Goal: Transaction & Acquisition: Purchase product/service

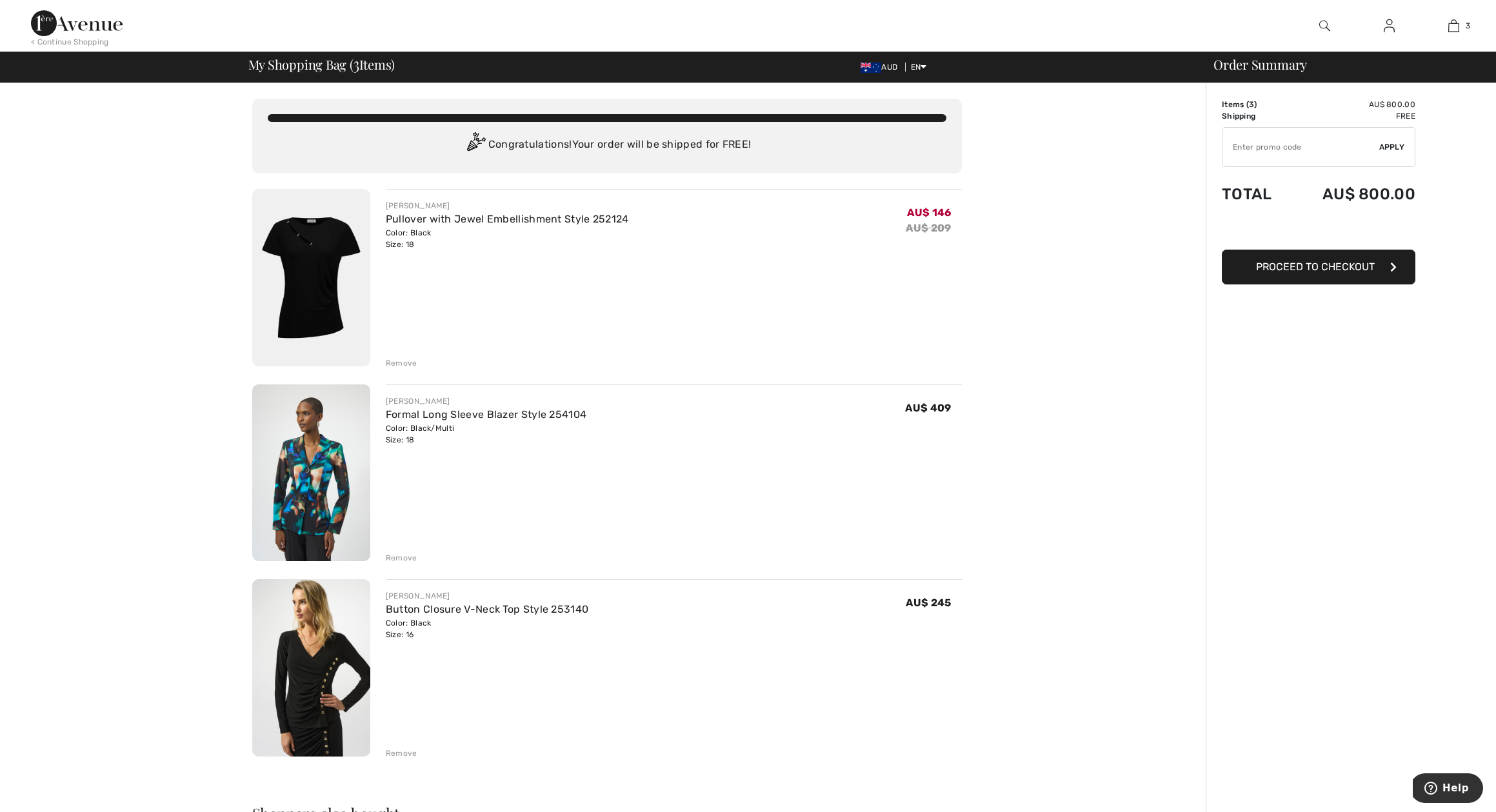
click at [398, 363] on div "Remove" at bounding box center [401, 364] width 32 height 12
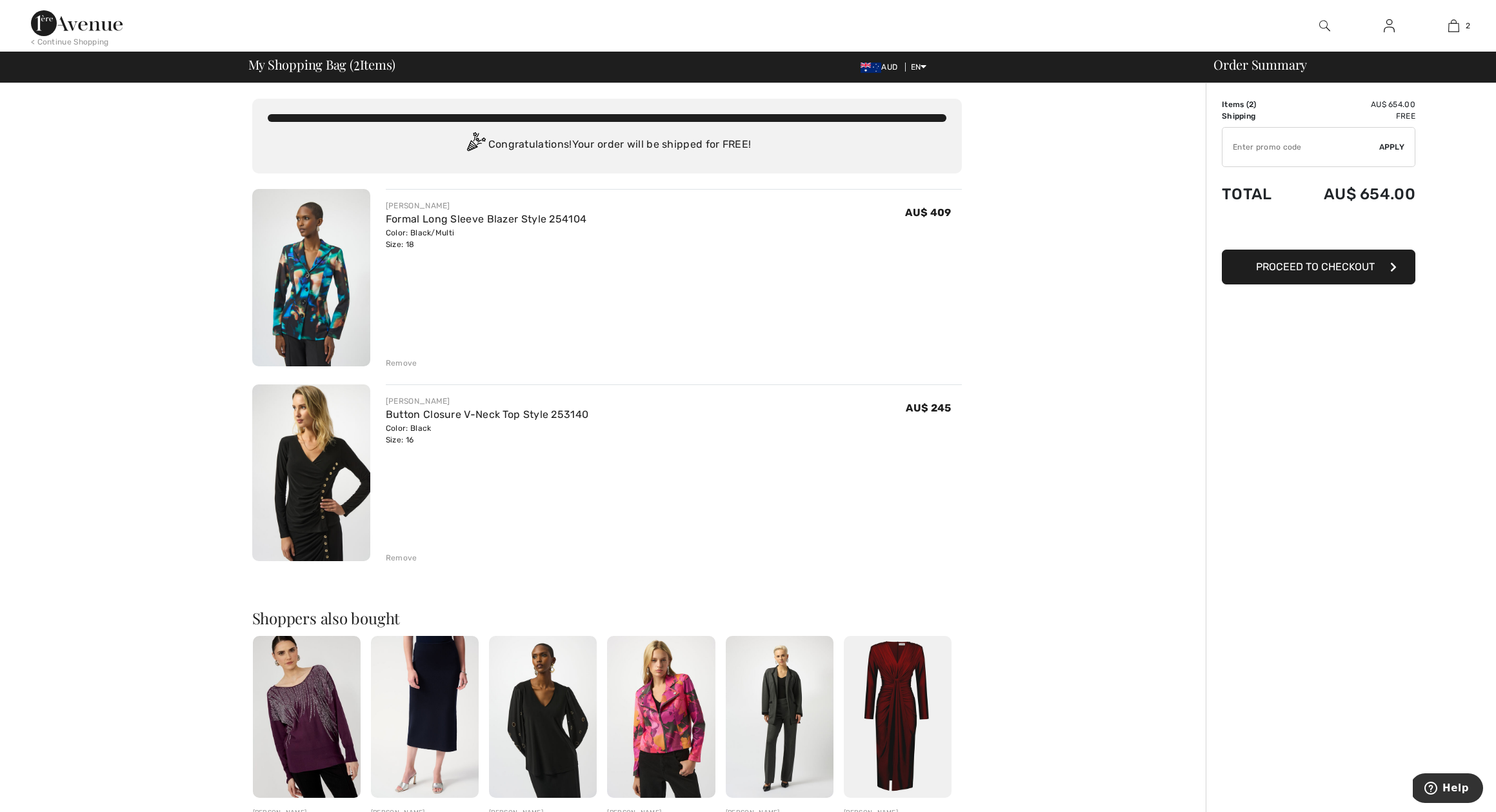
click at [405, 360] on div "Remove" at bounding box center [401, 364] width 32 height 12
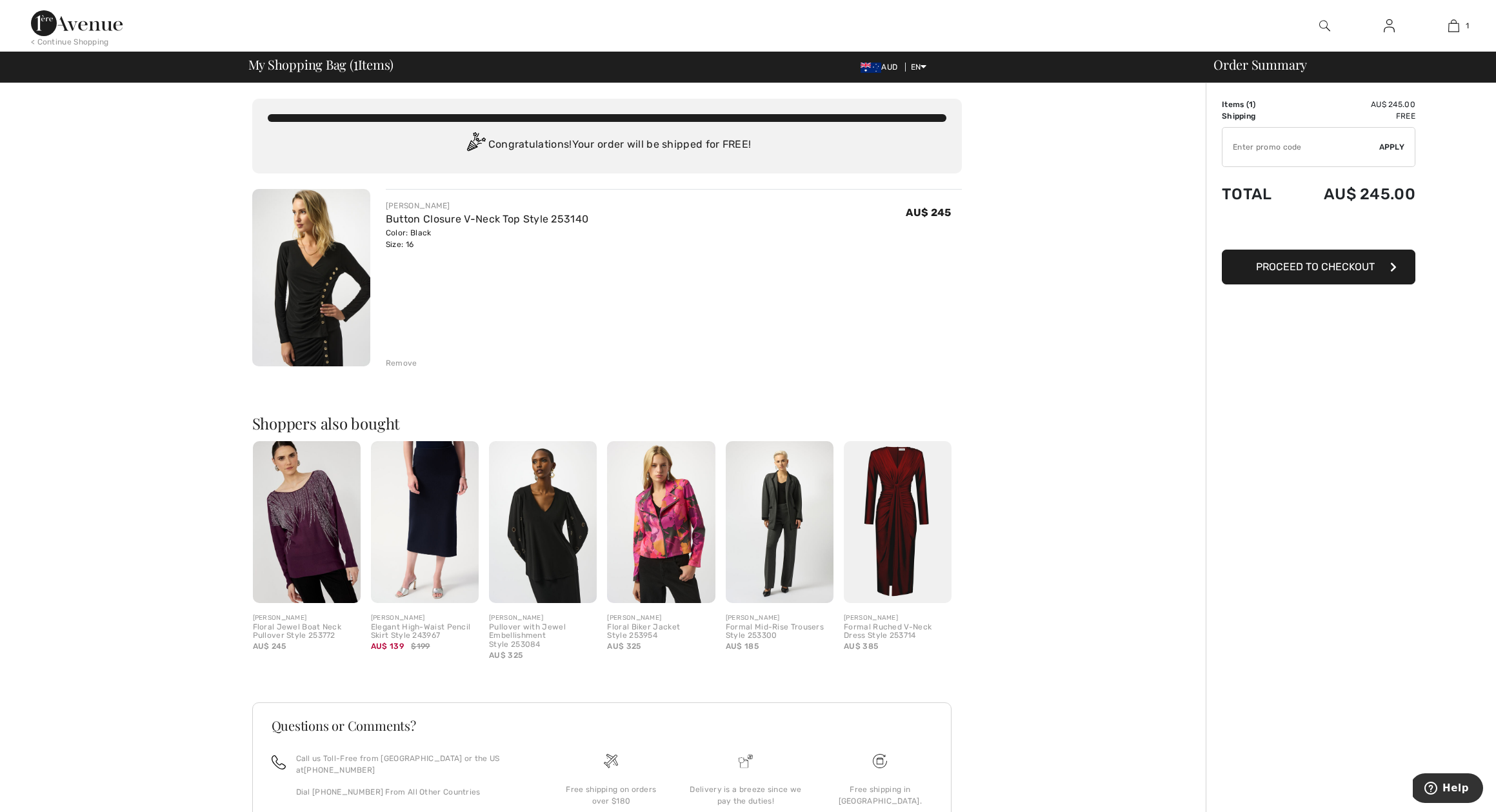
click at [405, 364] on div "Remove" at bounding box center [401, 364] width 32 height 12
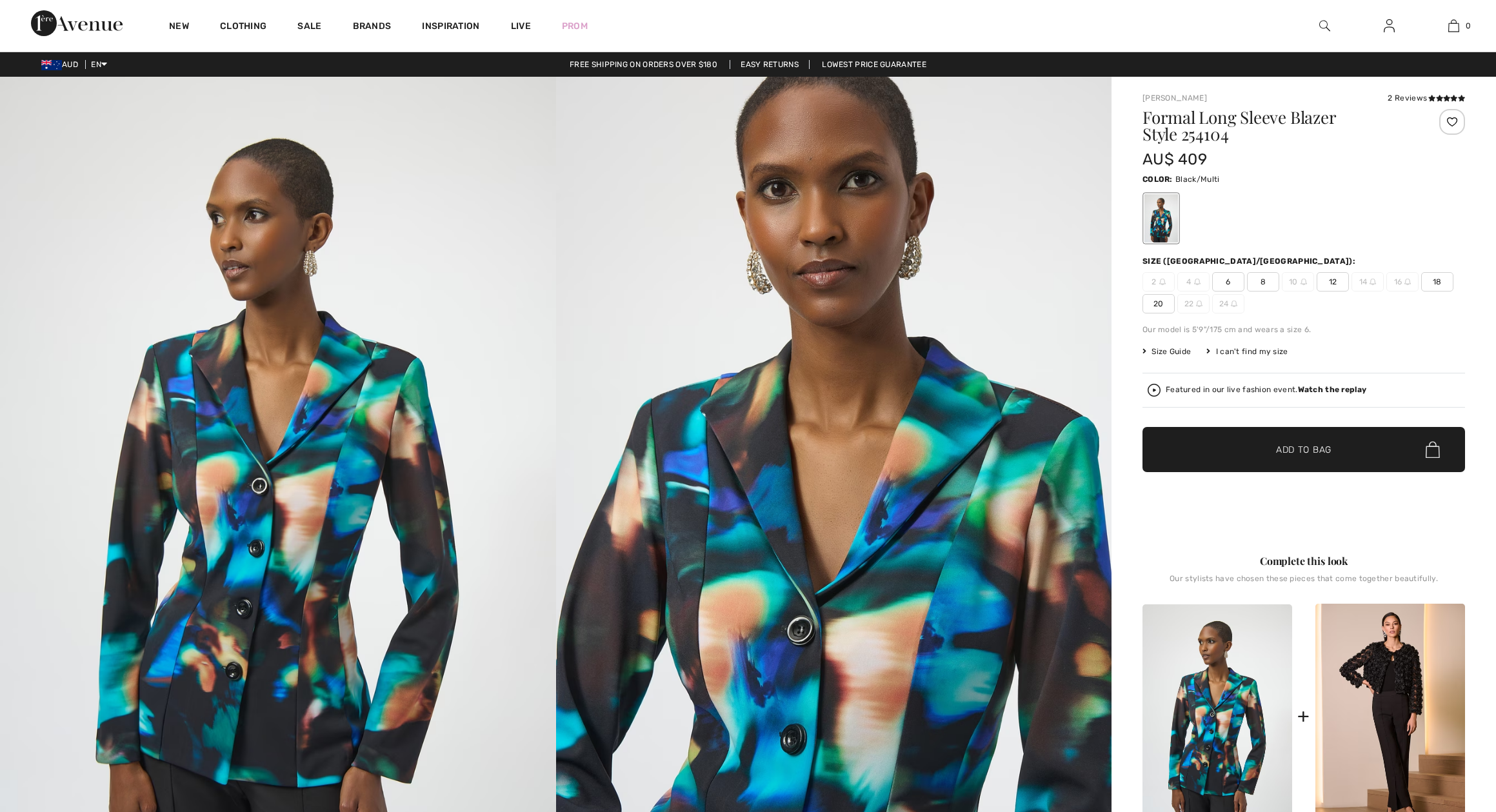
checkbox input "true"
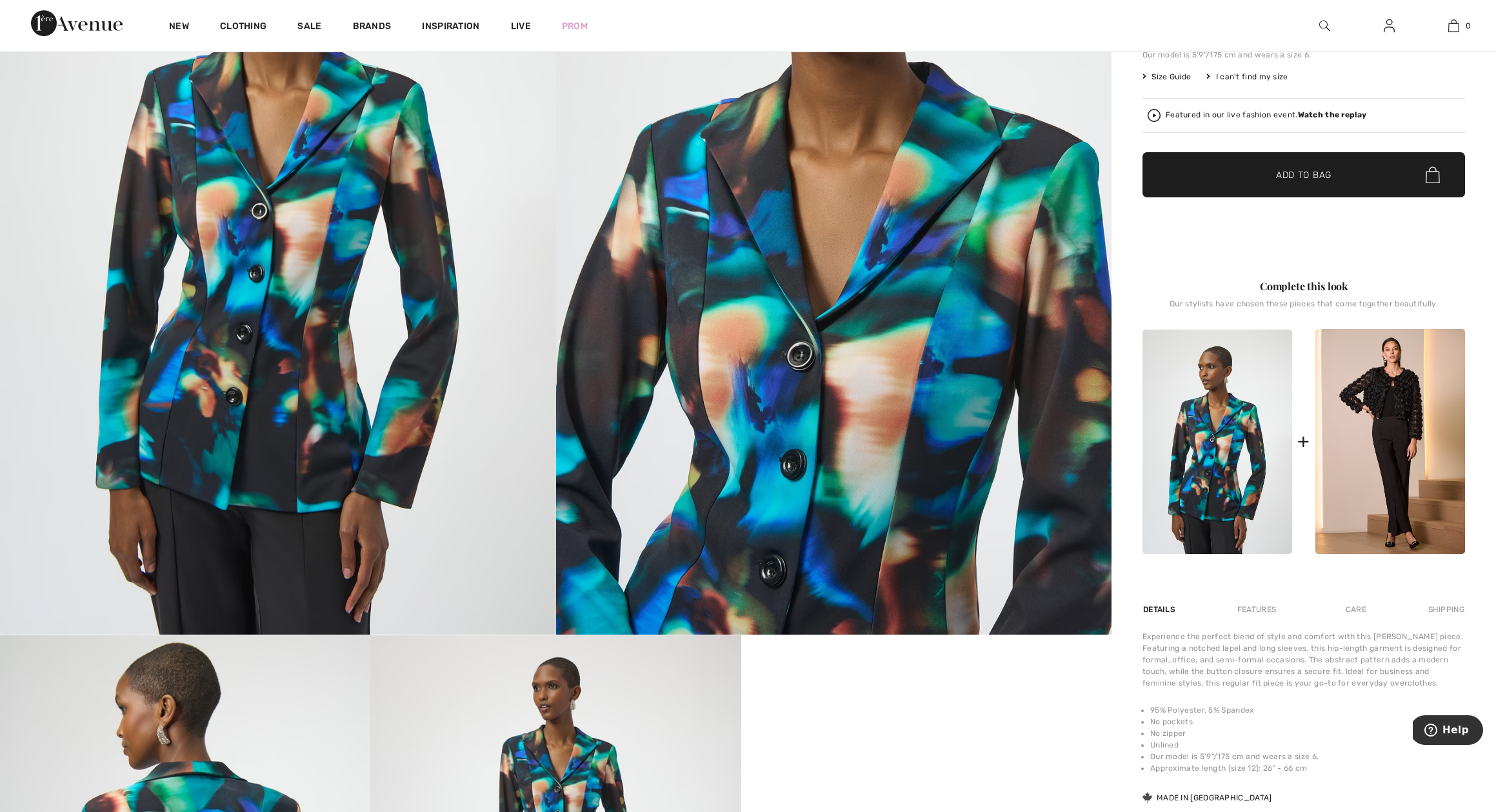
scroll to position [270, 0]
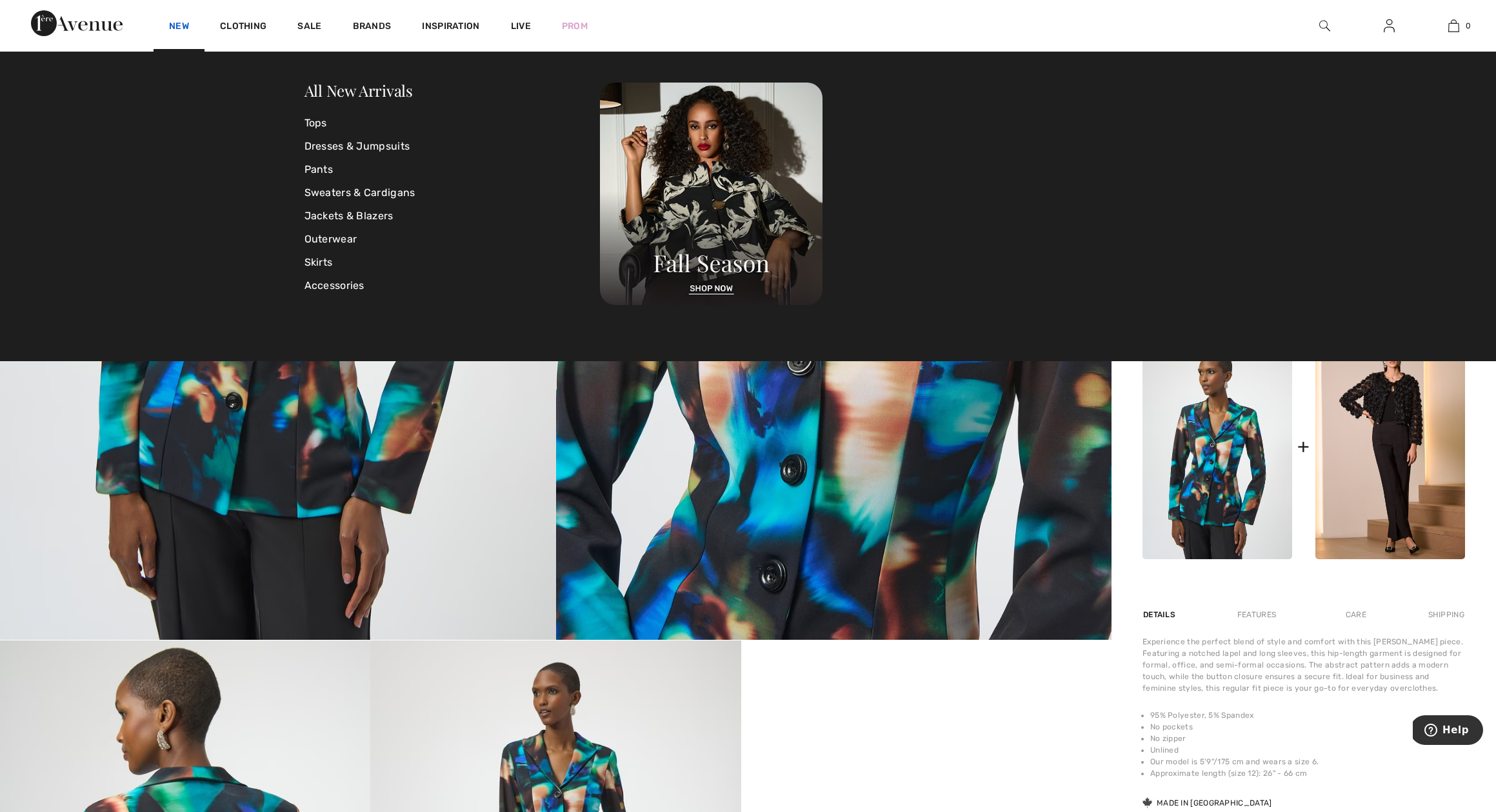
click at [180, 21] on link "New" at bounding box center [179, 28] width 20 height 14
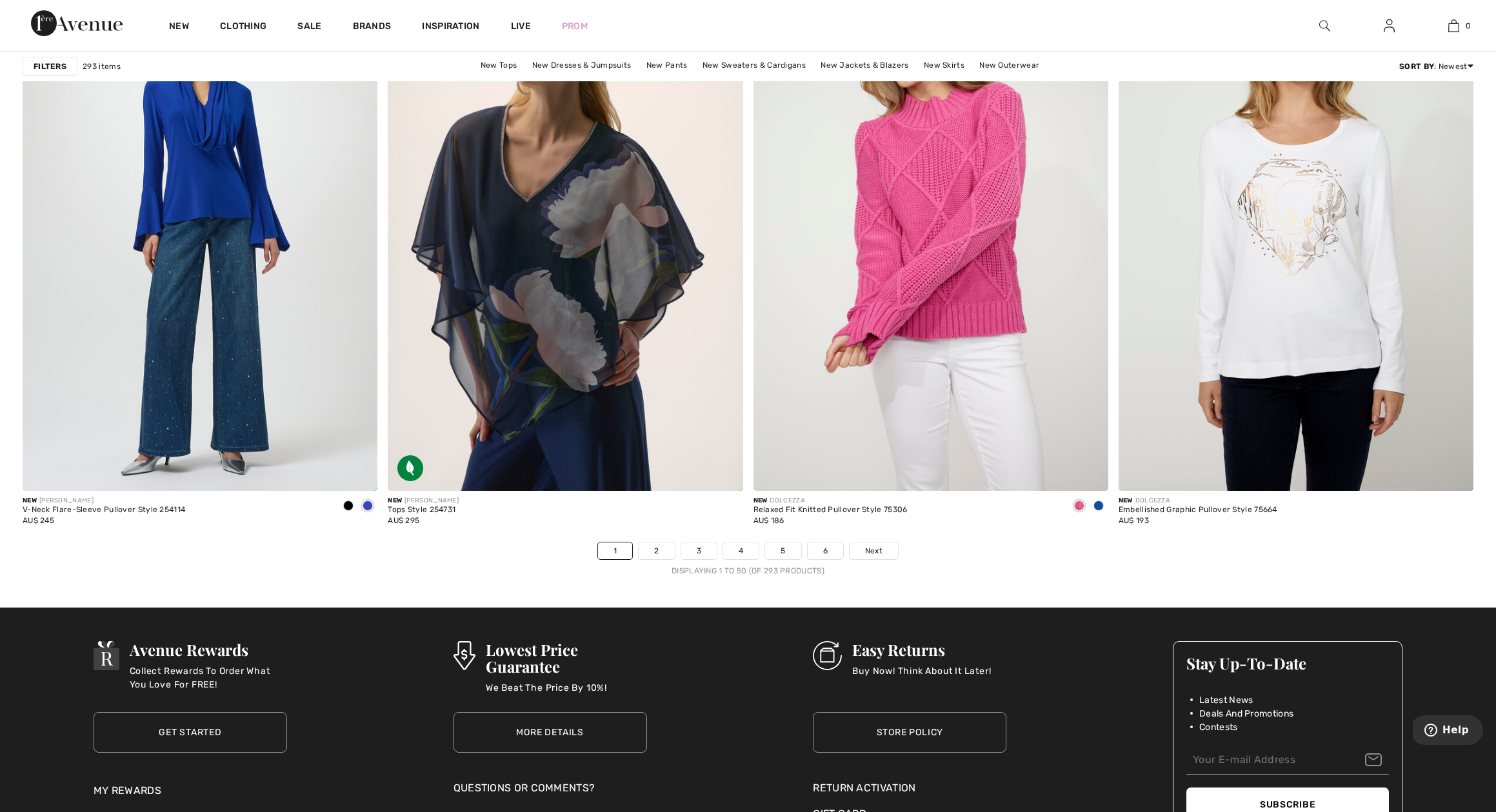
scroll to position [8665, 0]
click at [654, 551] on link "2" at bounding box center [656, 550] width 35 height 17
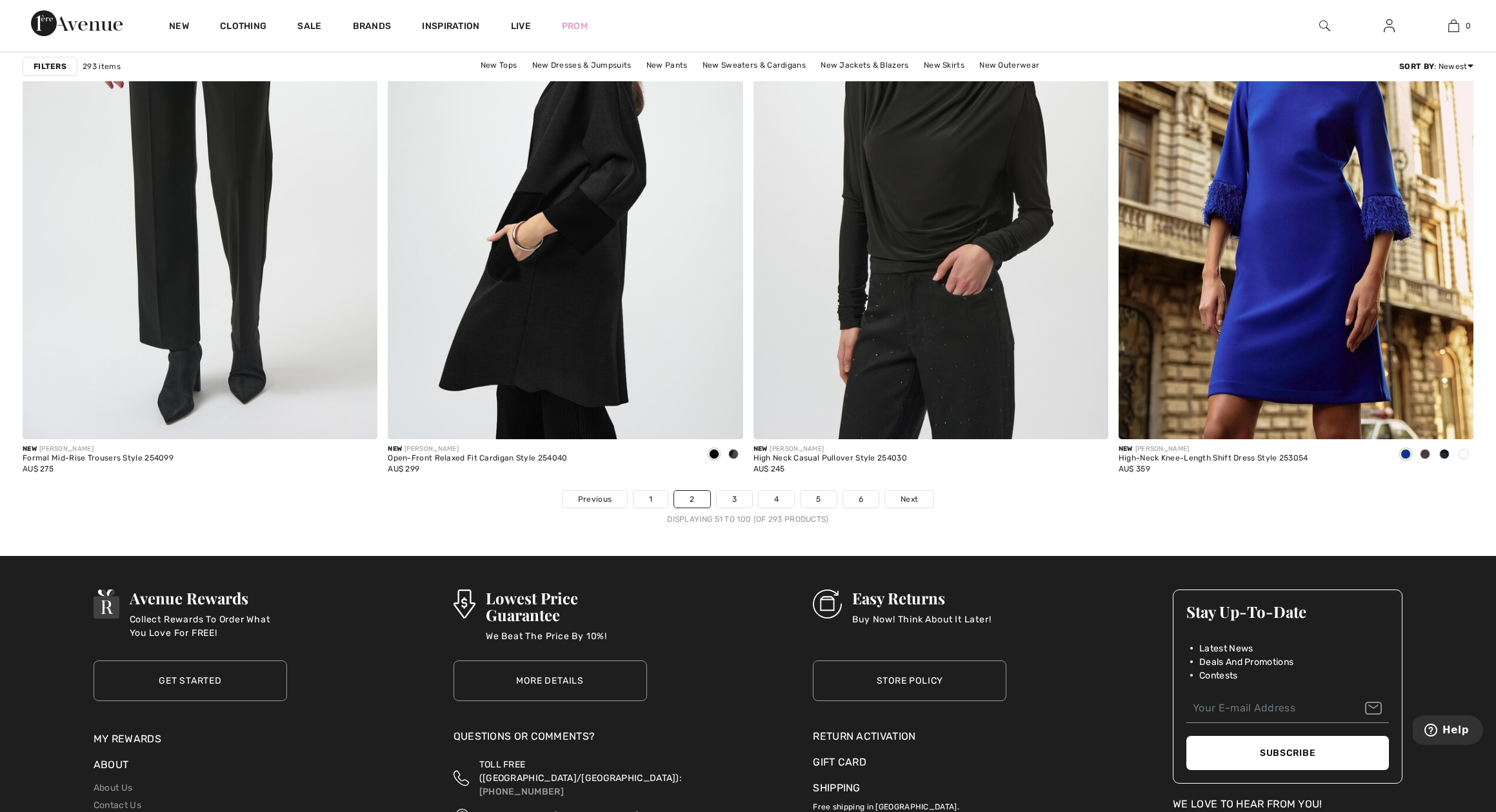
scroll to position [8719, 0]
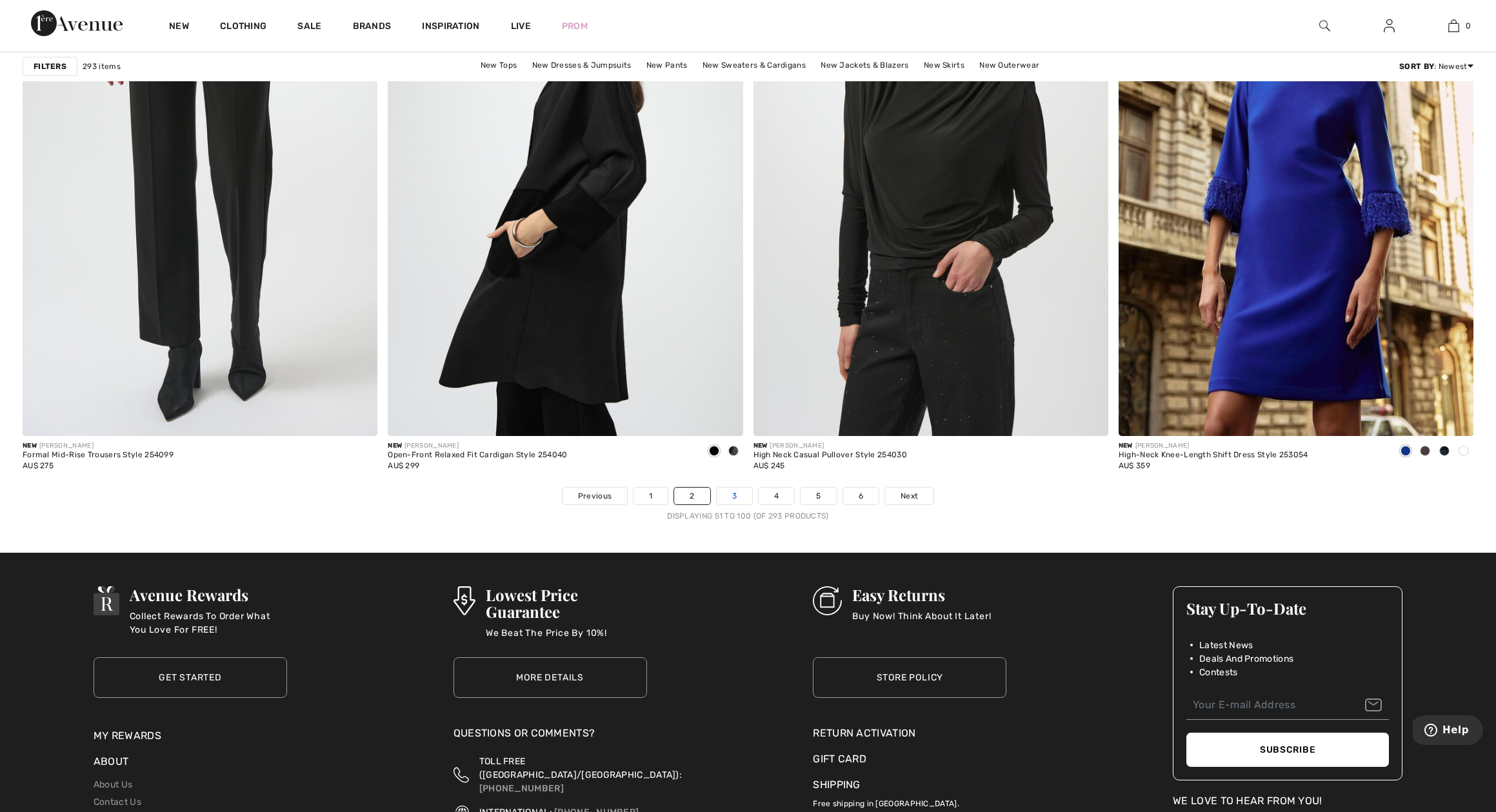
click at [735, 496] on link "3" at bounding box center [734, 496] width 35 height 17
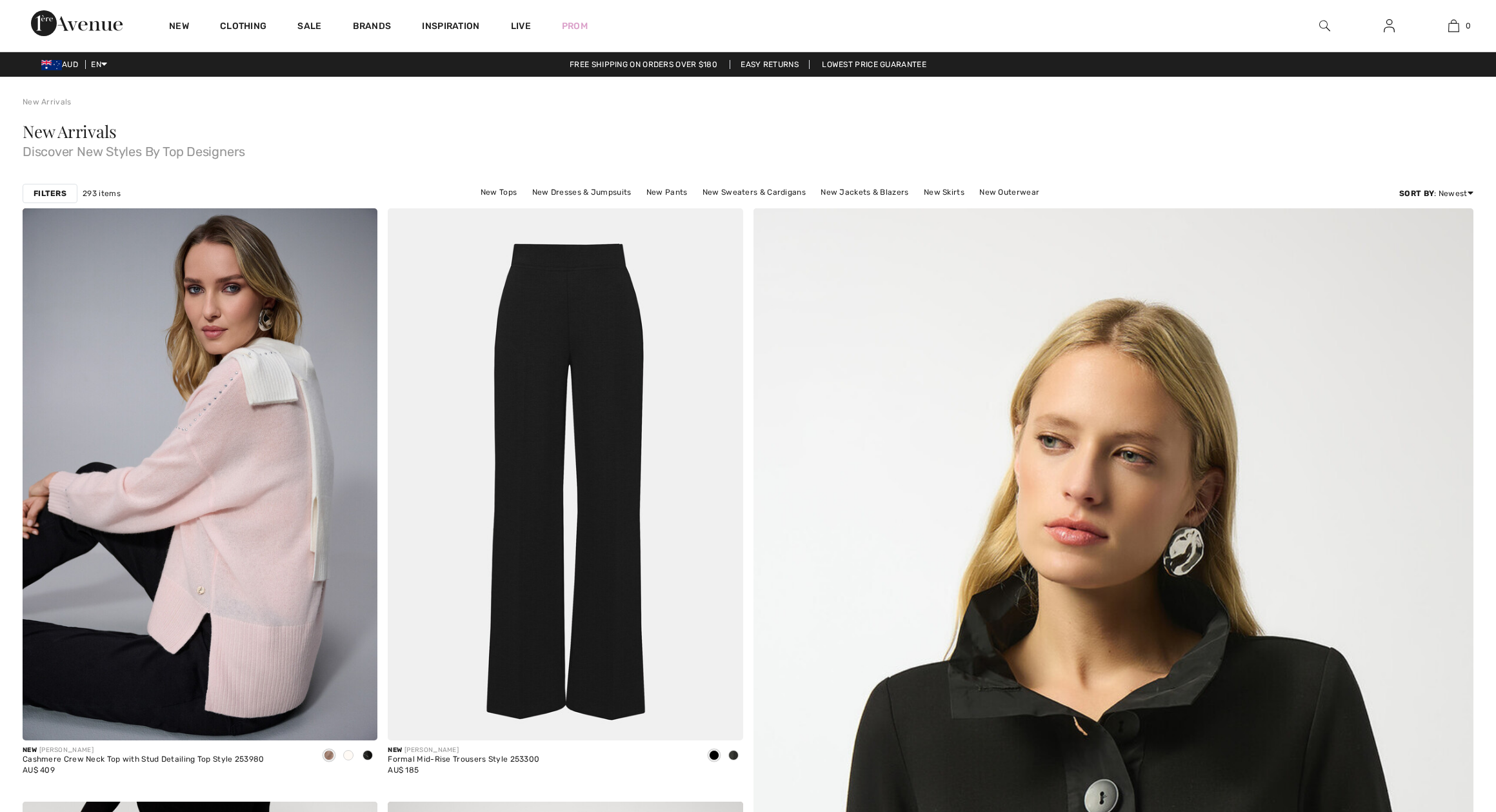
scroll to position [176, 0]
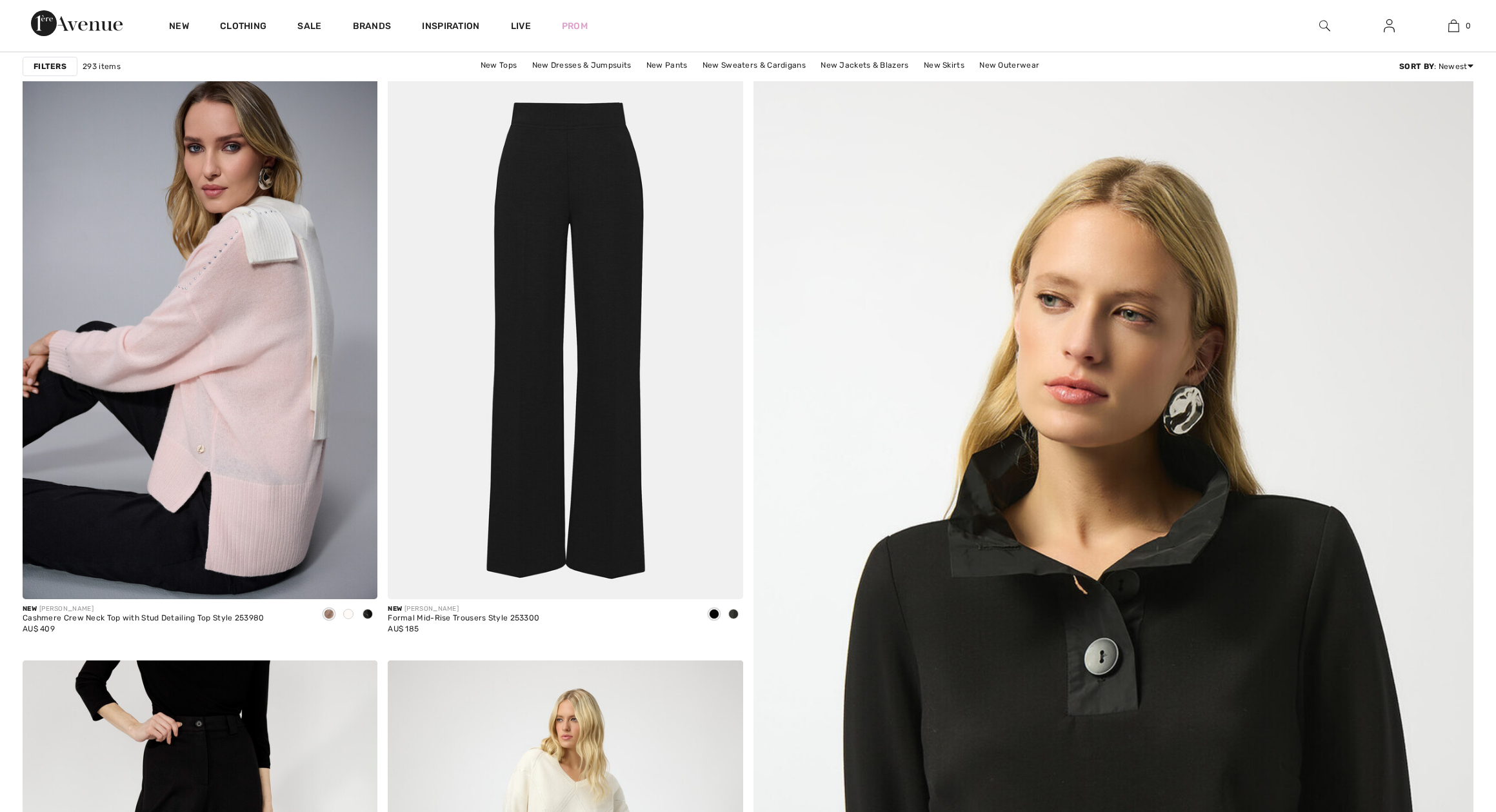
checkbox input "true"
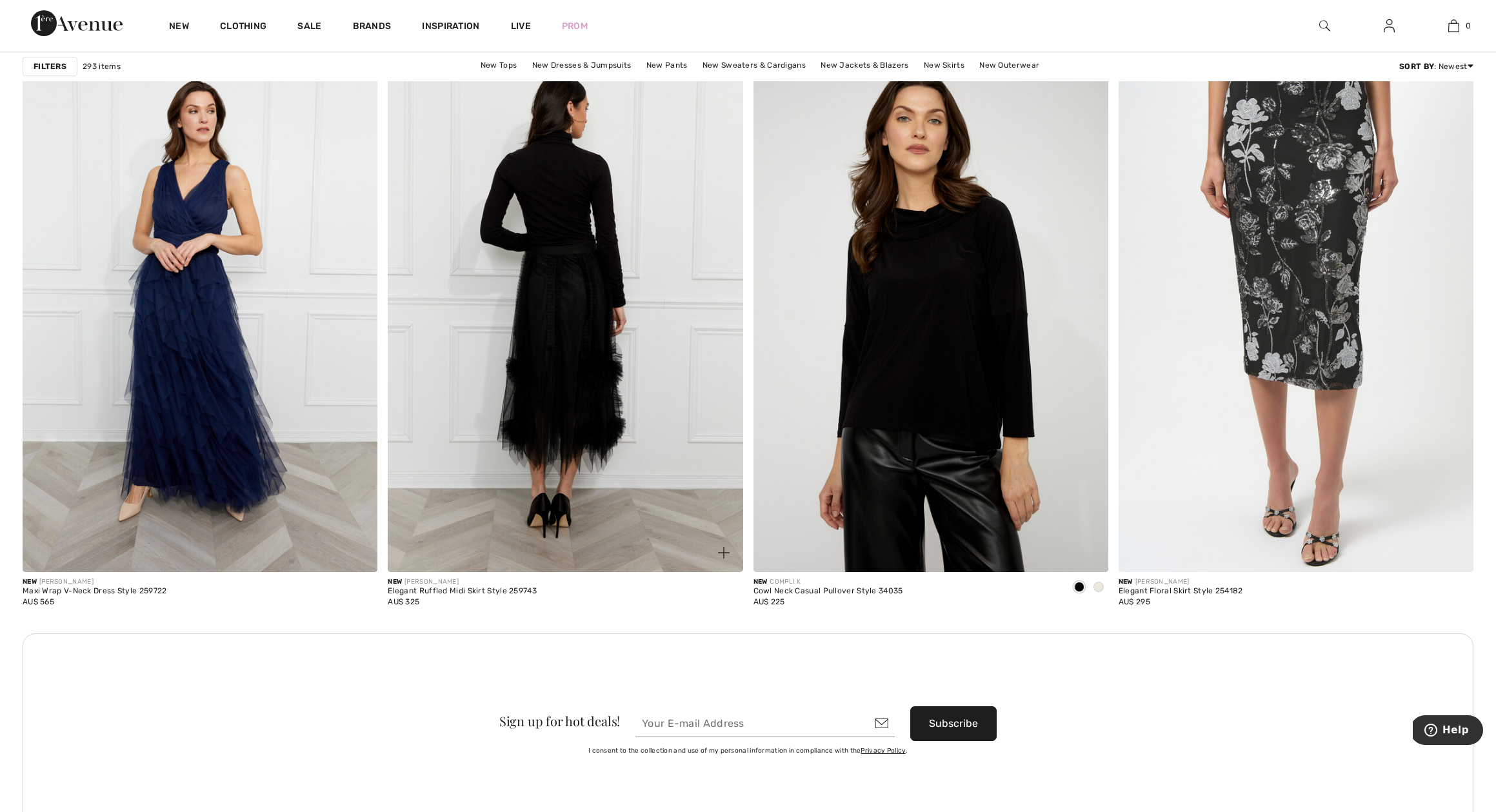
scroll to position [3953, 0]
click at [546, 356] on img at bounding box center [565, 305] width 355 height 532
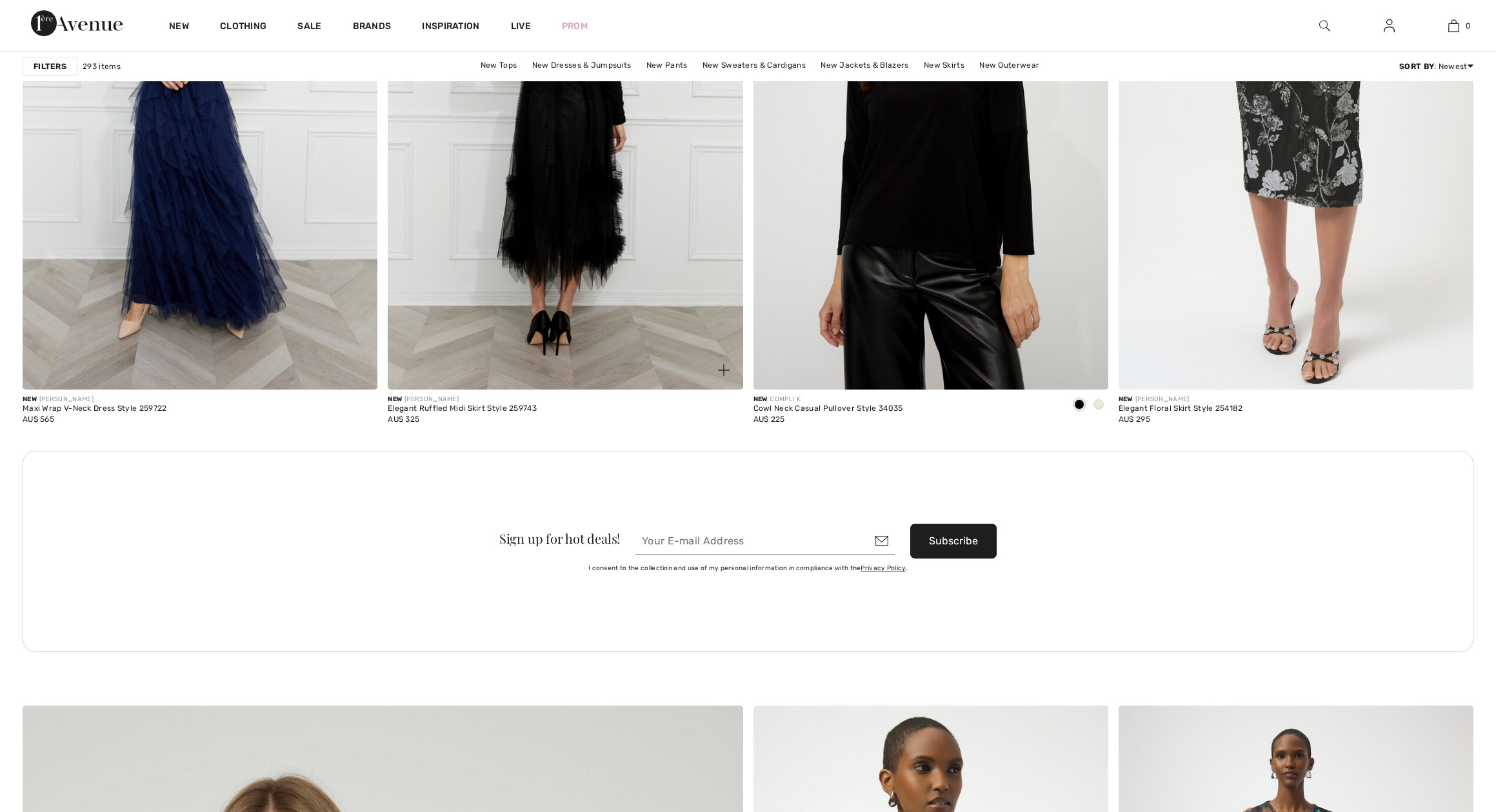
checkbox input "true"
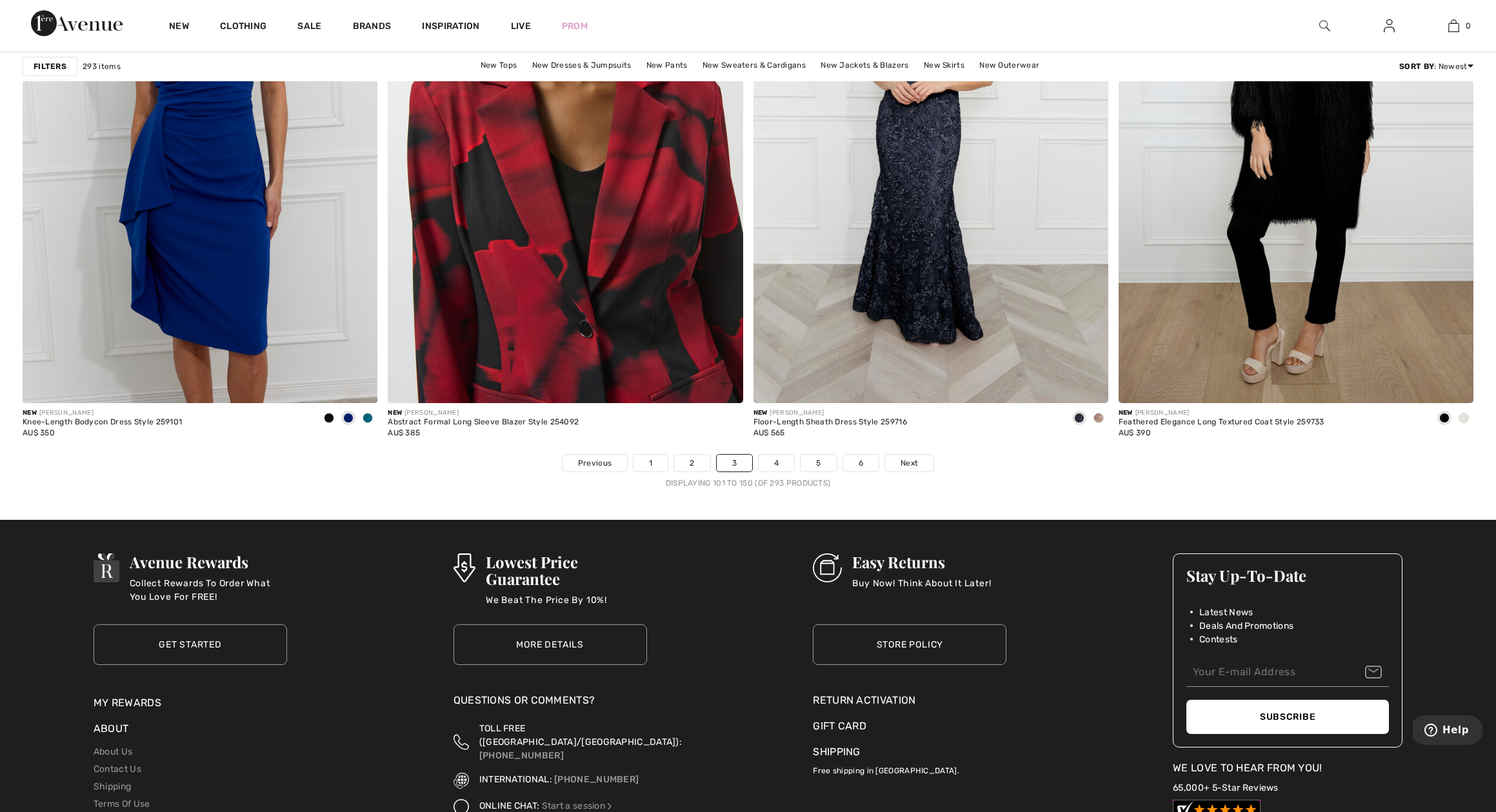
scroll to position [8754, 0]
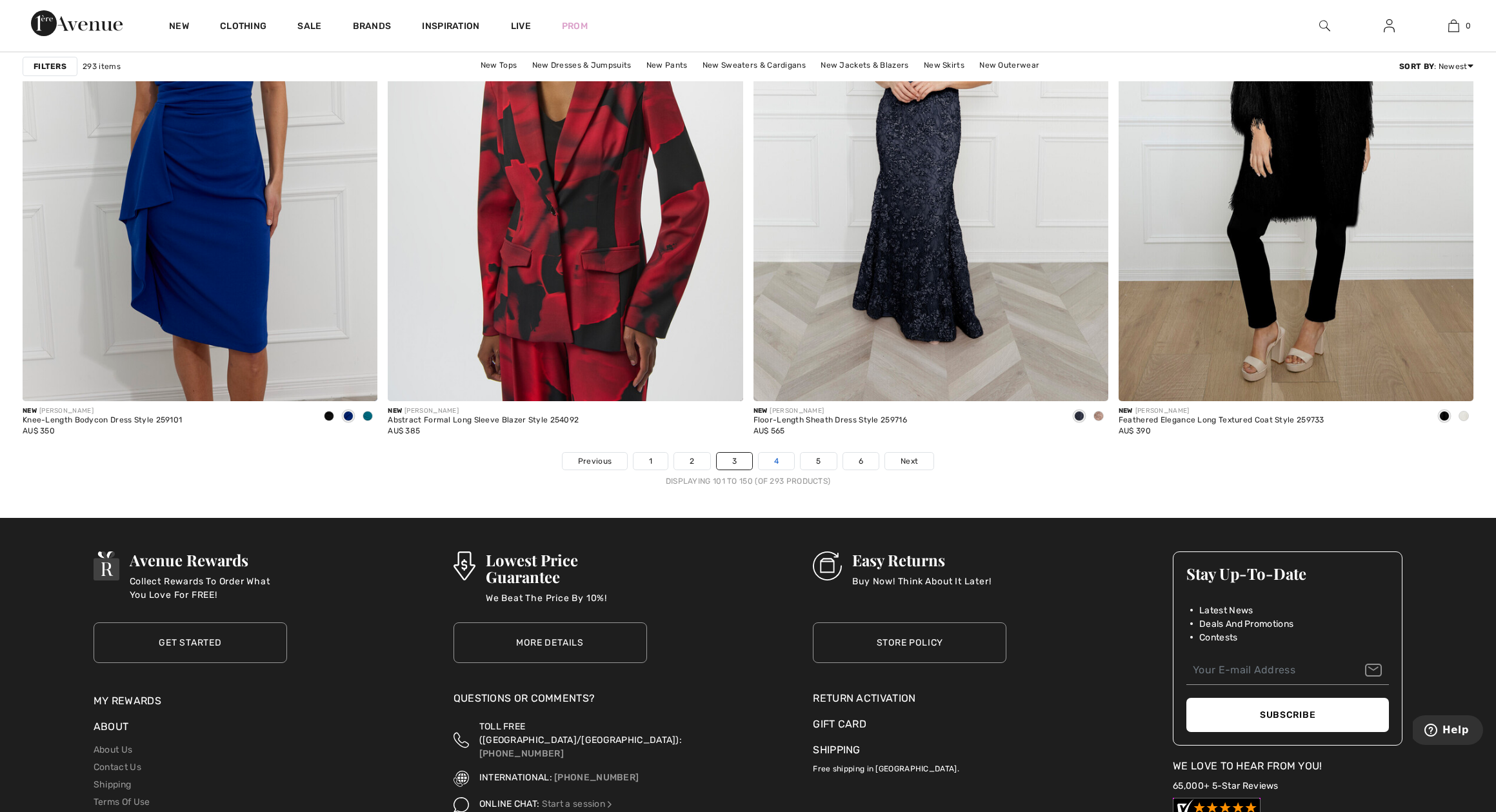
click at [780, 459] on link "4" at bounding box center [777, 461] width 35 height 17
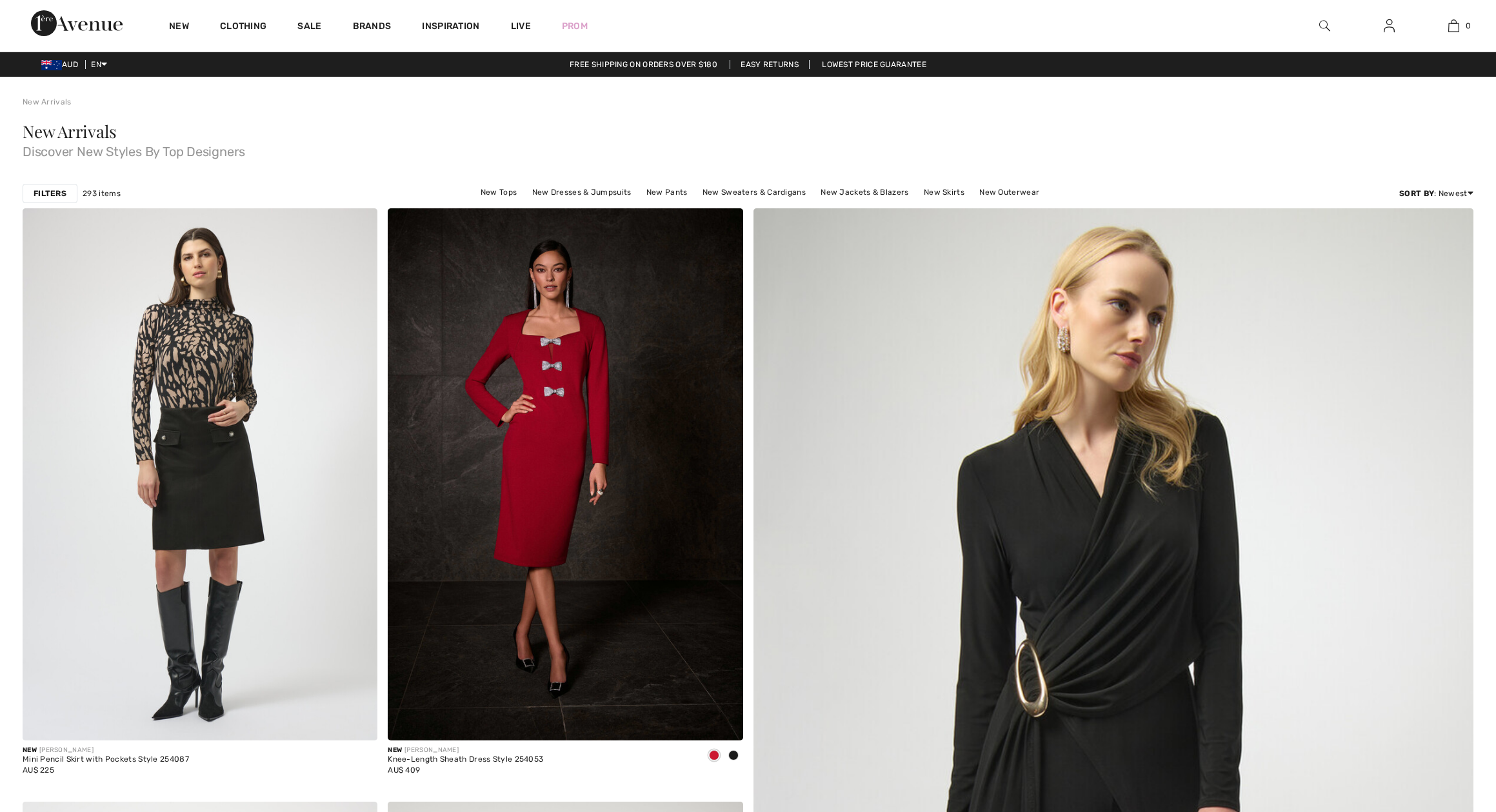
scroll to position [747, 0]
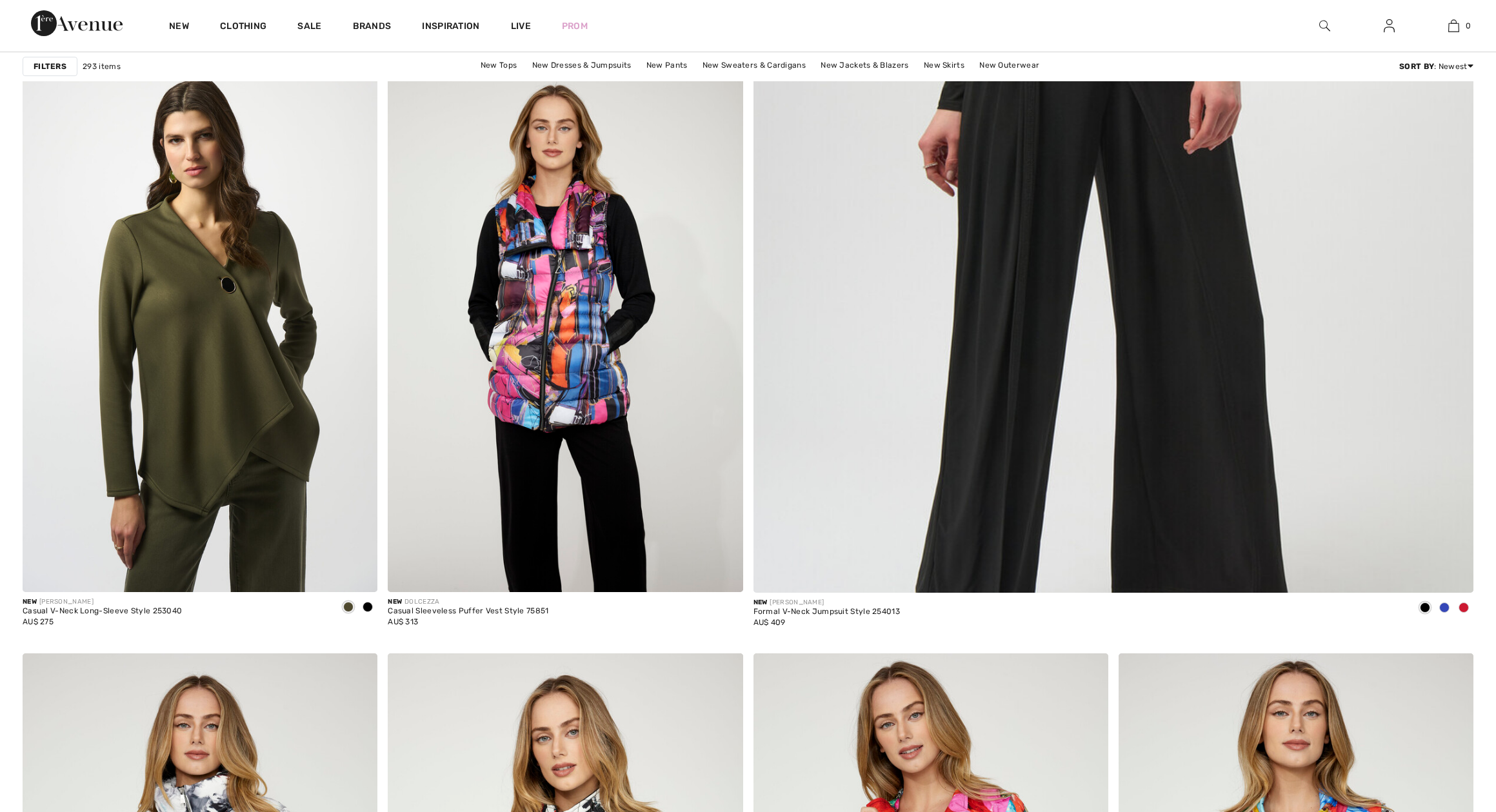
checkbox input "true"
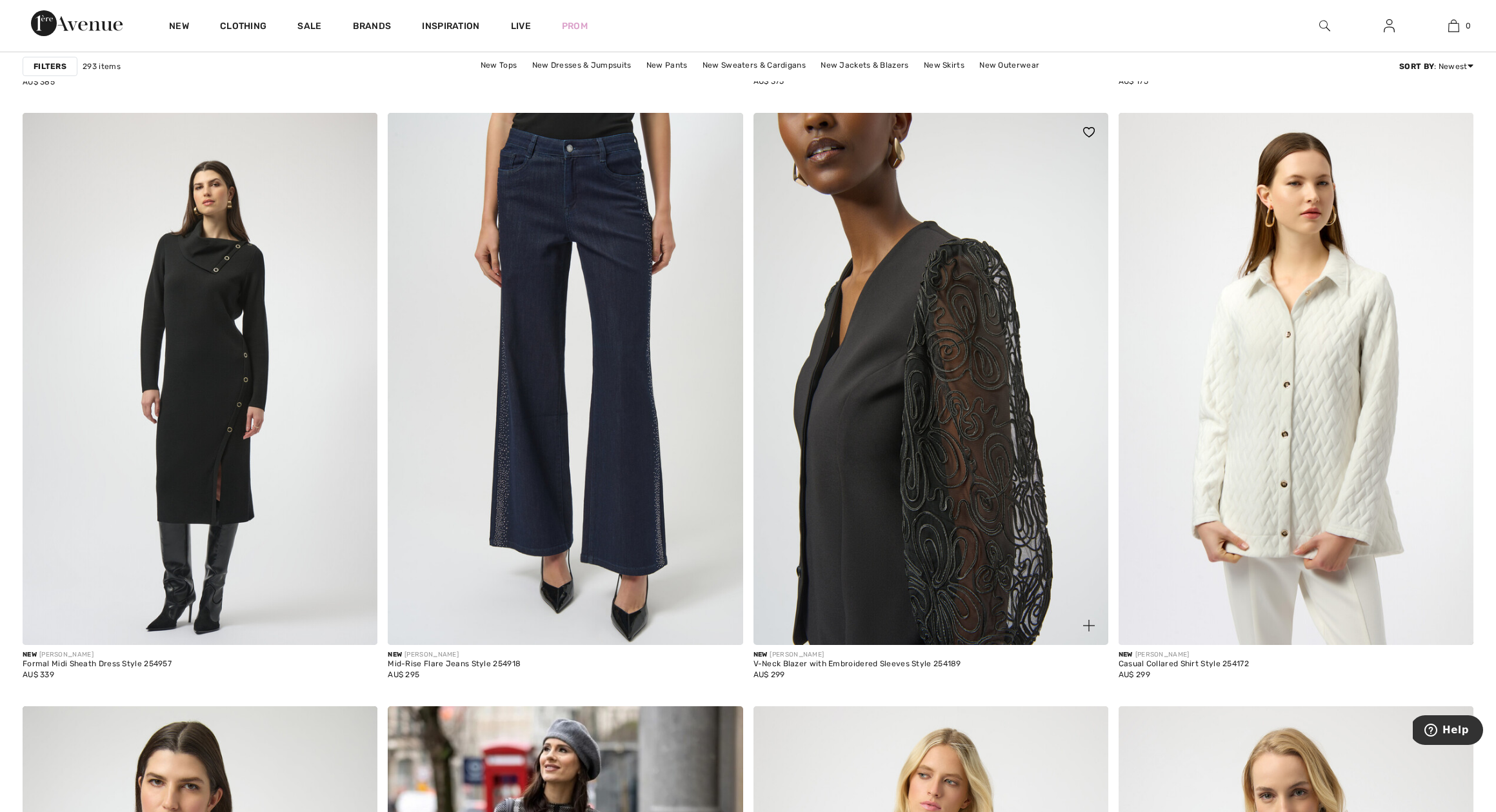
scroll to position [5916, 0]
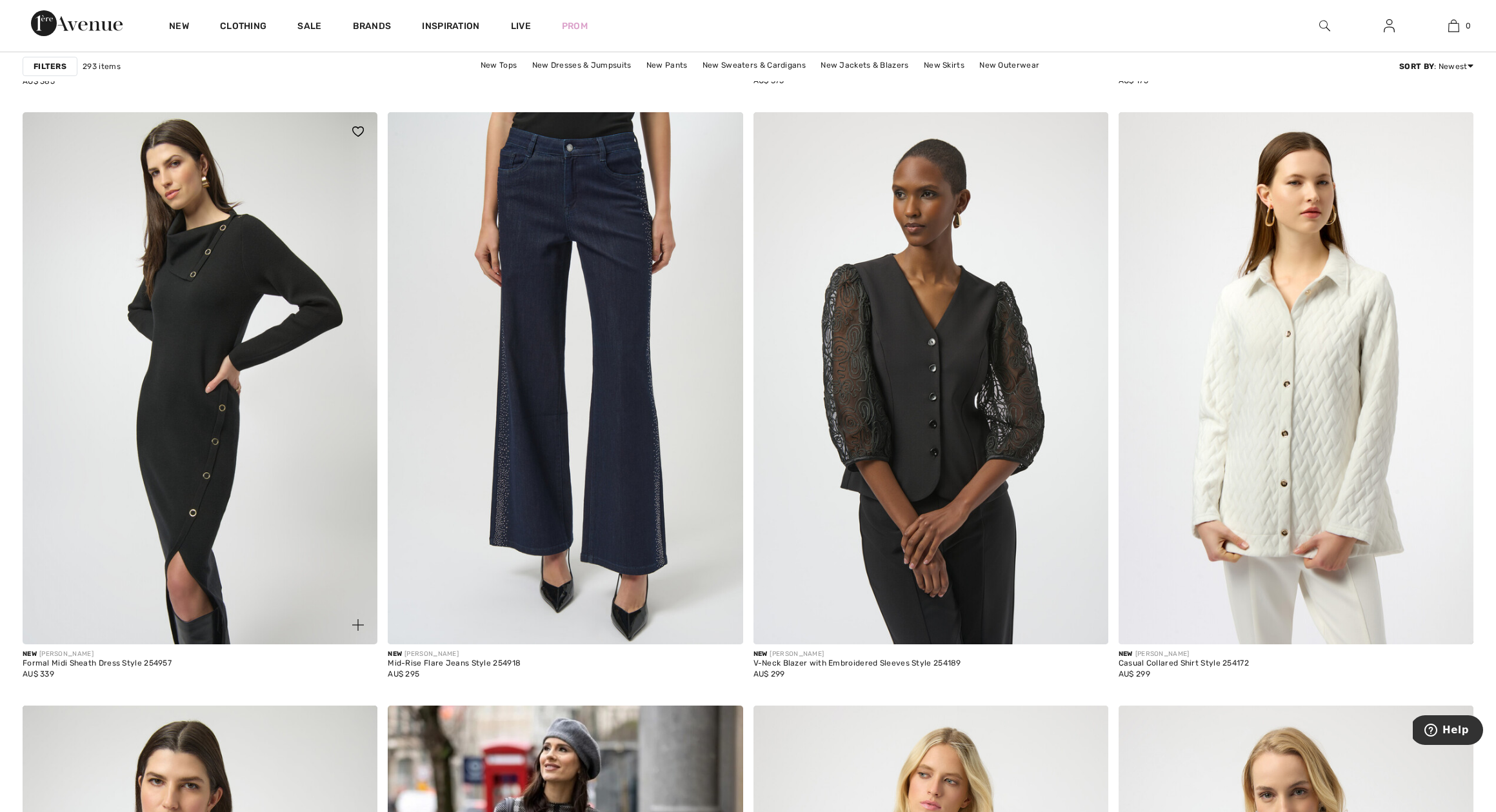
click at [150, 412] on img at bounding box center [200, 378] width 355 height 532
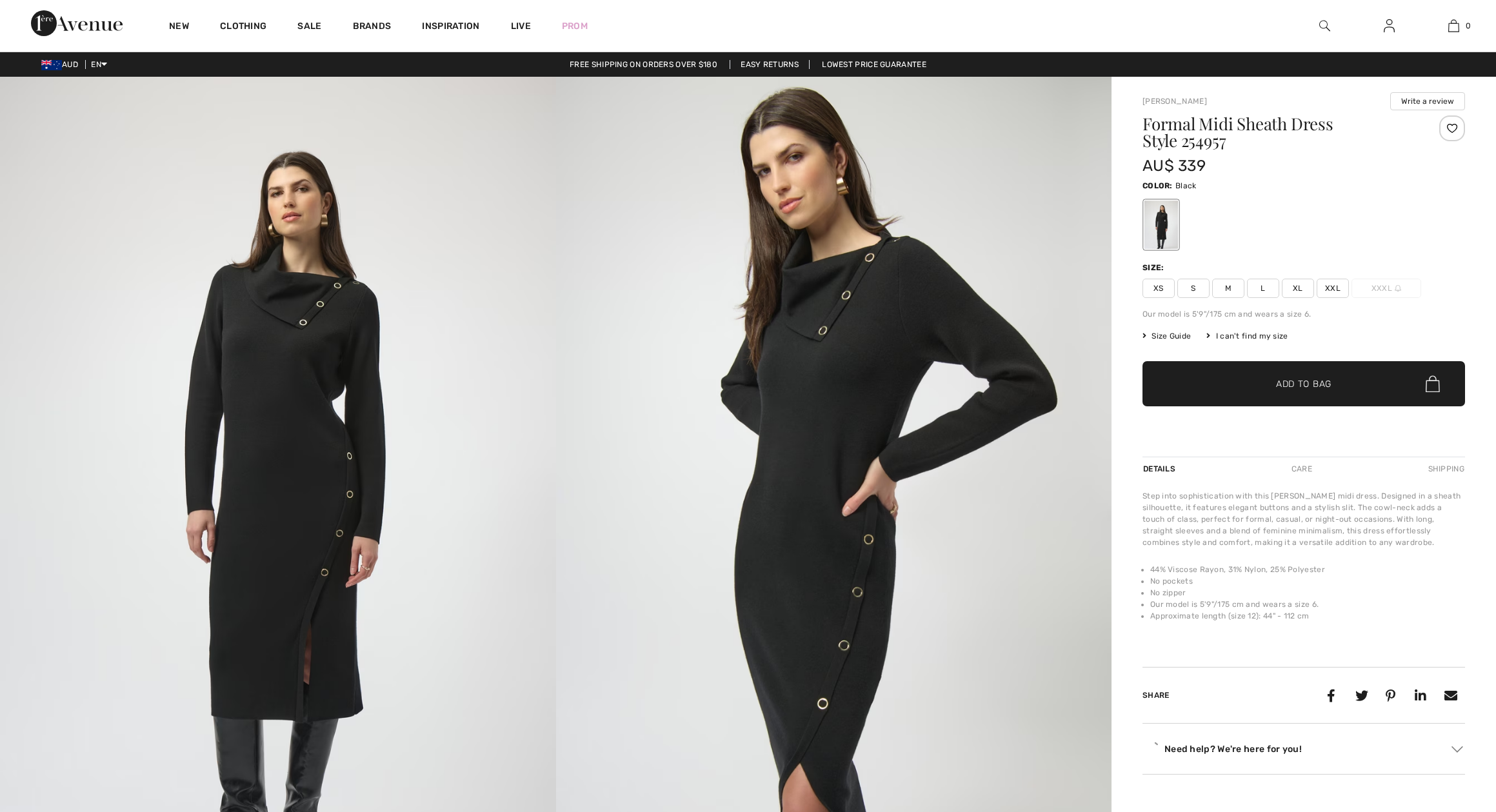
checkbox input "true"
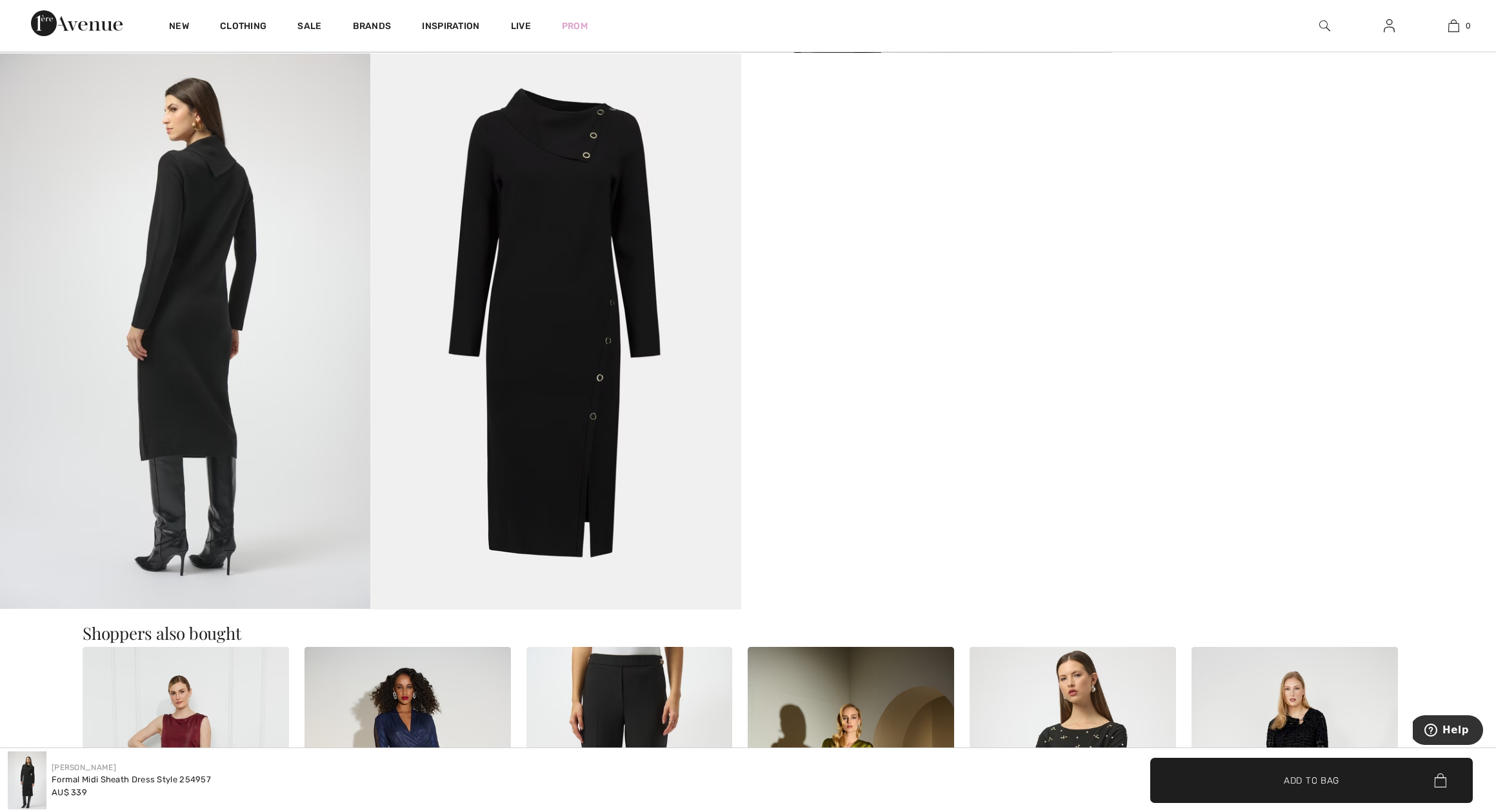
scroll to position [864, 0]
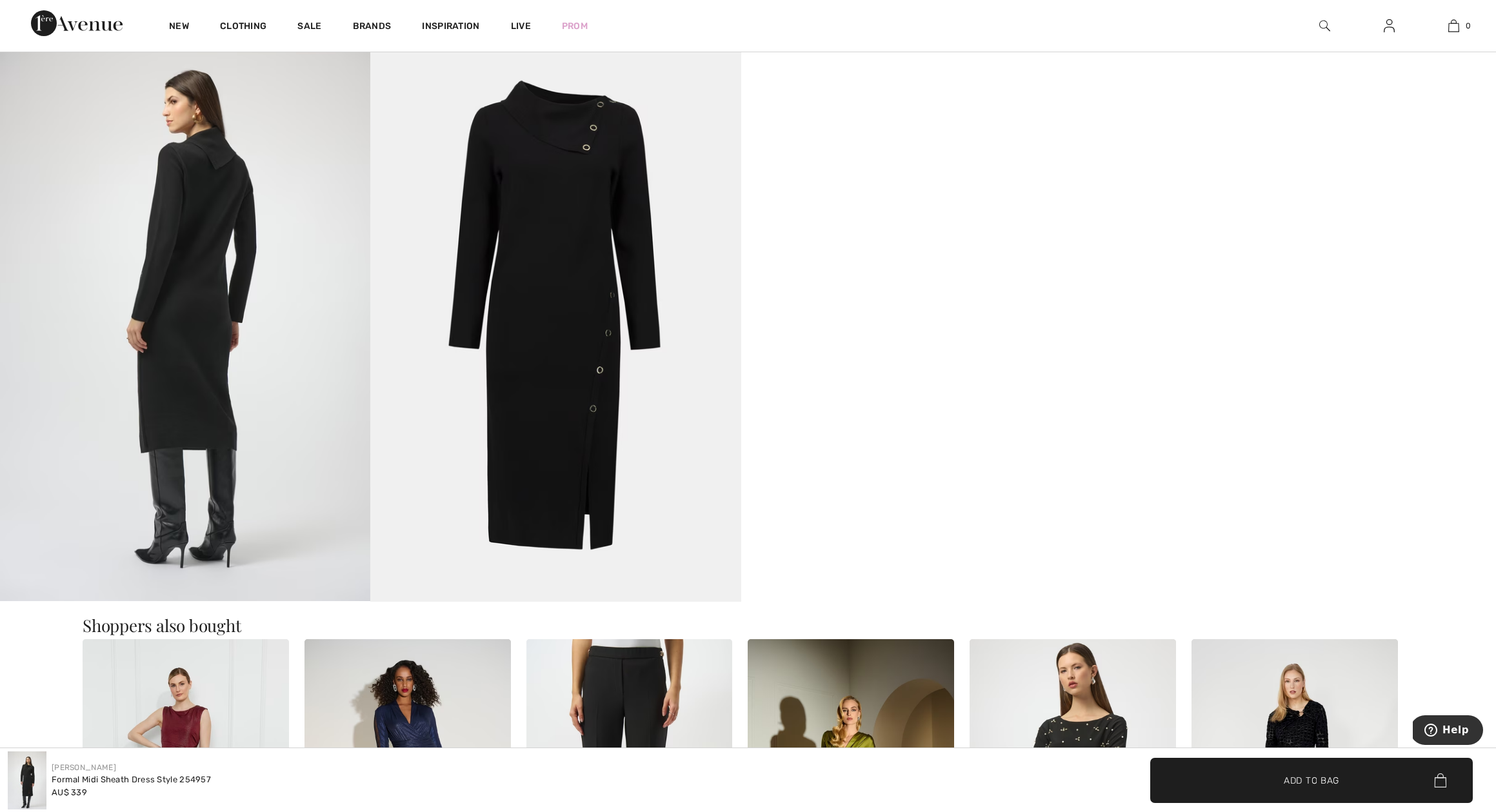
click at [885, 231] on video "Your browser does not support the video tag." at bounding box center [926, 138] width 371 height 185
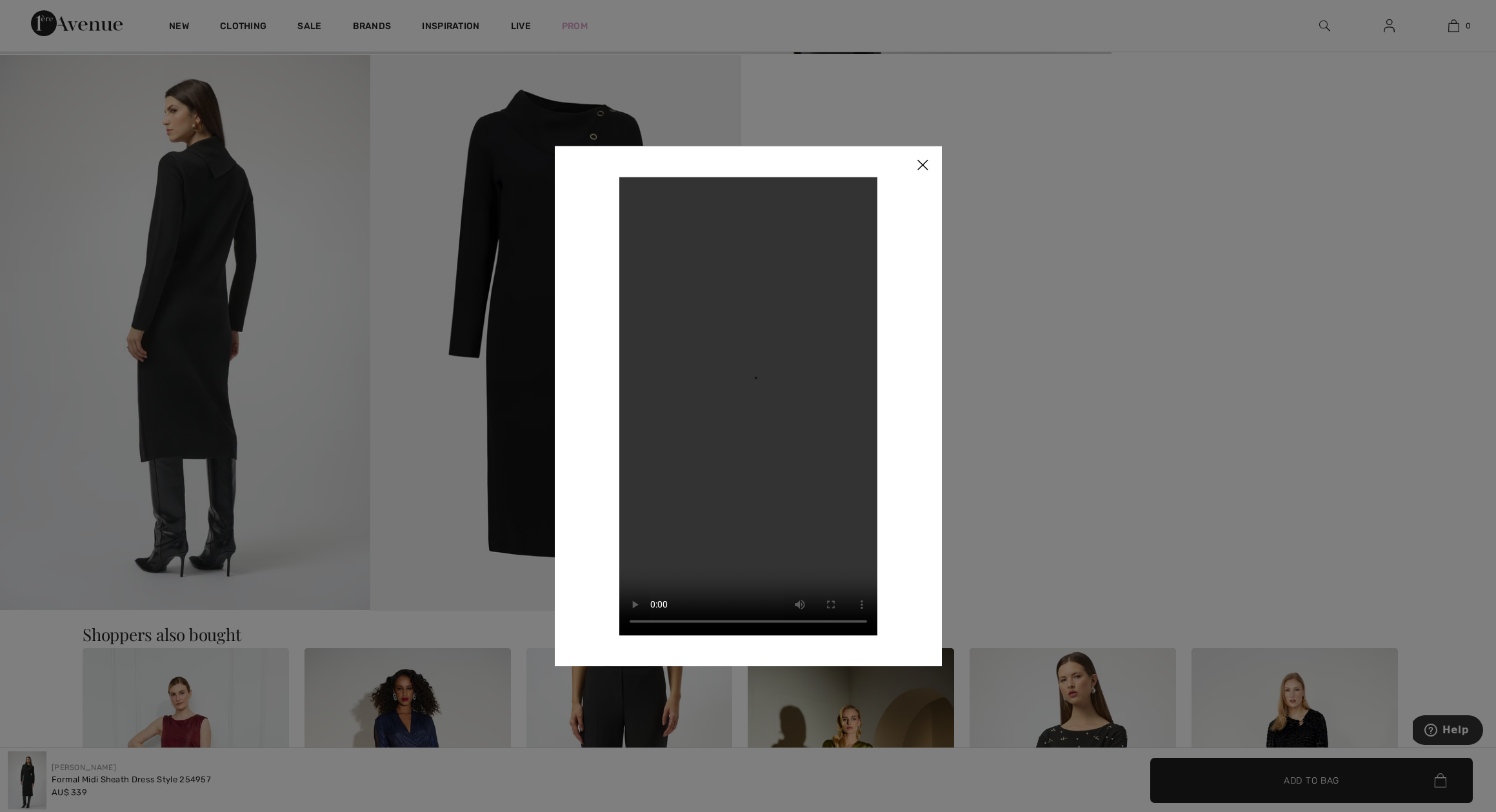
scroll to position [854, 0]
click at [640, 191] on video "Your browser does not support the video tag." at bounding box center [748, 405] width 258 height 458
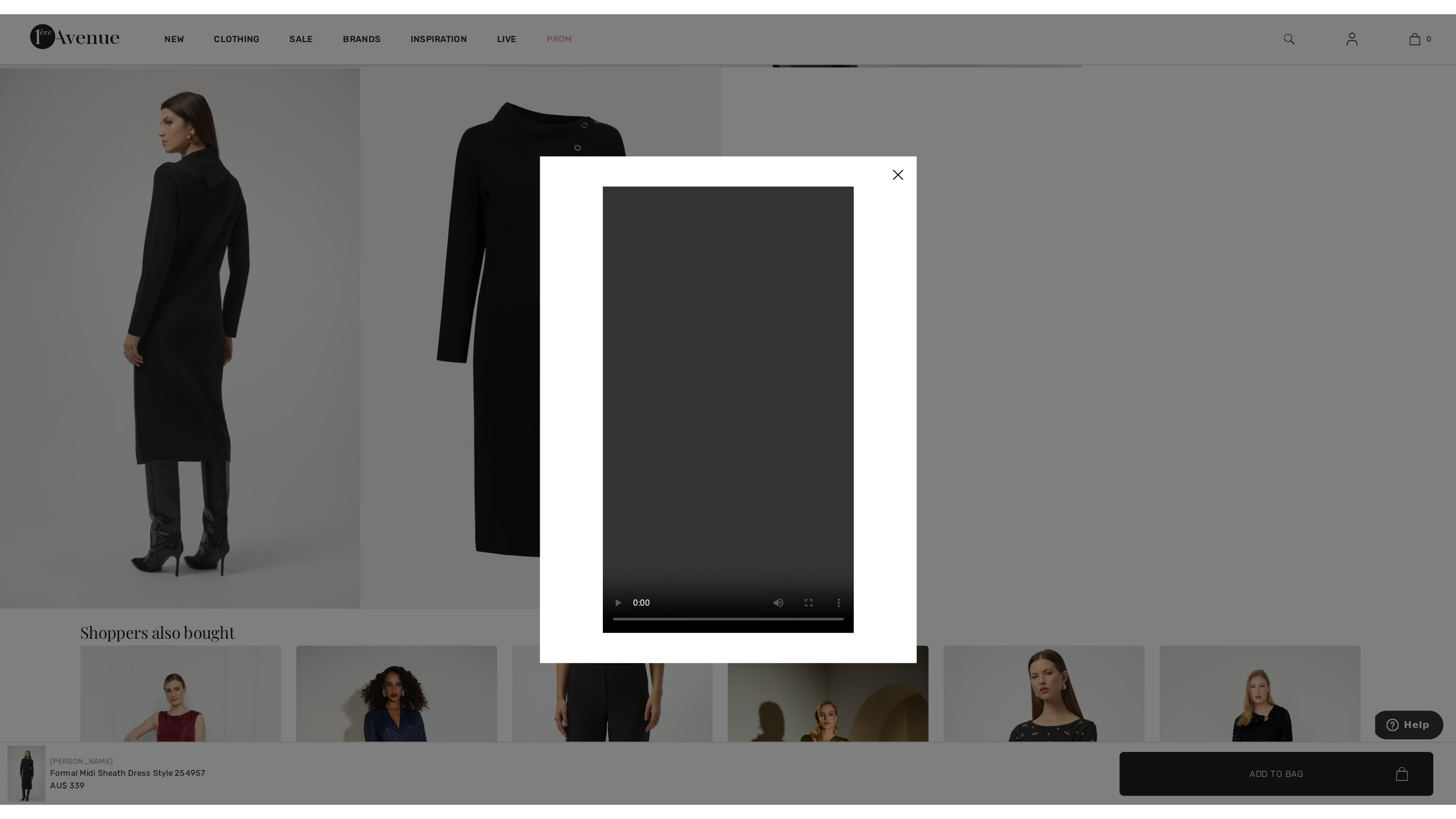
scroll to position [0, 0]
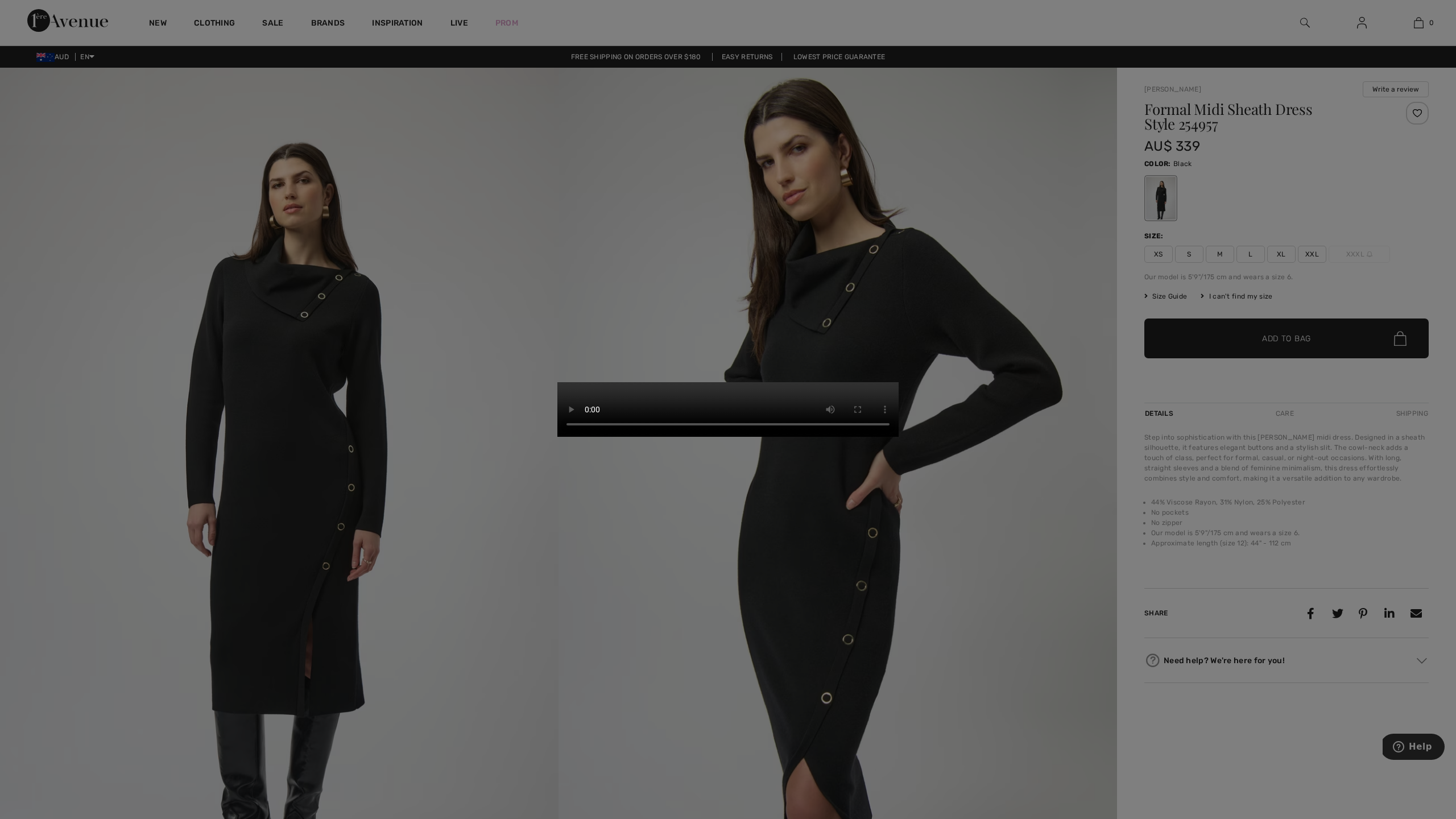
click at [898, 382] on video "Your browser does not support the video tag." at bounding box center [727, 409] width 341 height 55
click at [557, 382] on video "Your browser does not support the video tag." at bounding box center [727, 409] width 341 height 55
drag, startPoint x: 1262, startPoint y: 728, endPoint x: 1255, endPoint y: 725, distance: 7.6
click at [898, 437] on video "Your browser does not support the video tag." at bounding box center [727, 409] width 341 height 55
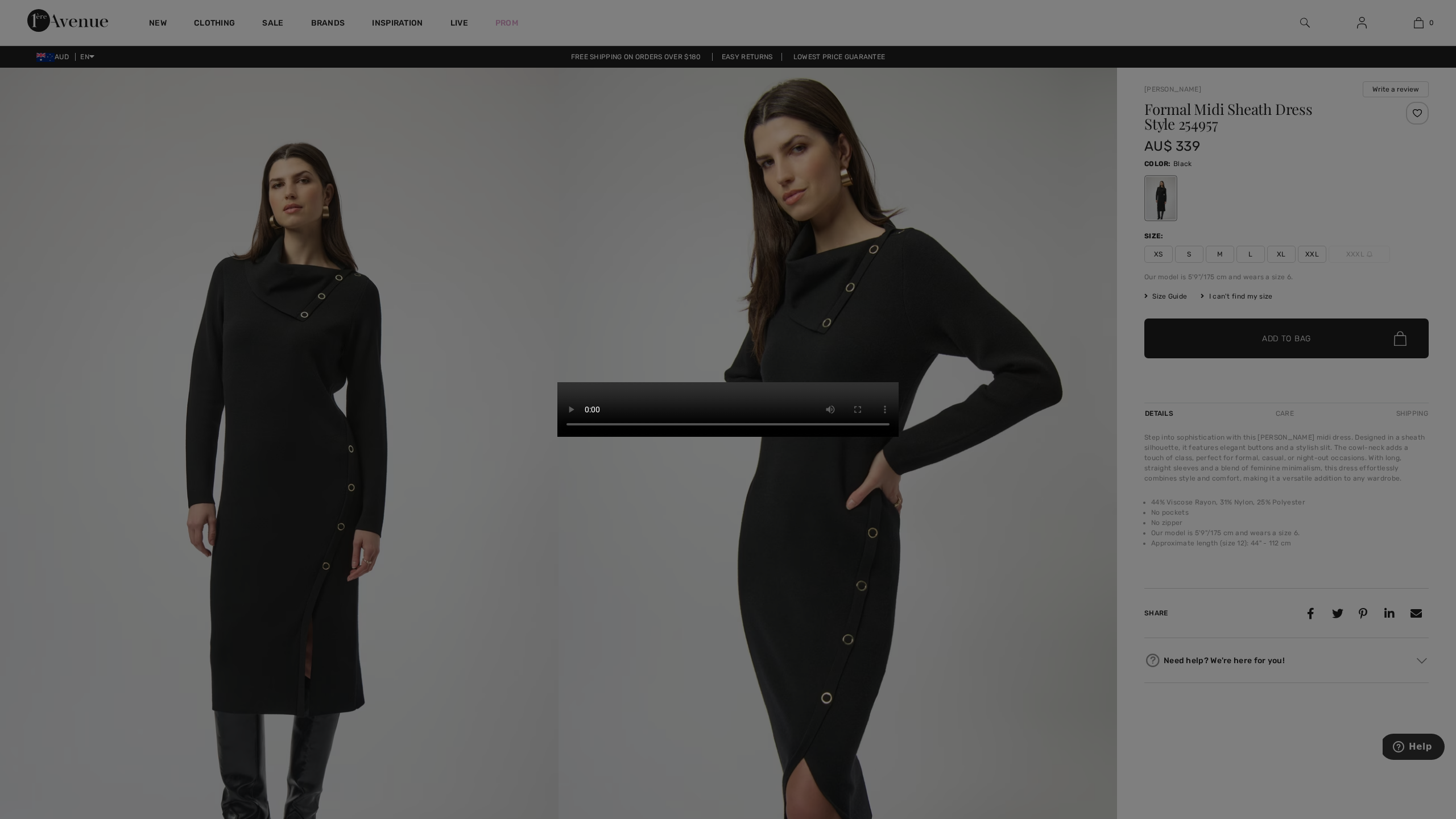
click at [898, 382] on video "Your browser does not support the video tag." at bounding box center [727, 409] width 341 height 55
click at [807, 382] on video "Your browser does not support the video tag." at bounding box center [727, 409] width 341 height 55
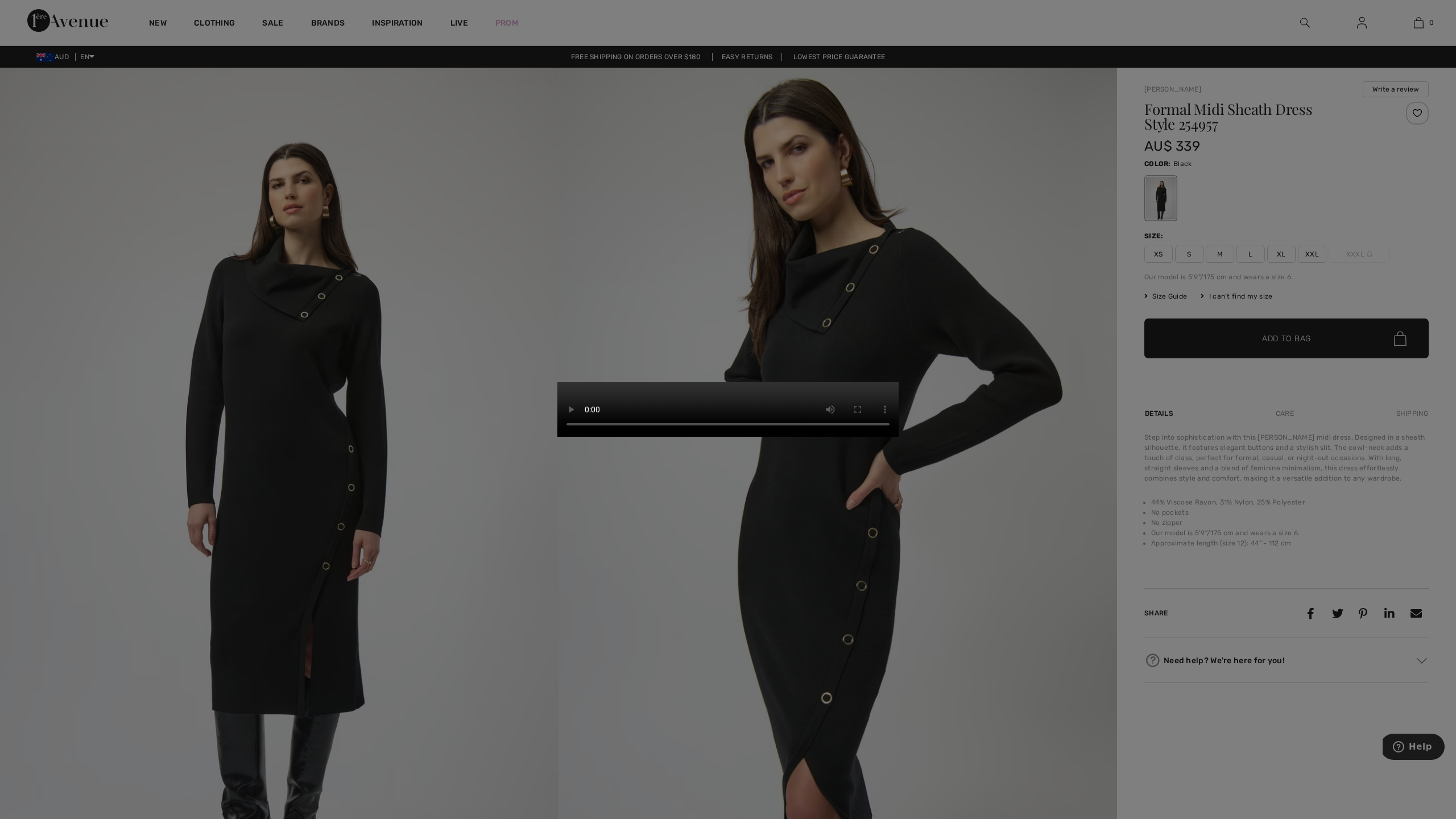
click at [824, 437] on video "Your browser does not support the video tag." at bounding box center [727, 409] width 341 height 55
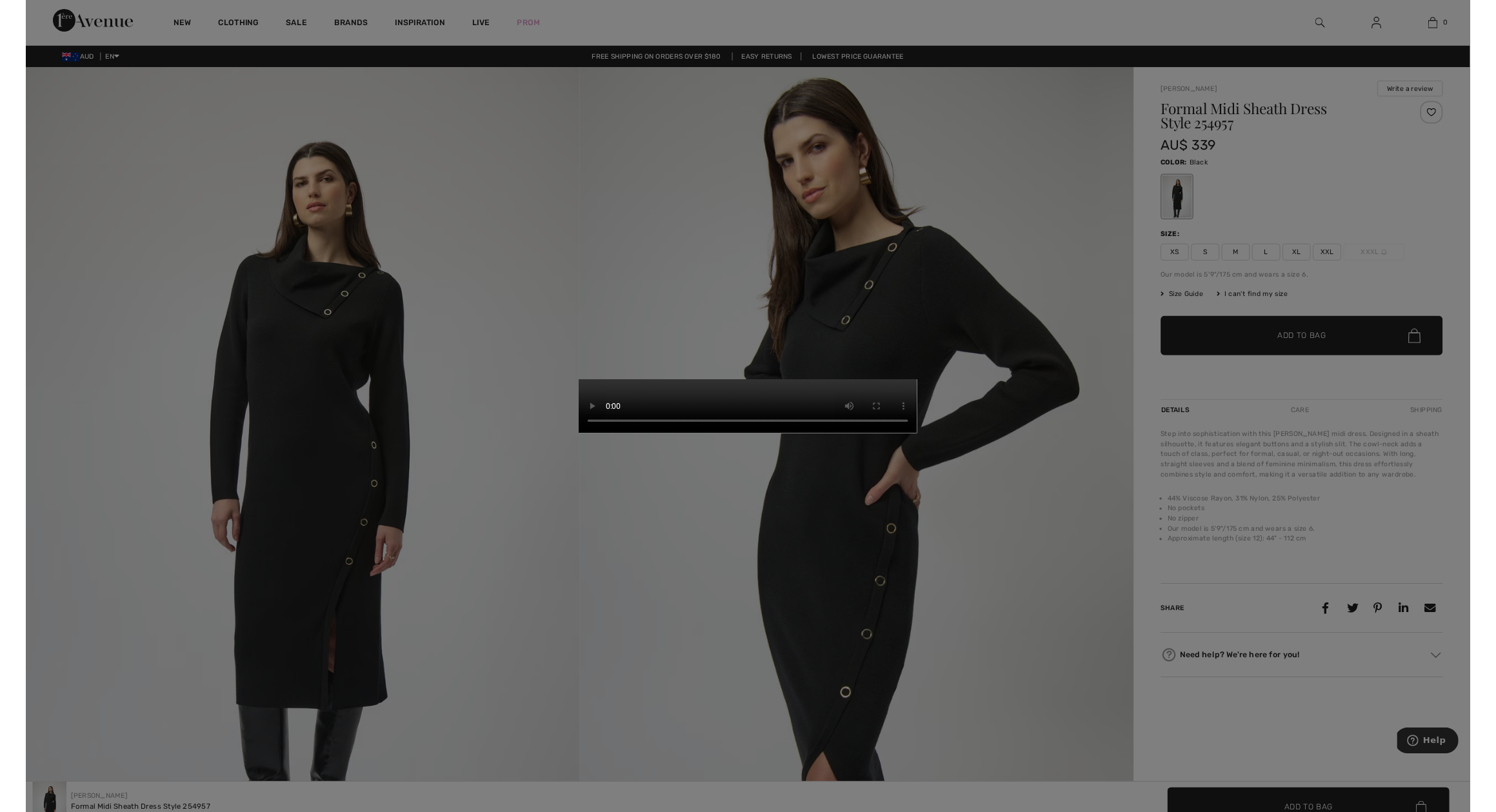
scroll to position [854, 0]
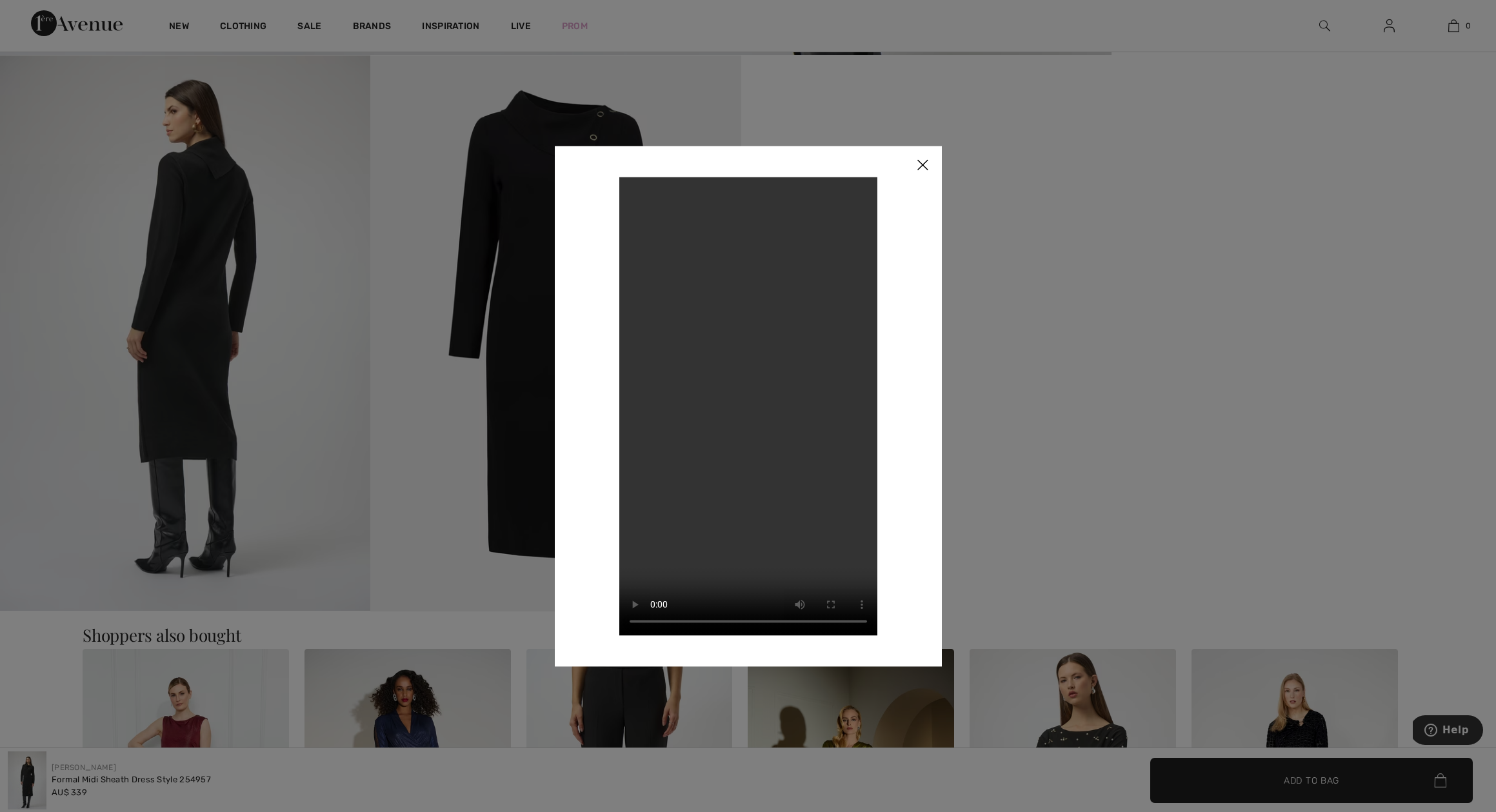
click at [922, 165] on img at bounding box center [921, 166] width 38 height 40
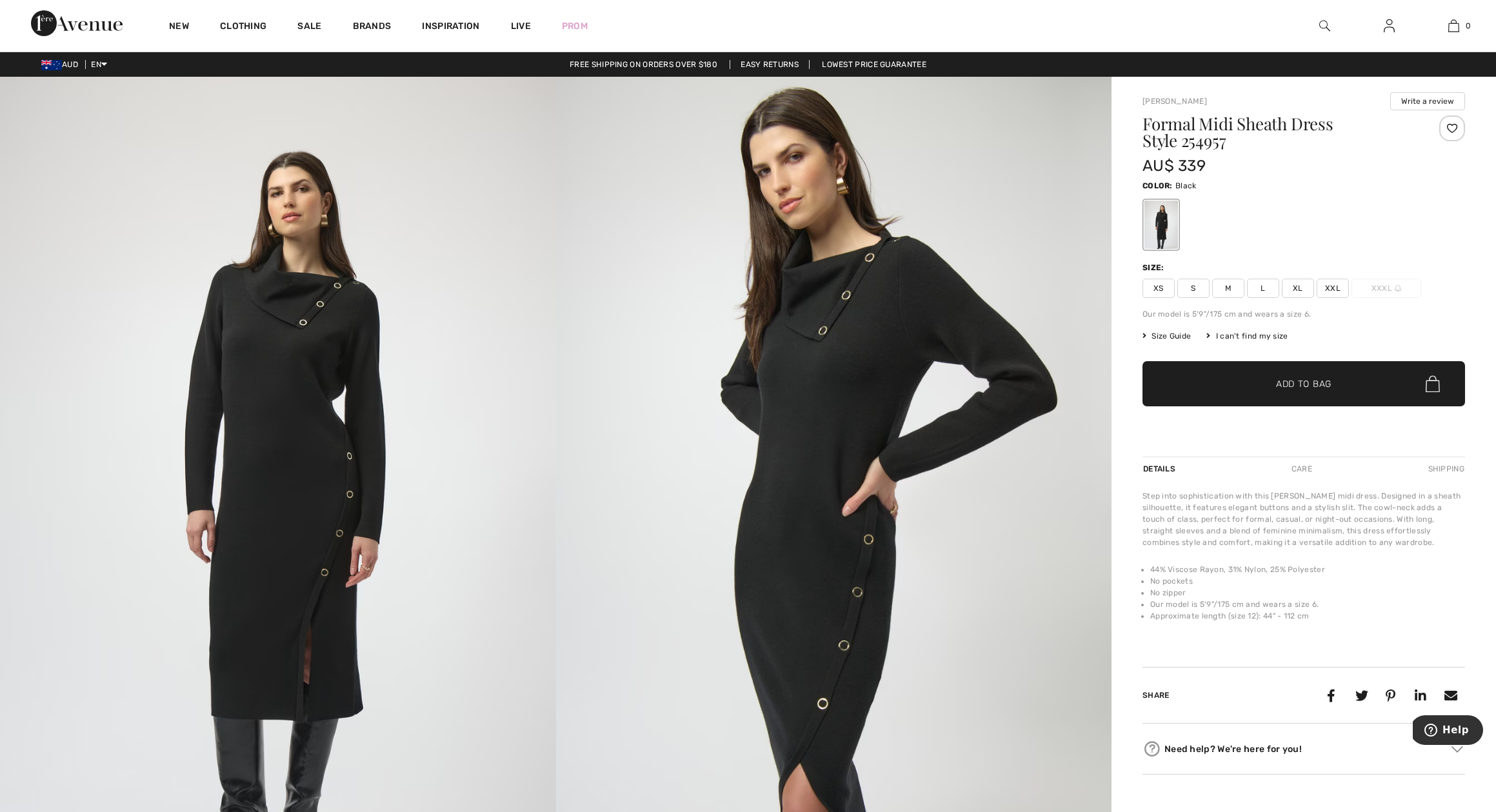
scroll to position [0, 0]
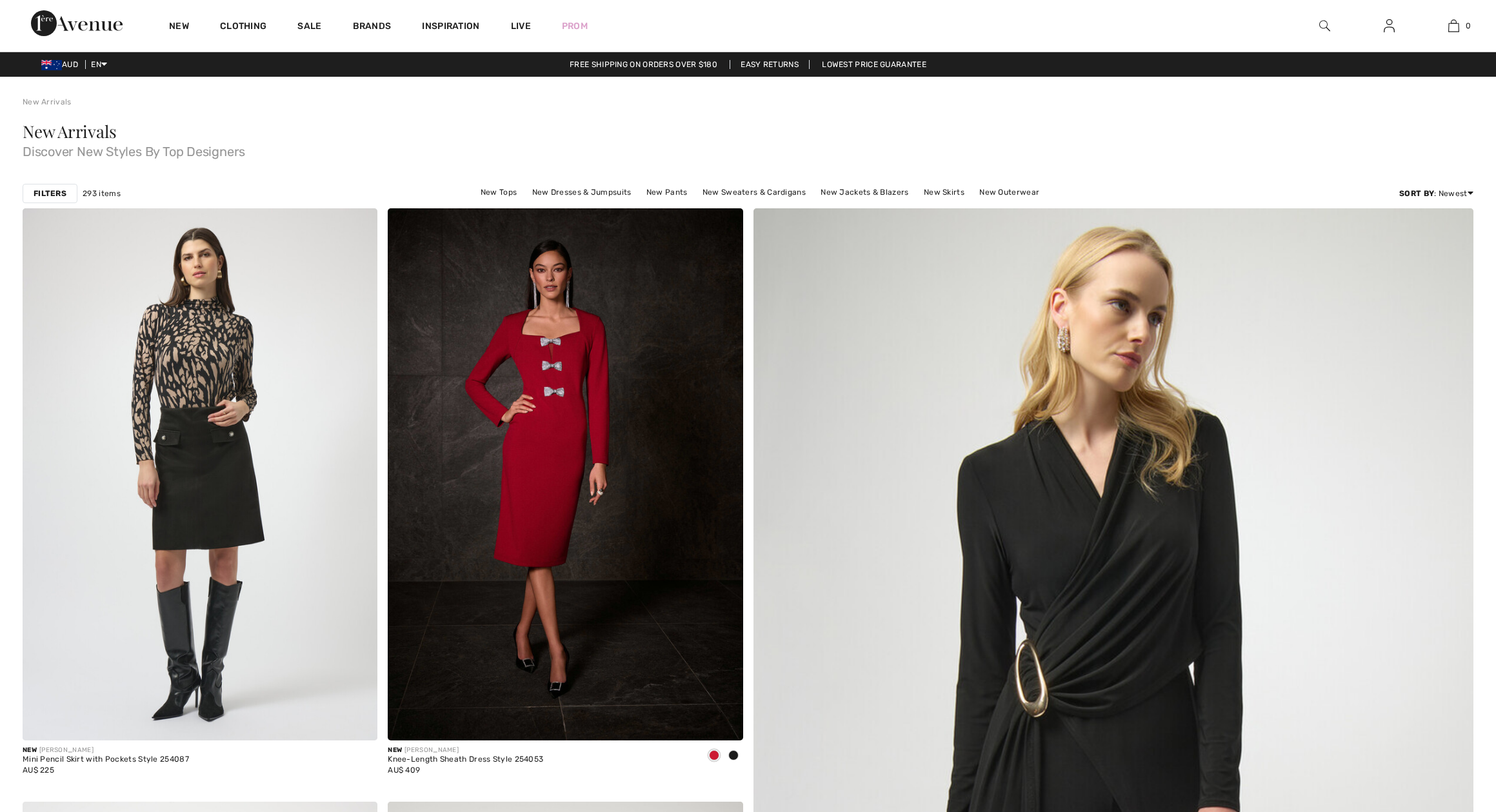
checkbox input "true"
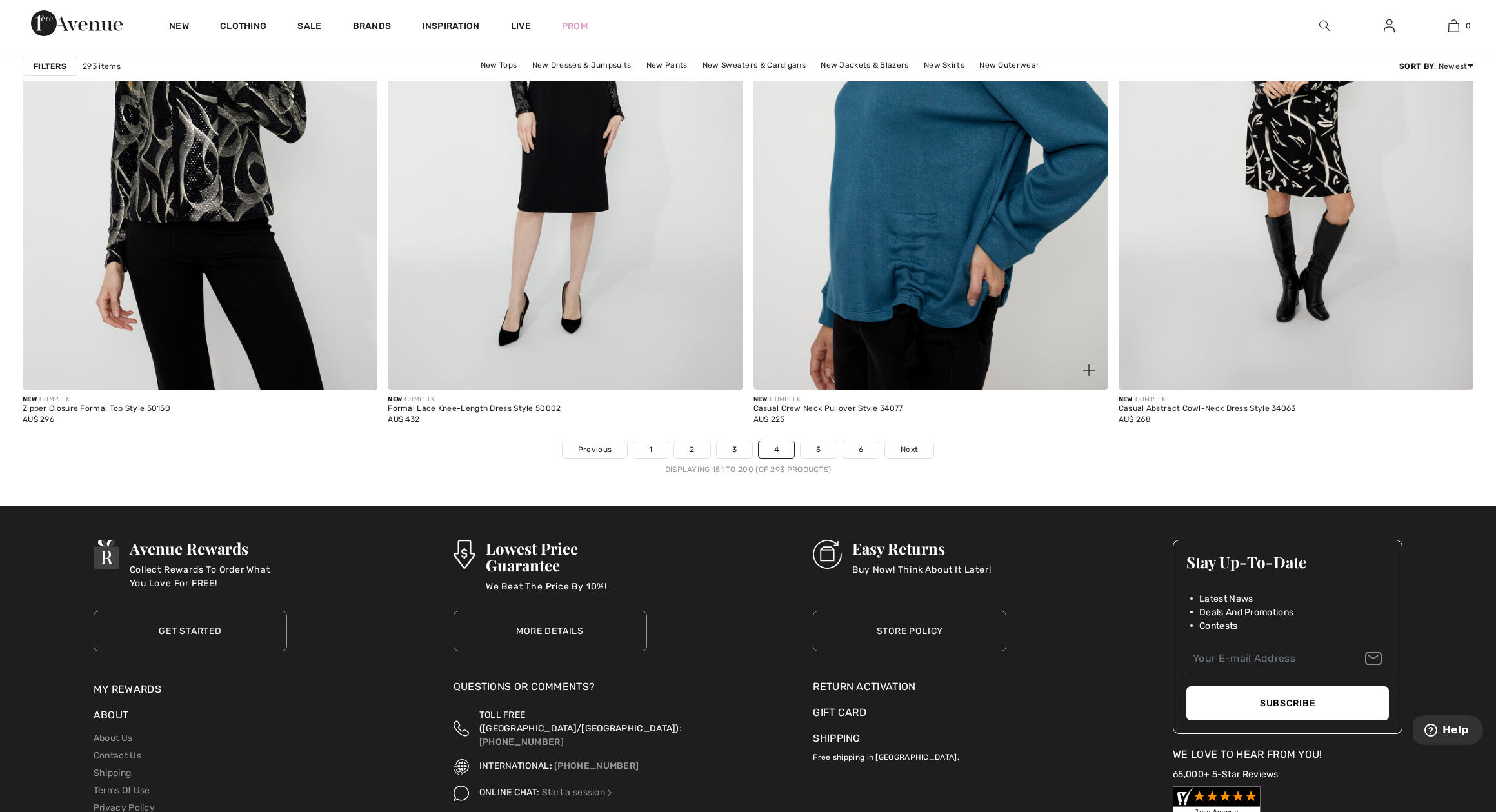
scroll to position [8768, 0]
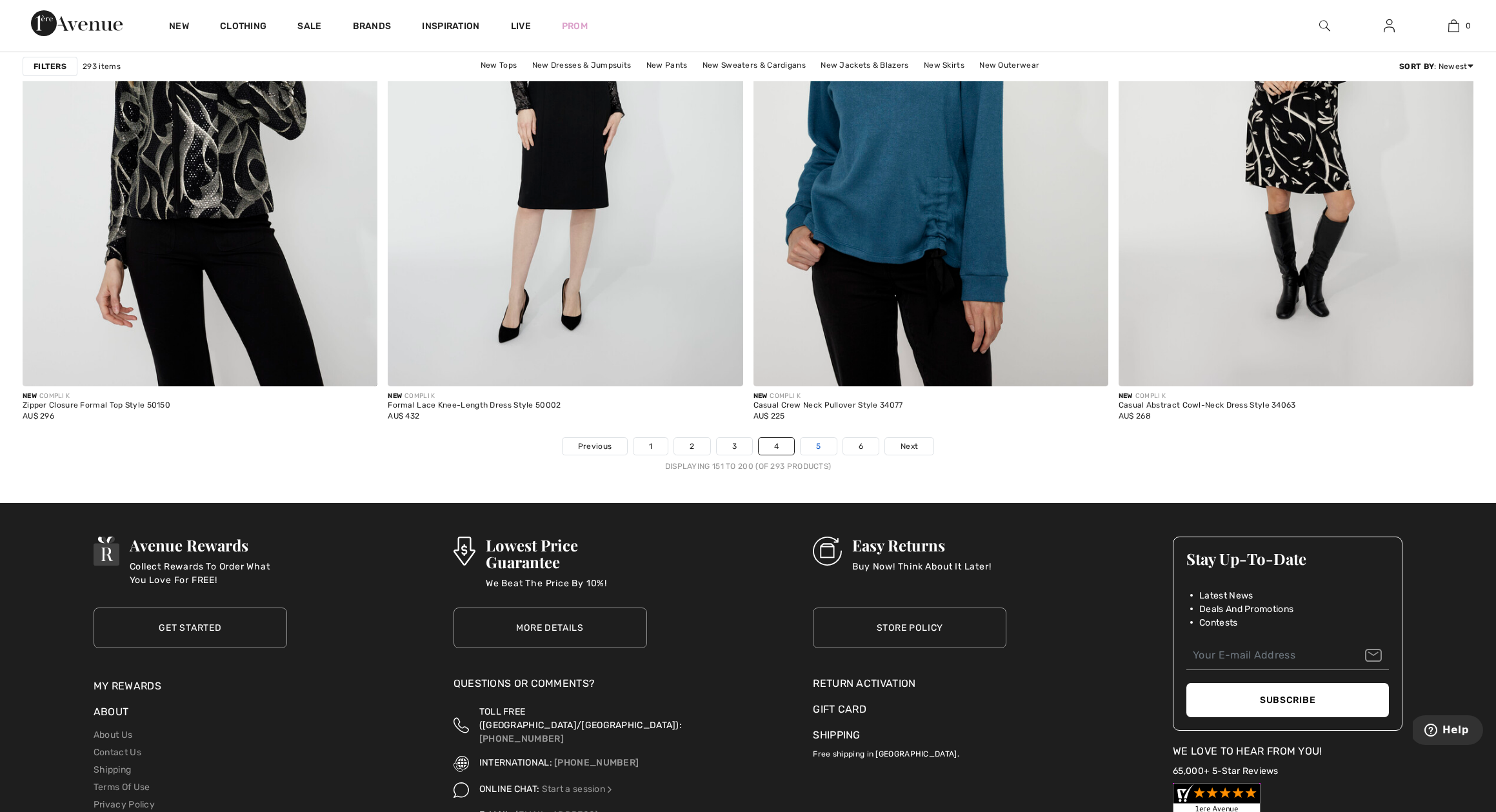
click at [823, 443] on link "5" at bounding box center [818, 445] width 35 height 17
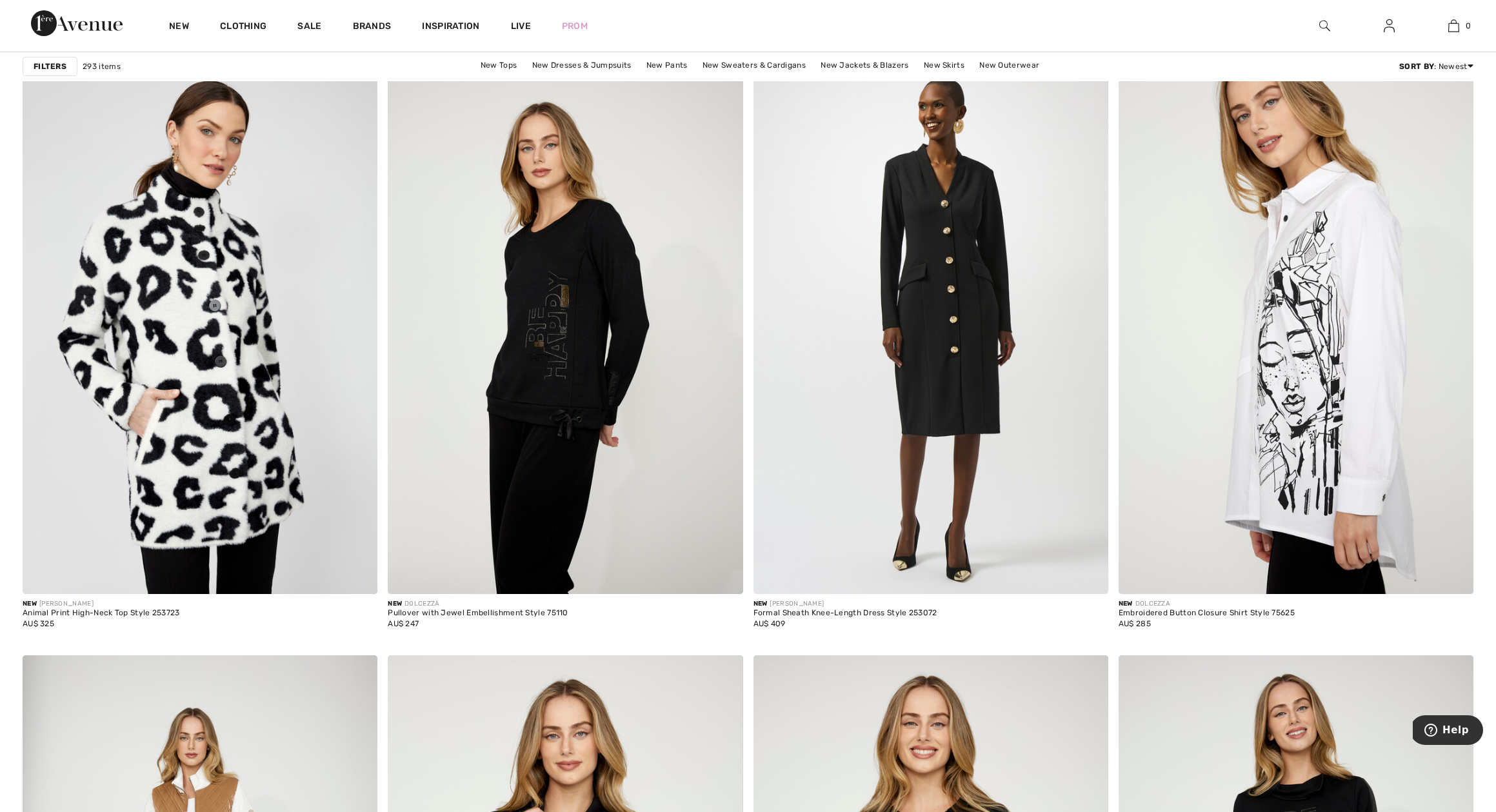
scroll to position [5966, 0]
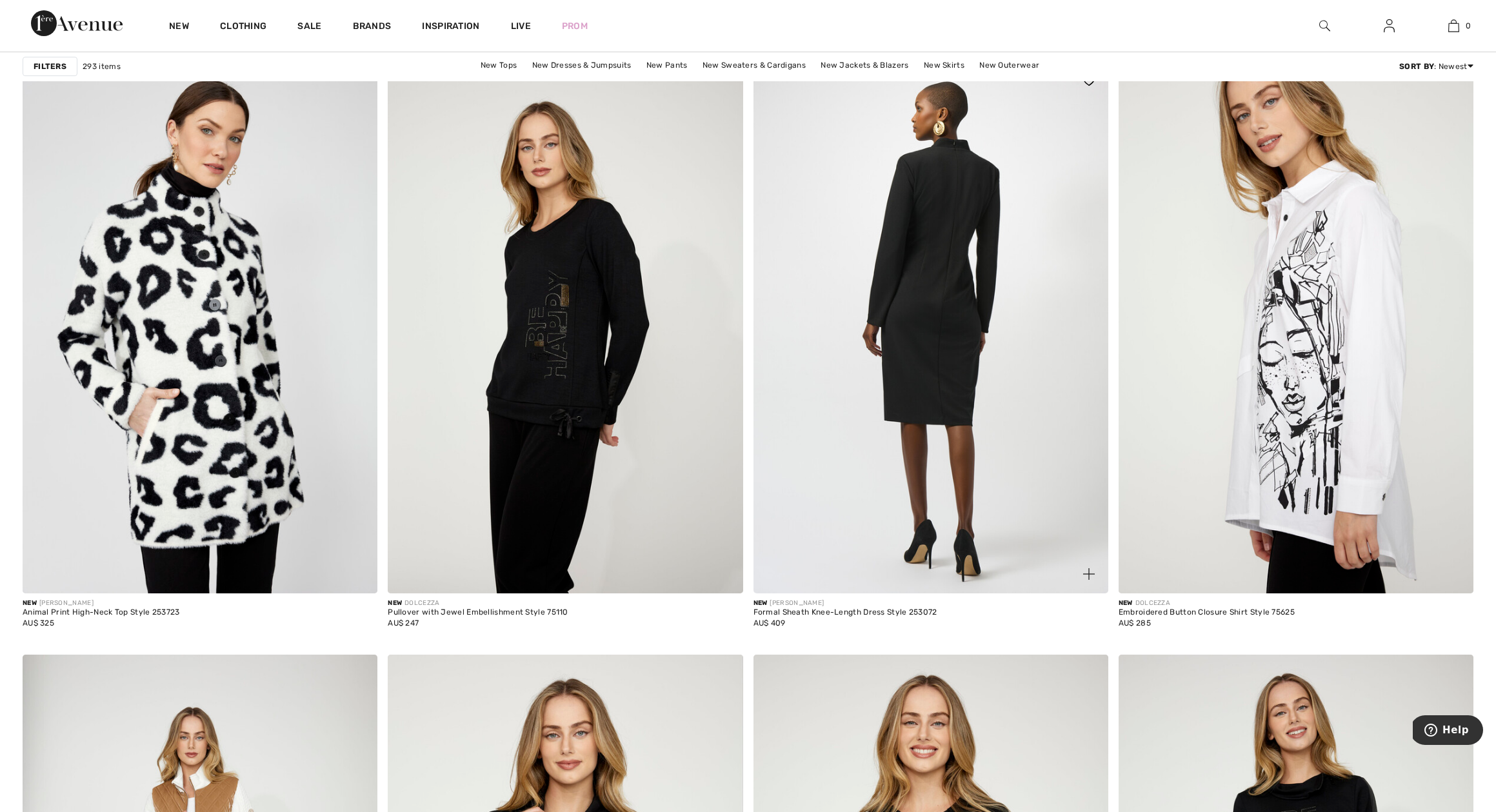
click at [944, 352] on img at bounding box center [931, 327] width 355 height 532
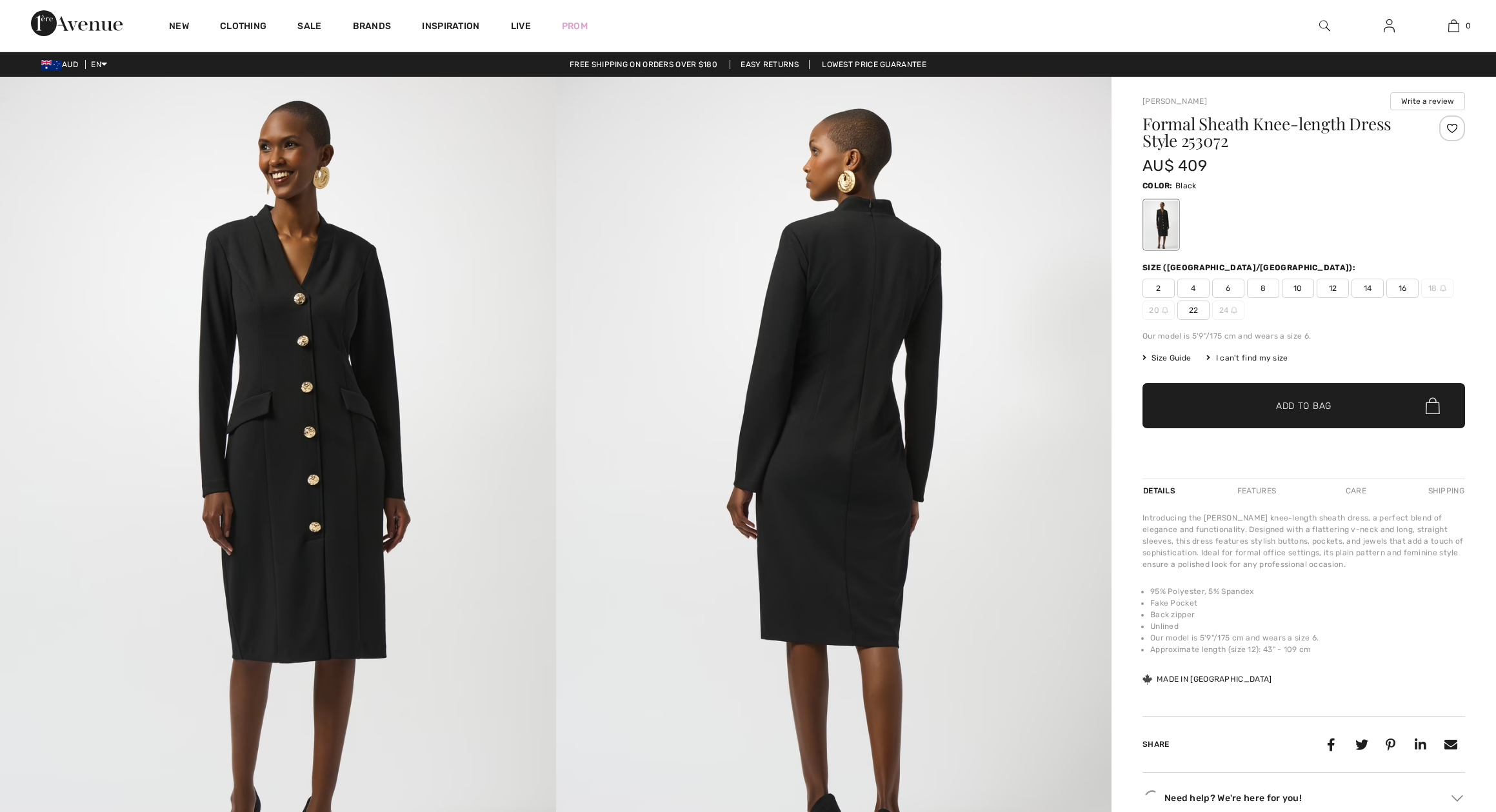
checkbox input "true"
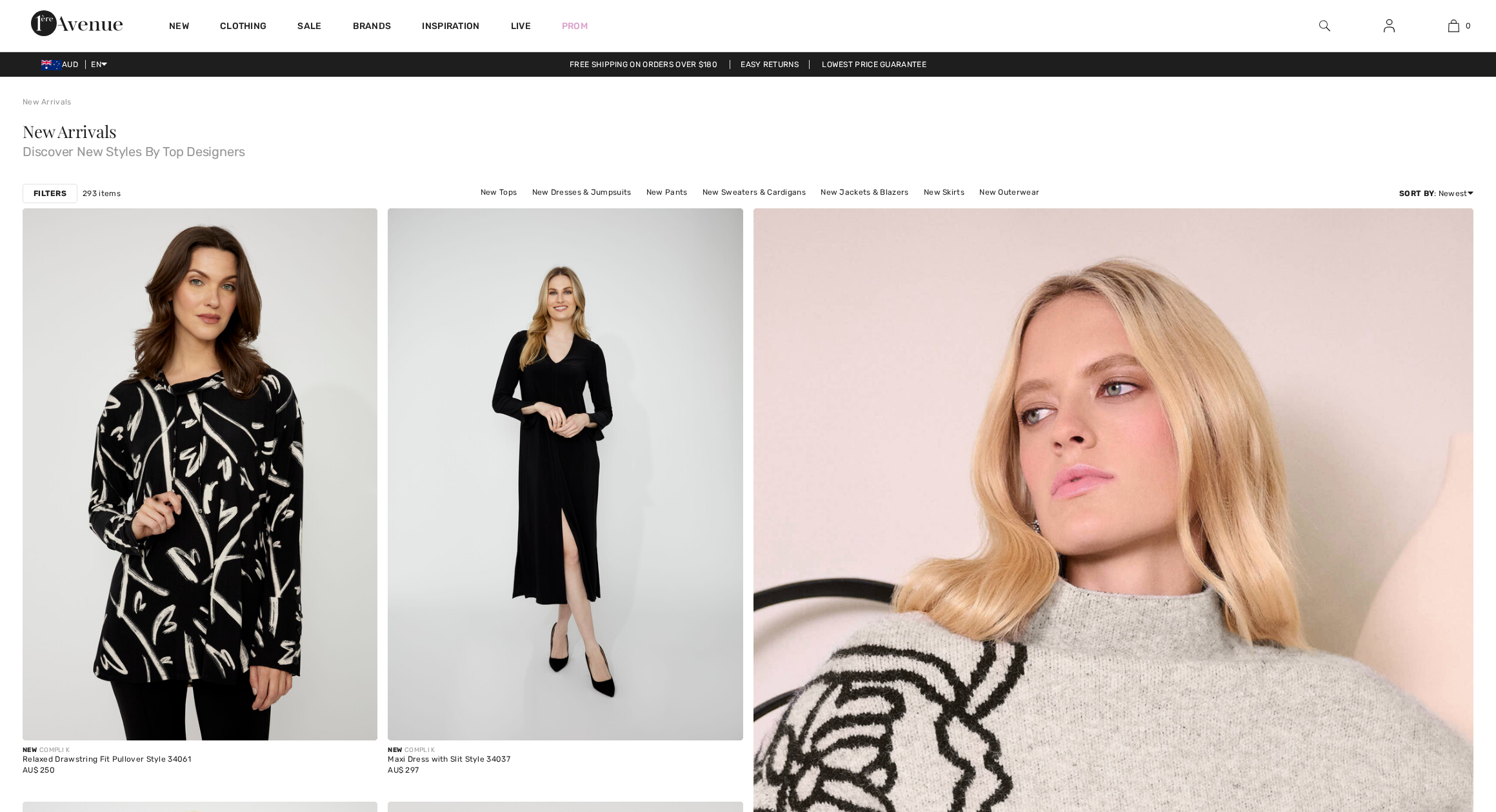
checkbox input "true"
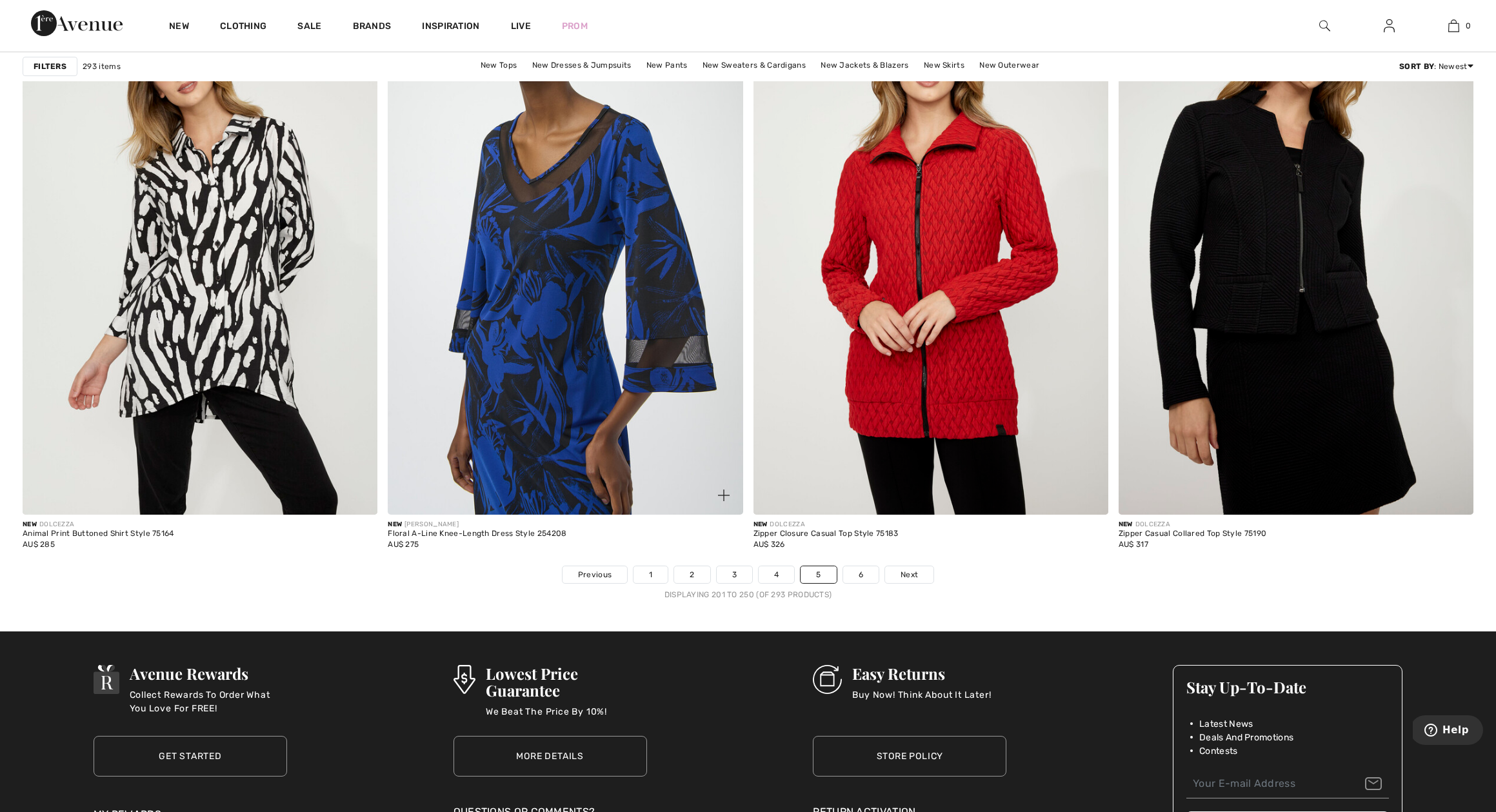
scroll to position [8641, 0]
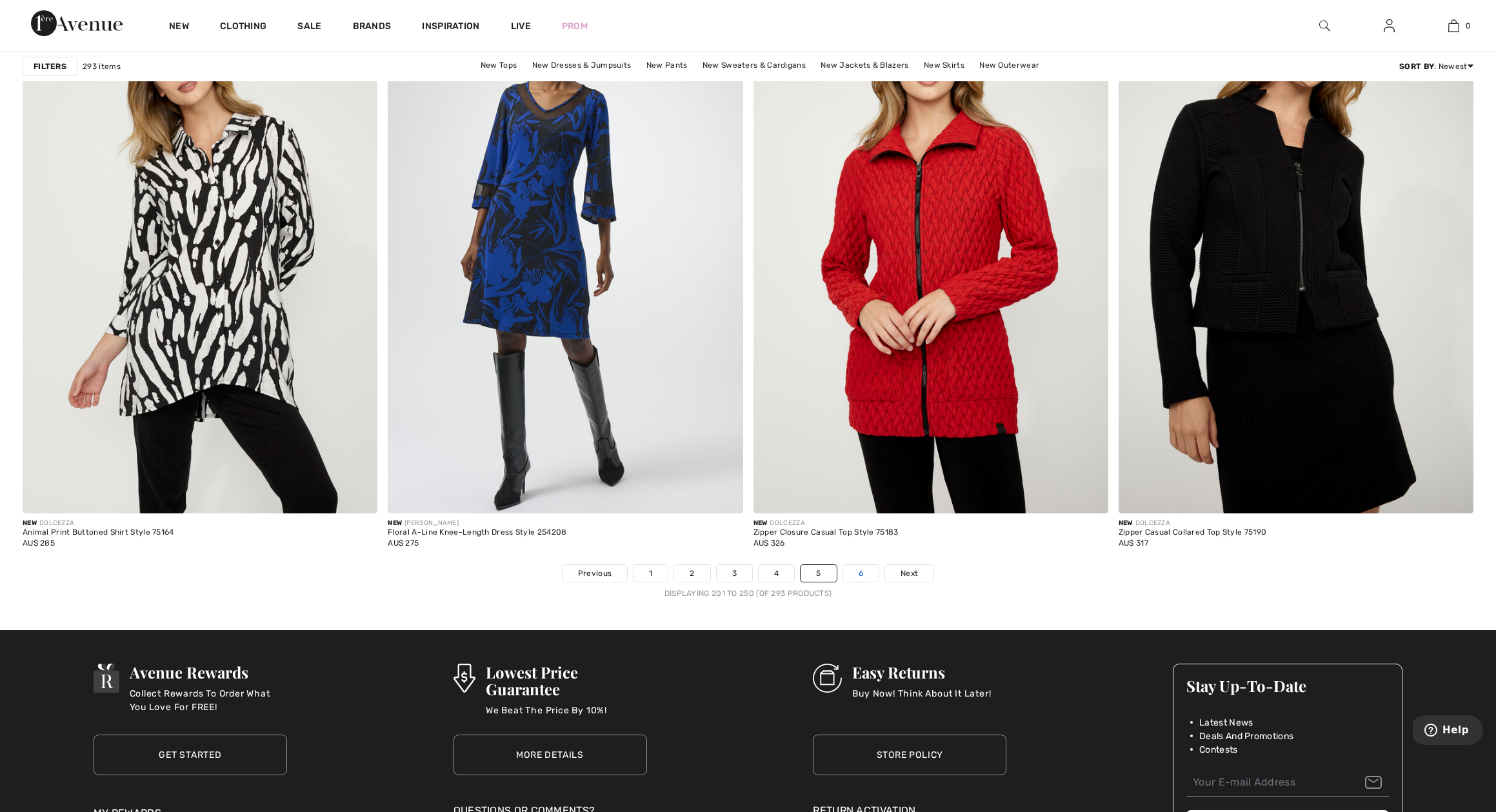
click at [862, 573] on link "6" at bounding box center [861, 573] width 35 height 17
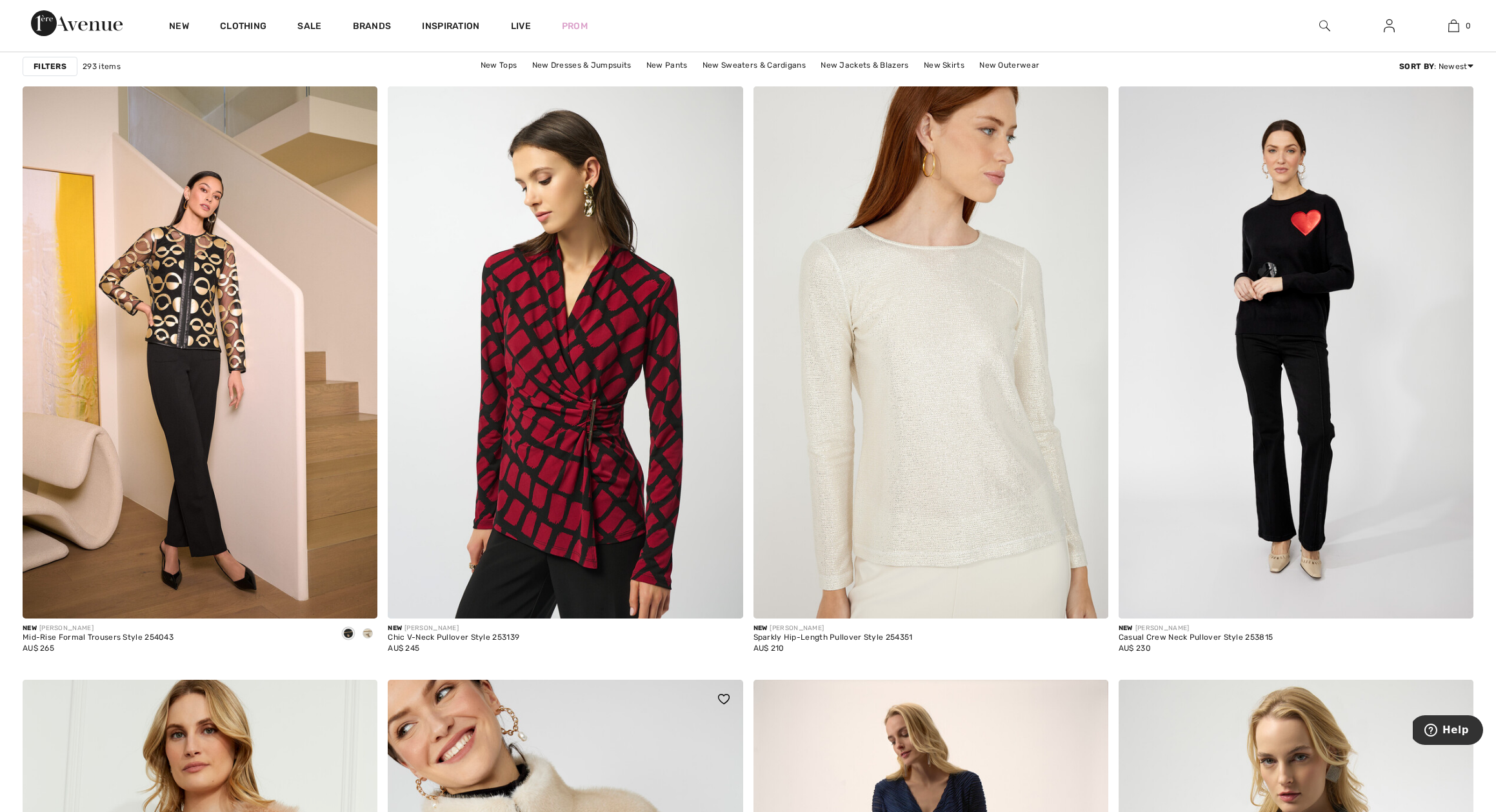
scroll to position [5940, 0]
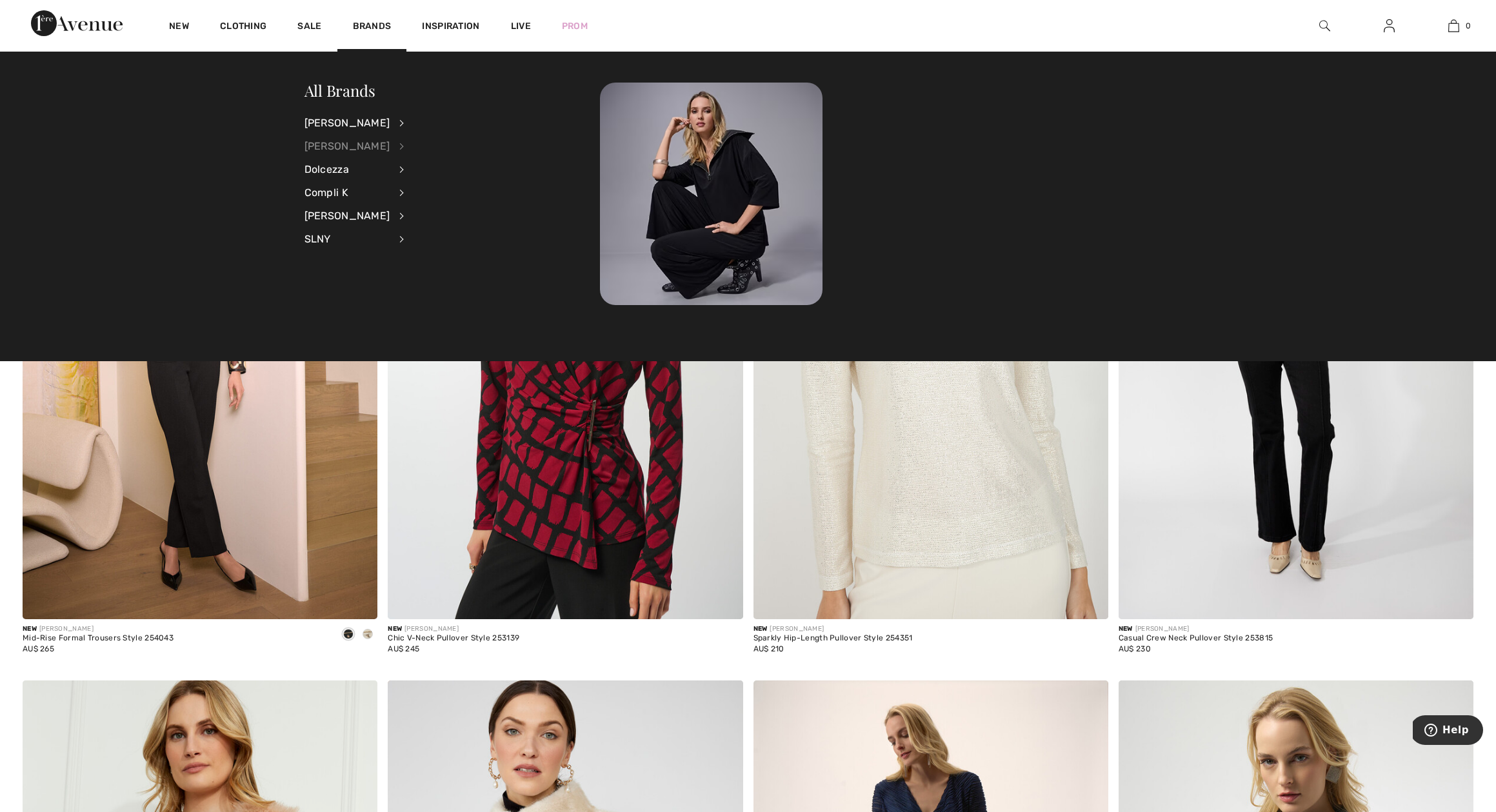
click at [344, 145] on div "[PERSON_NAME]" at bounding box center [347, 147] width 86 height 24
click at [436, 164] on link "Dresses & Jumpsuits" at bounding box center [470, 165] width 100 height 22
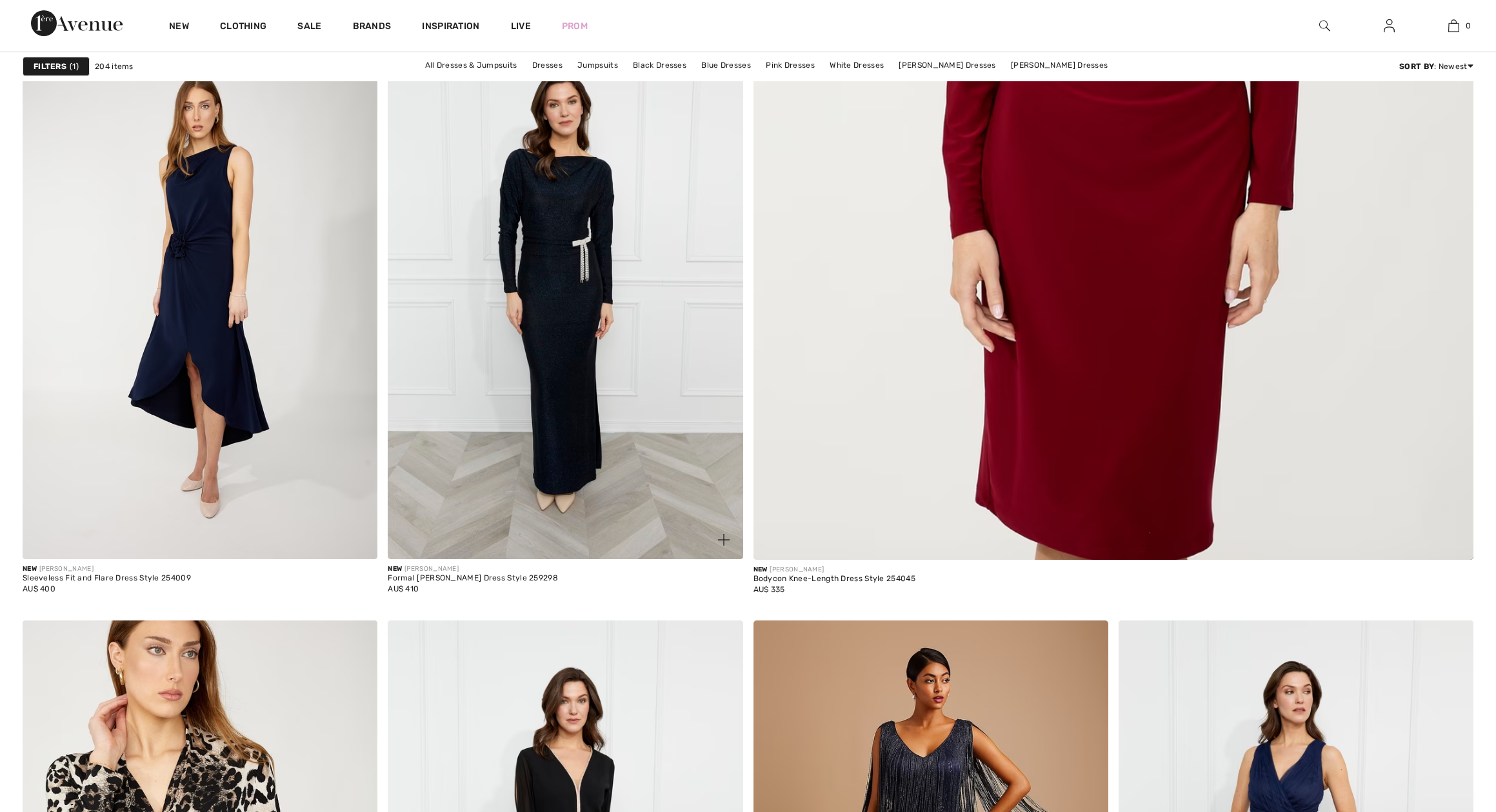
checkbox input "true"
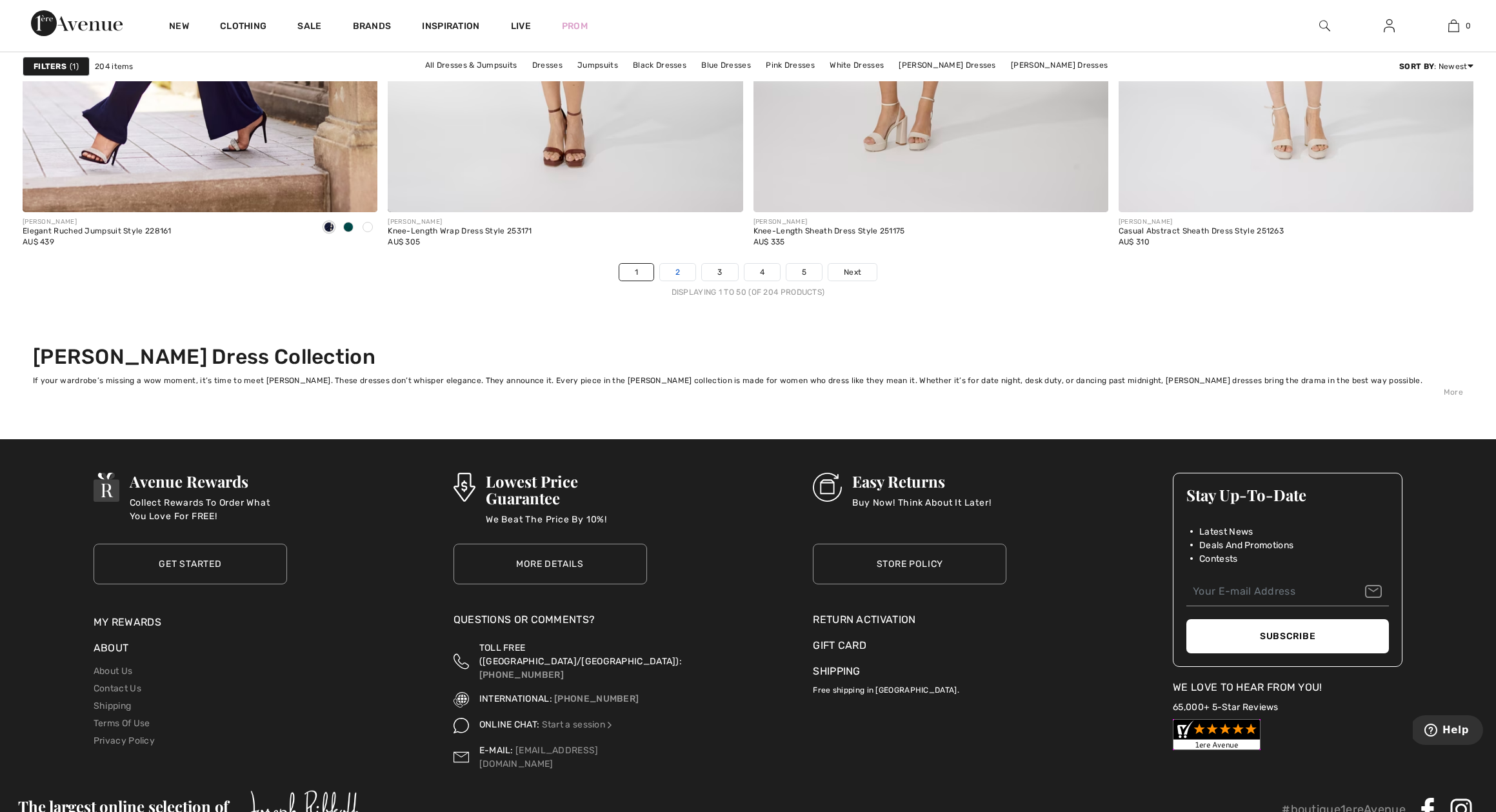
scroll to position [8924, 0]
click at [677, 270] on link "2" at bounding box center [678, 272] width 35 height 17
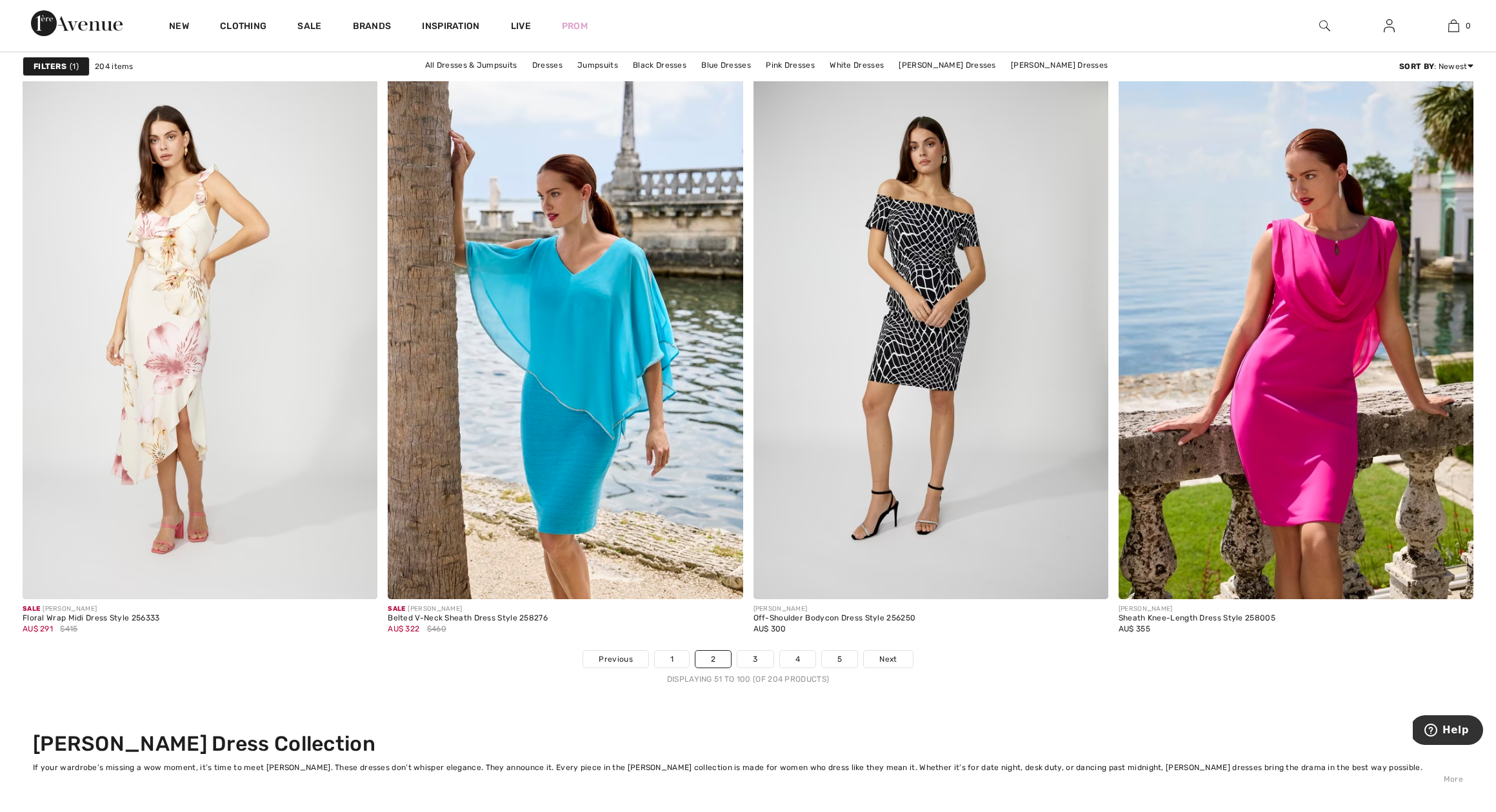
scroll to position [8542, 0]
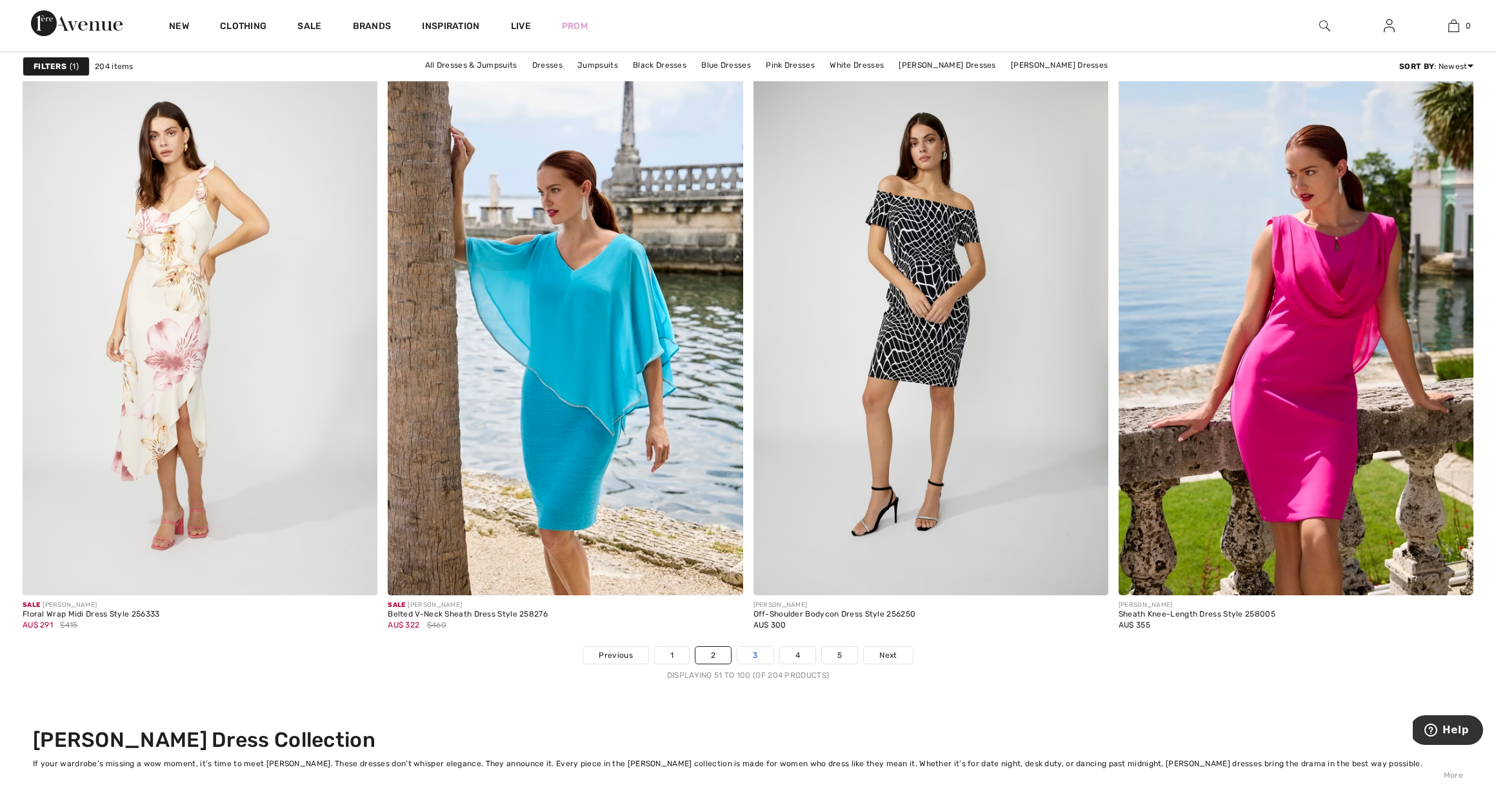
click at [759, 656] on link "3" at bounding box center [755, 655] width 35 height 17
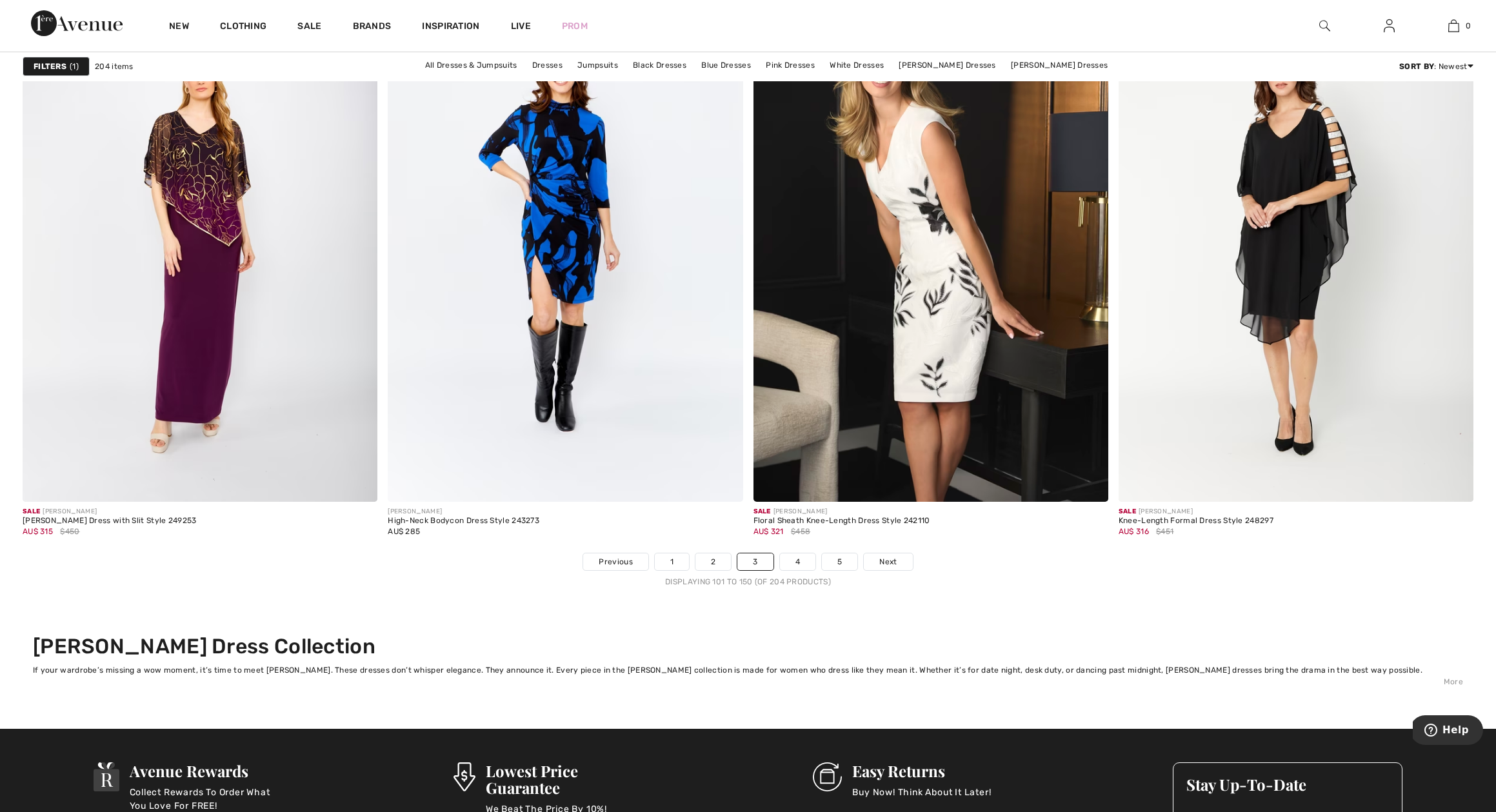
scroll to position [8638, 0]
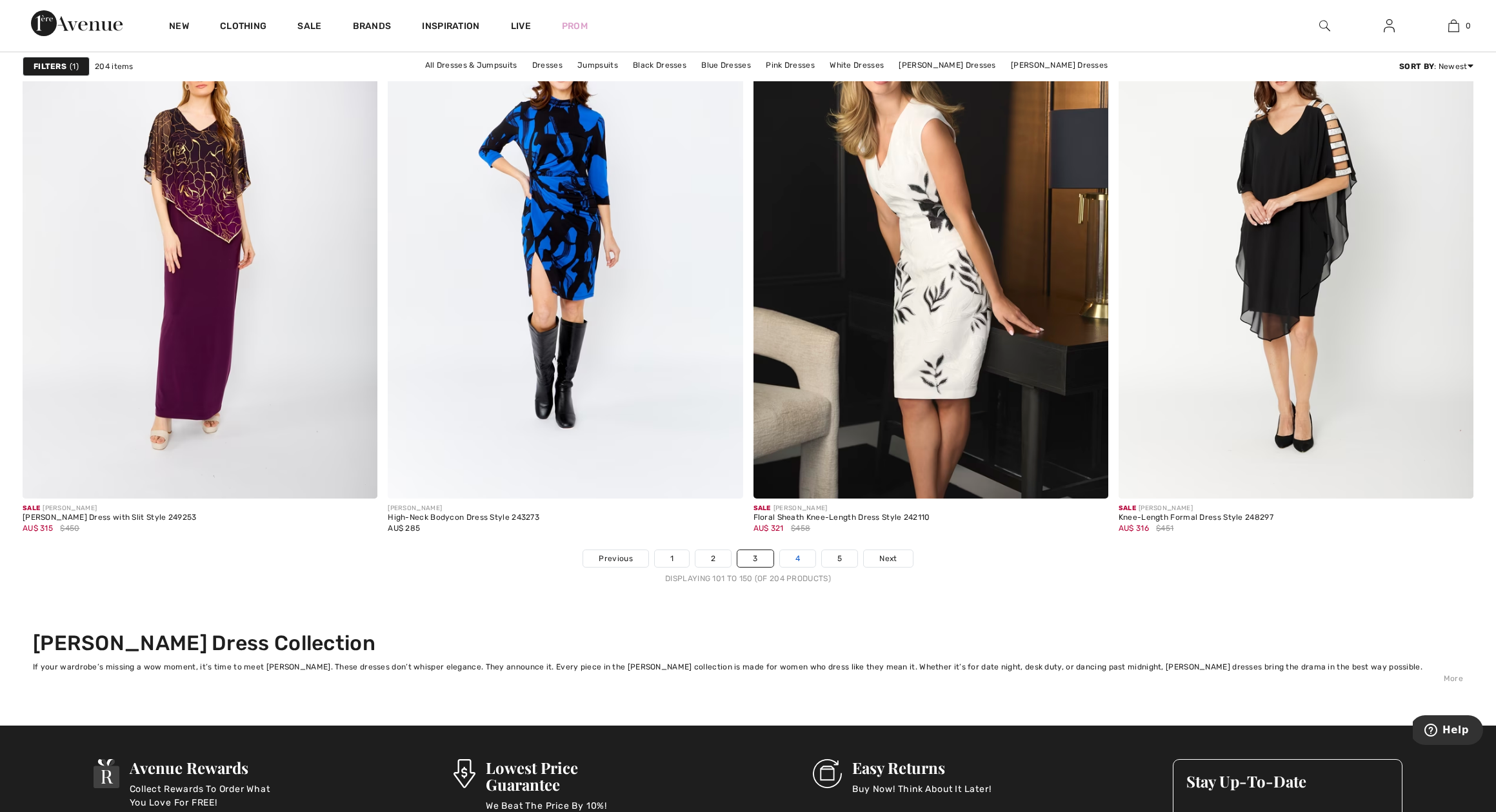
click at [800, 560] on link "4" at bounding box center [797, 558] width 35 height 17
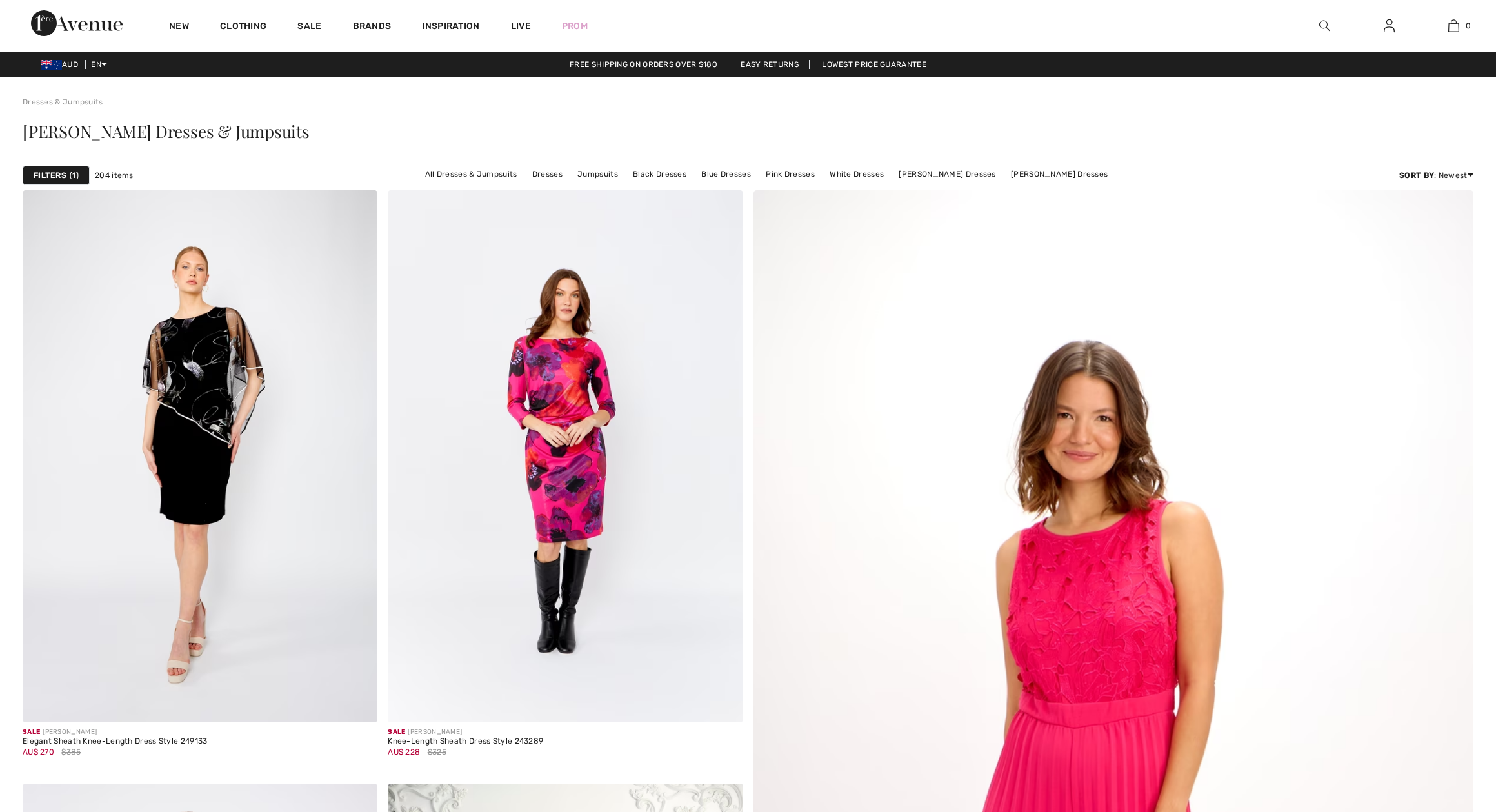
checkbox input "true"
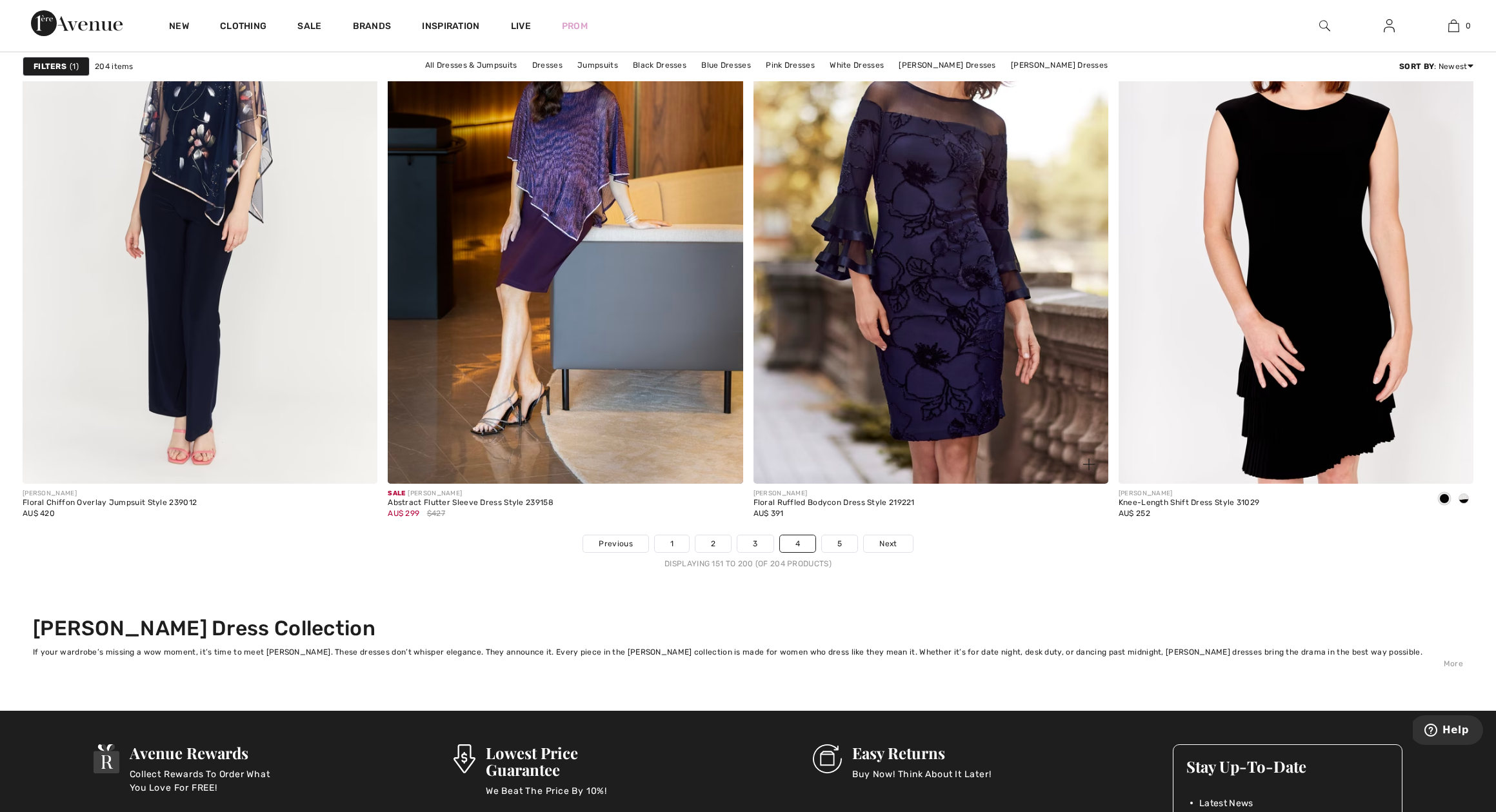
scroll to position [8656, 0]
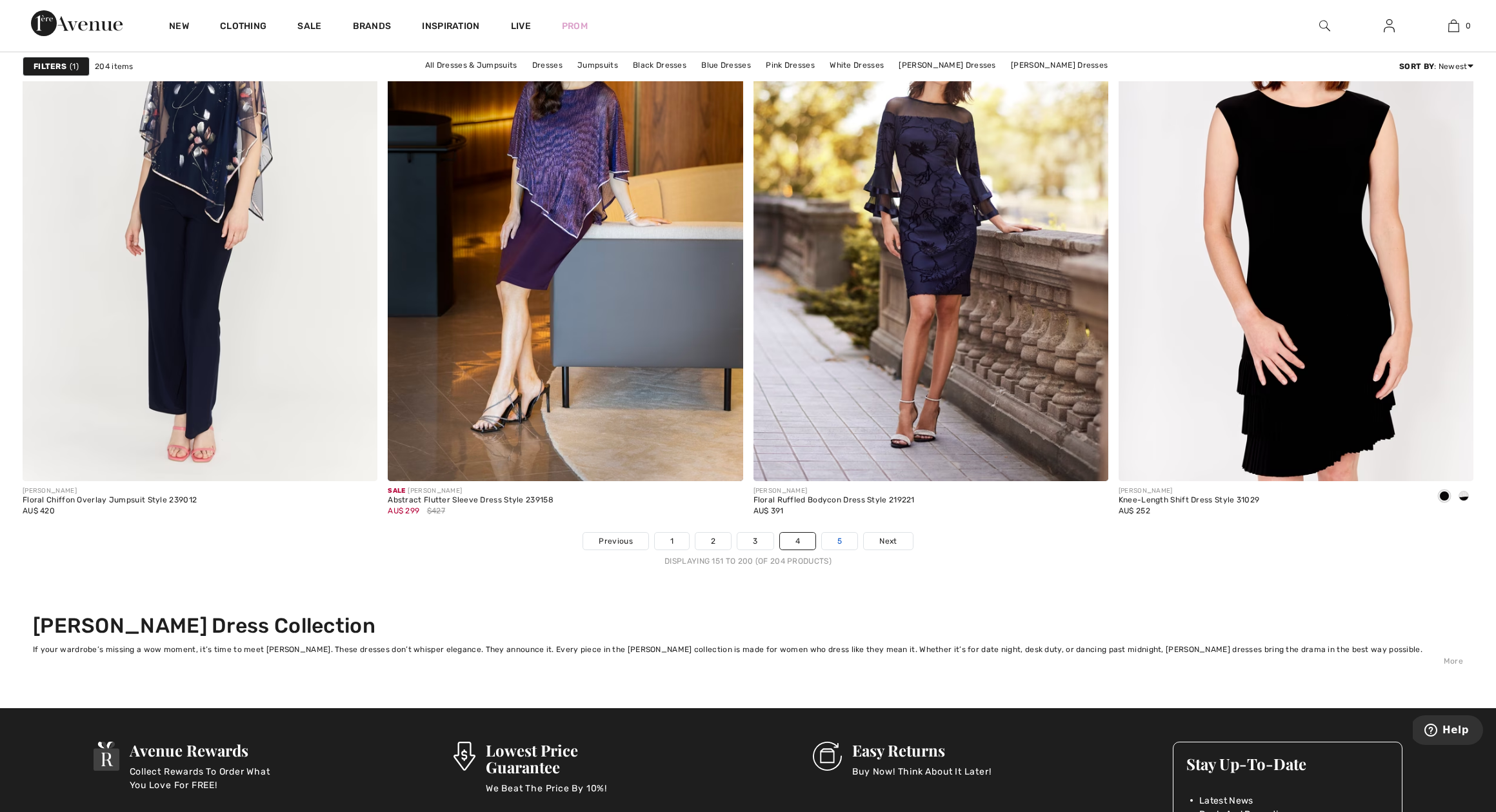
click at [840, 540] on link "5" at bounding box center [840, 541] width 35 height 17
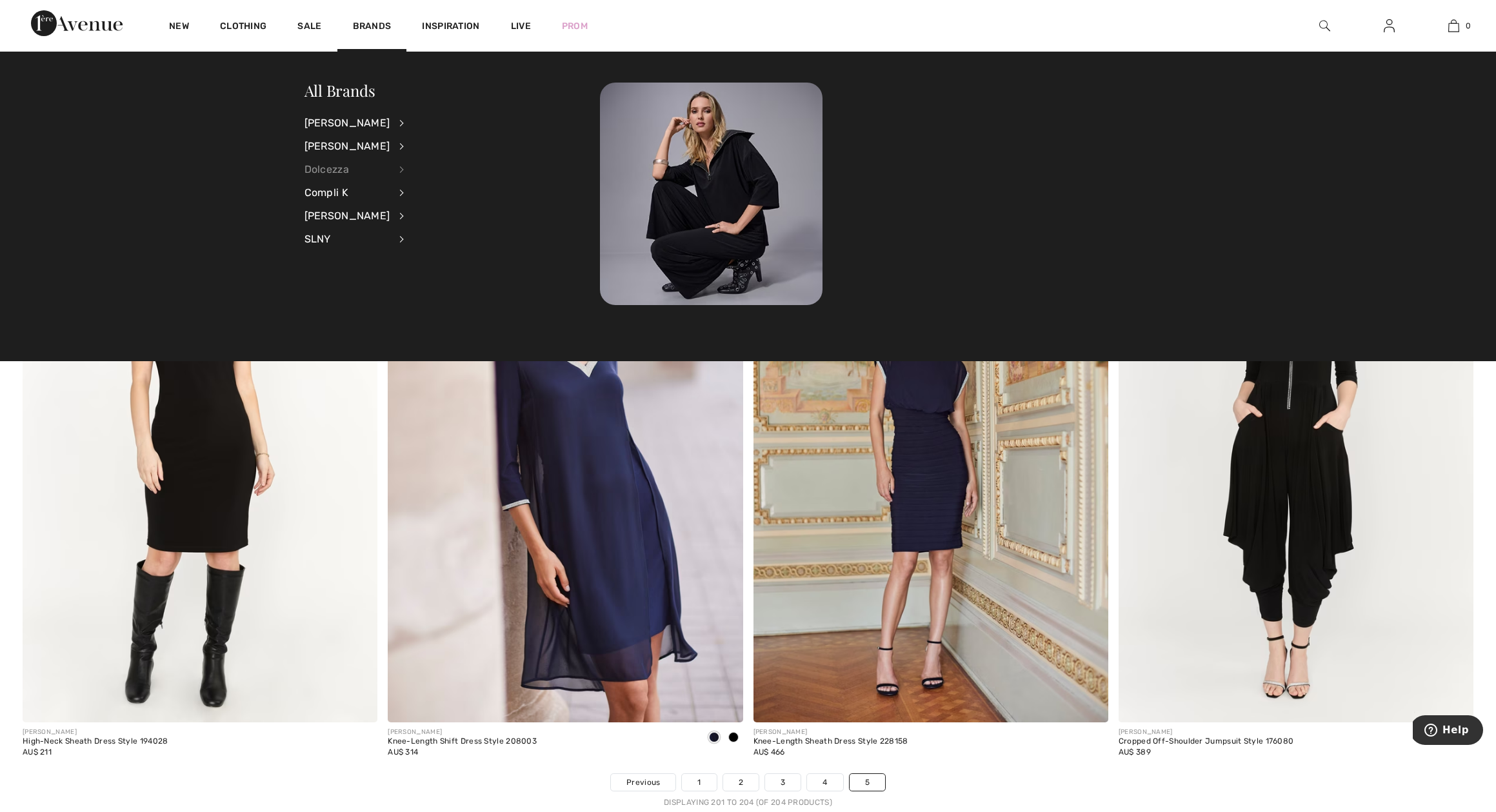
click at [335, 171] on div "Dolcezza" at bounding box center [347, 169] width 86 height 24
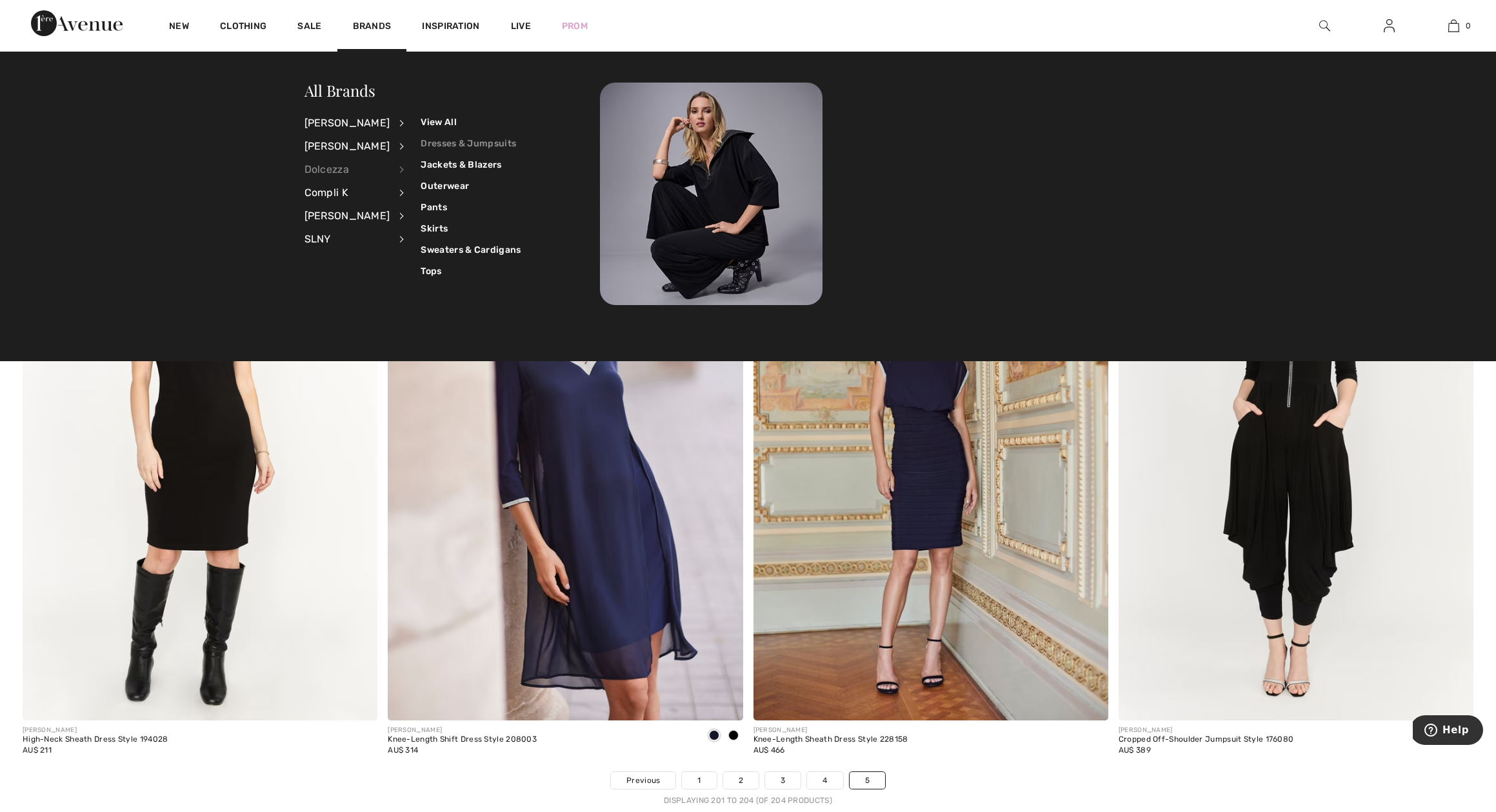
click at [443, 143] on link "Dresses & Jumpsuits" at bounding box center [470, 144] width 100 height 22
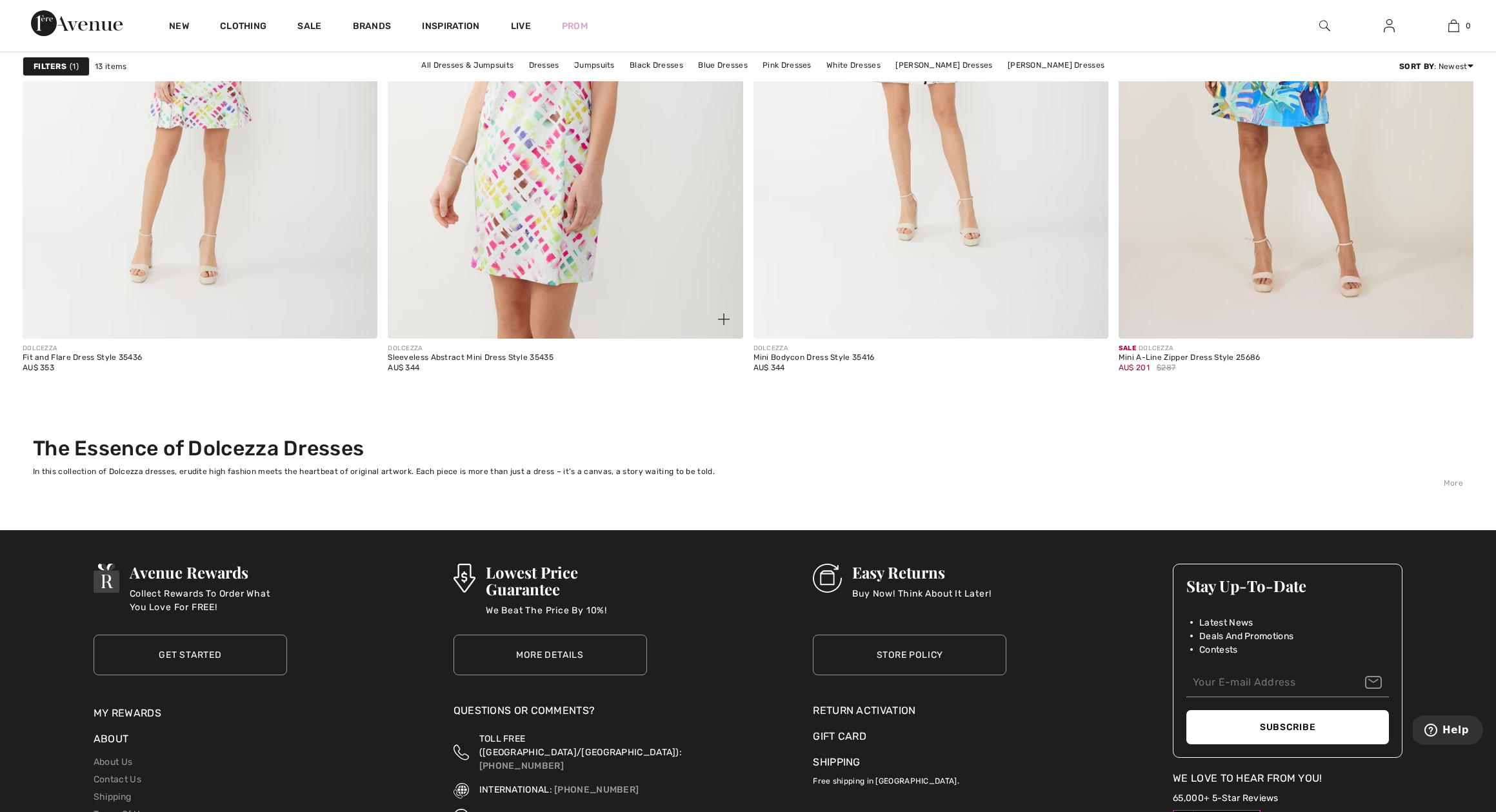
scroll to position [2163, 0]
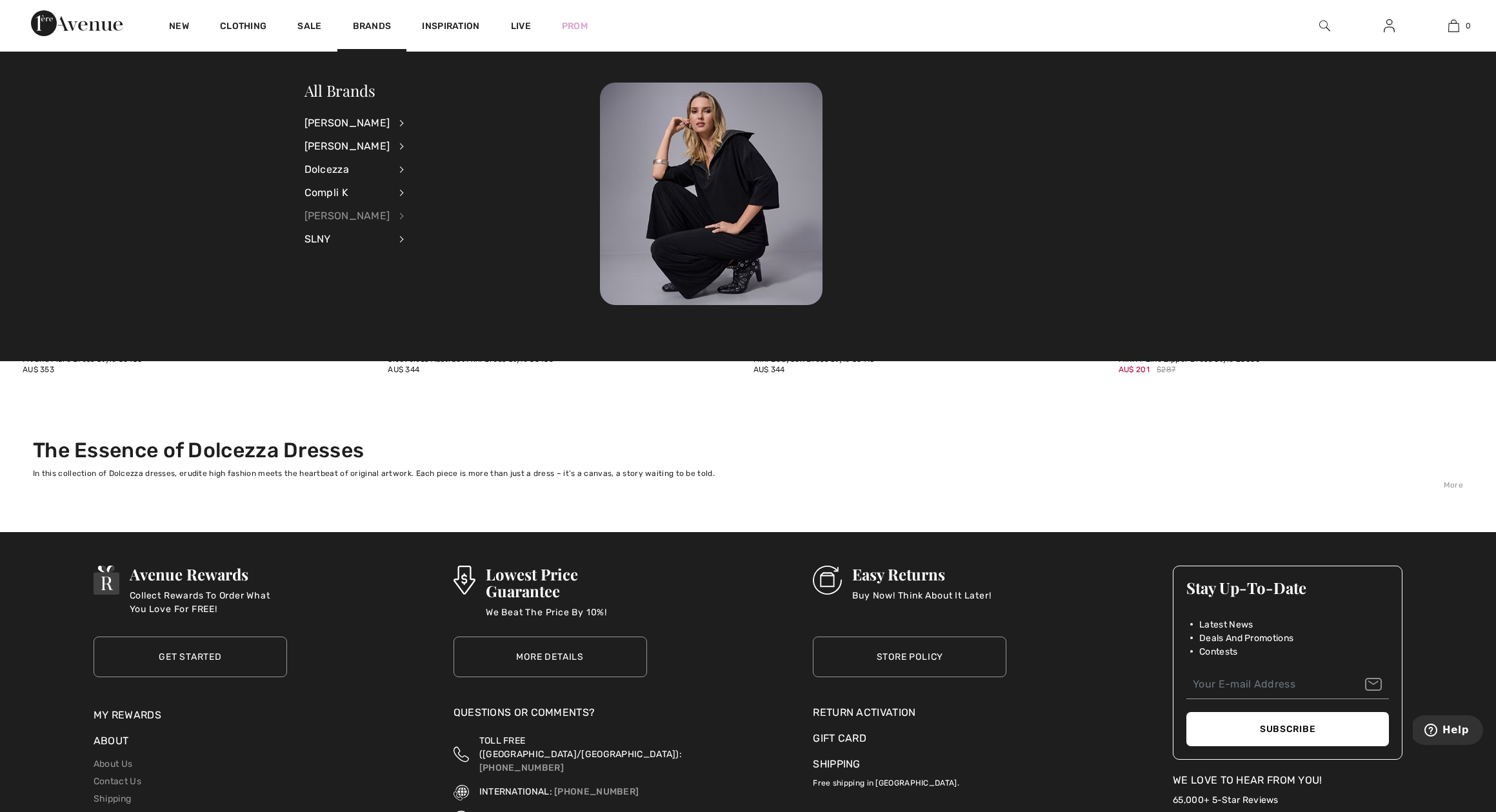
click at [354, 216] on div "[PERSON_NAME]" at bounding box center [347, 217] width 86 height 24
click at [433, 118] on link "View All" at bounding box center [468, 122] width 96 height 22
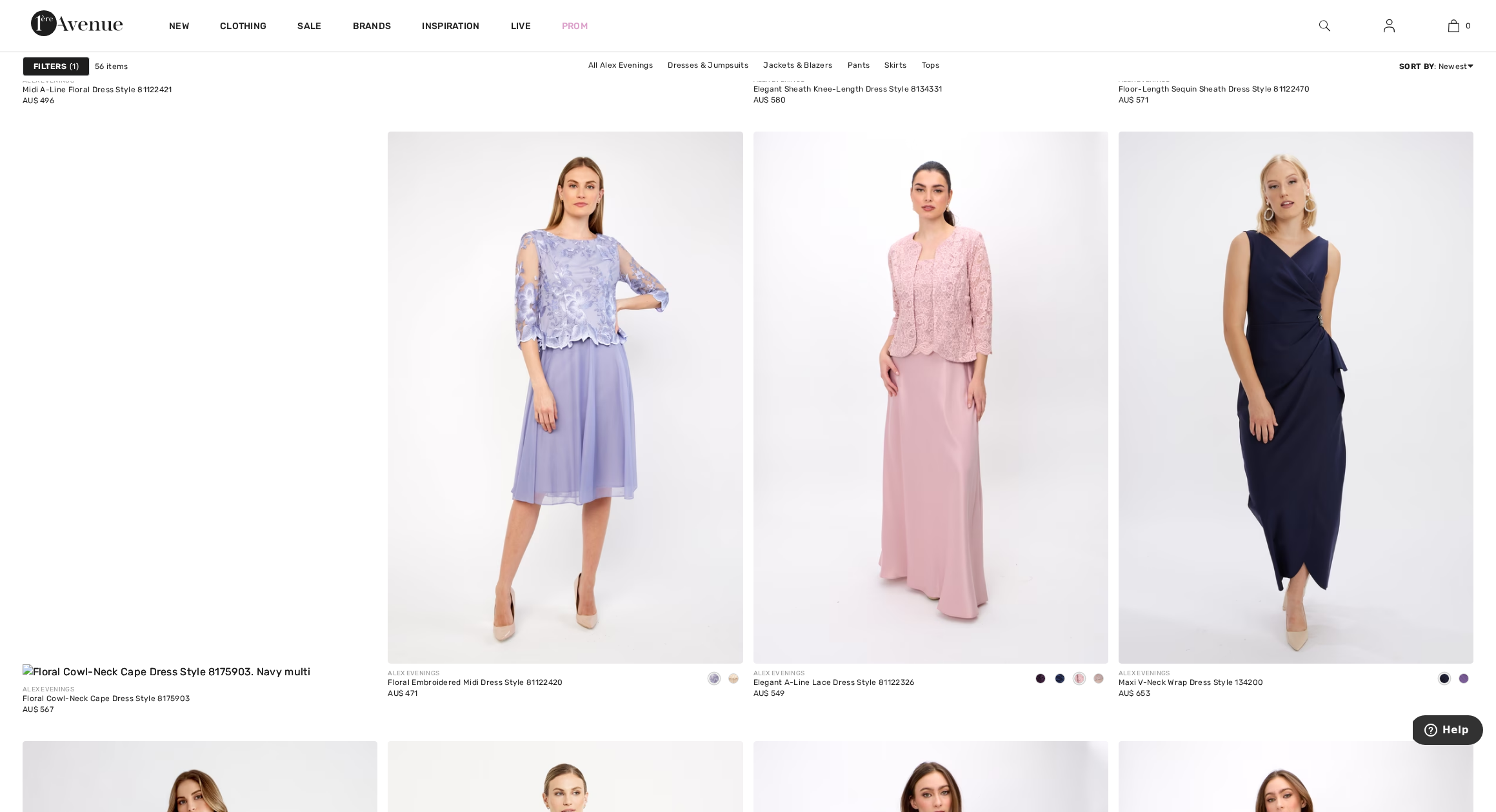
scroll to position [6323, 0]
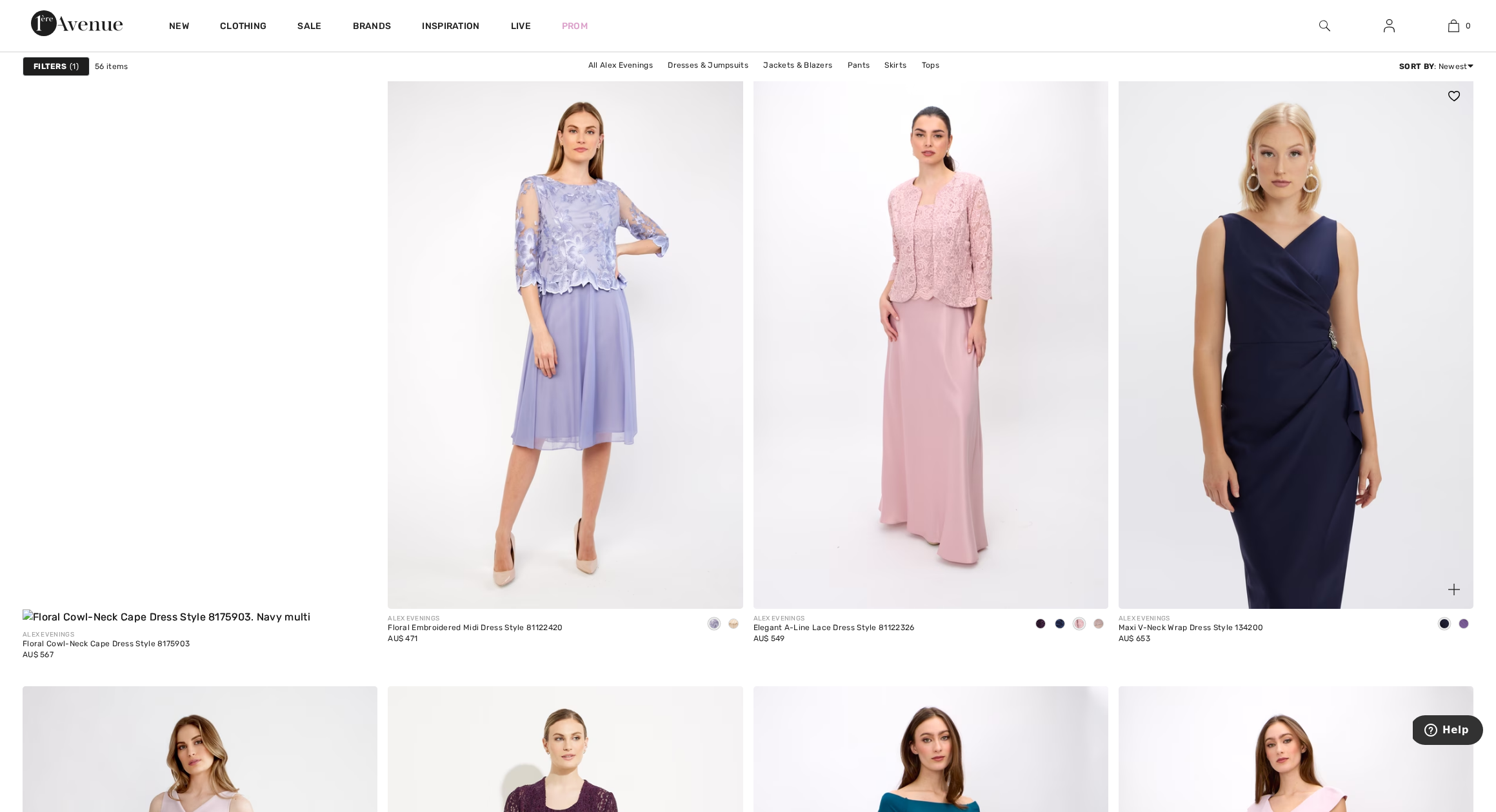
click at [1295, 313] on img at bounding box center [1296, 343] width 355 height 532
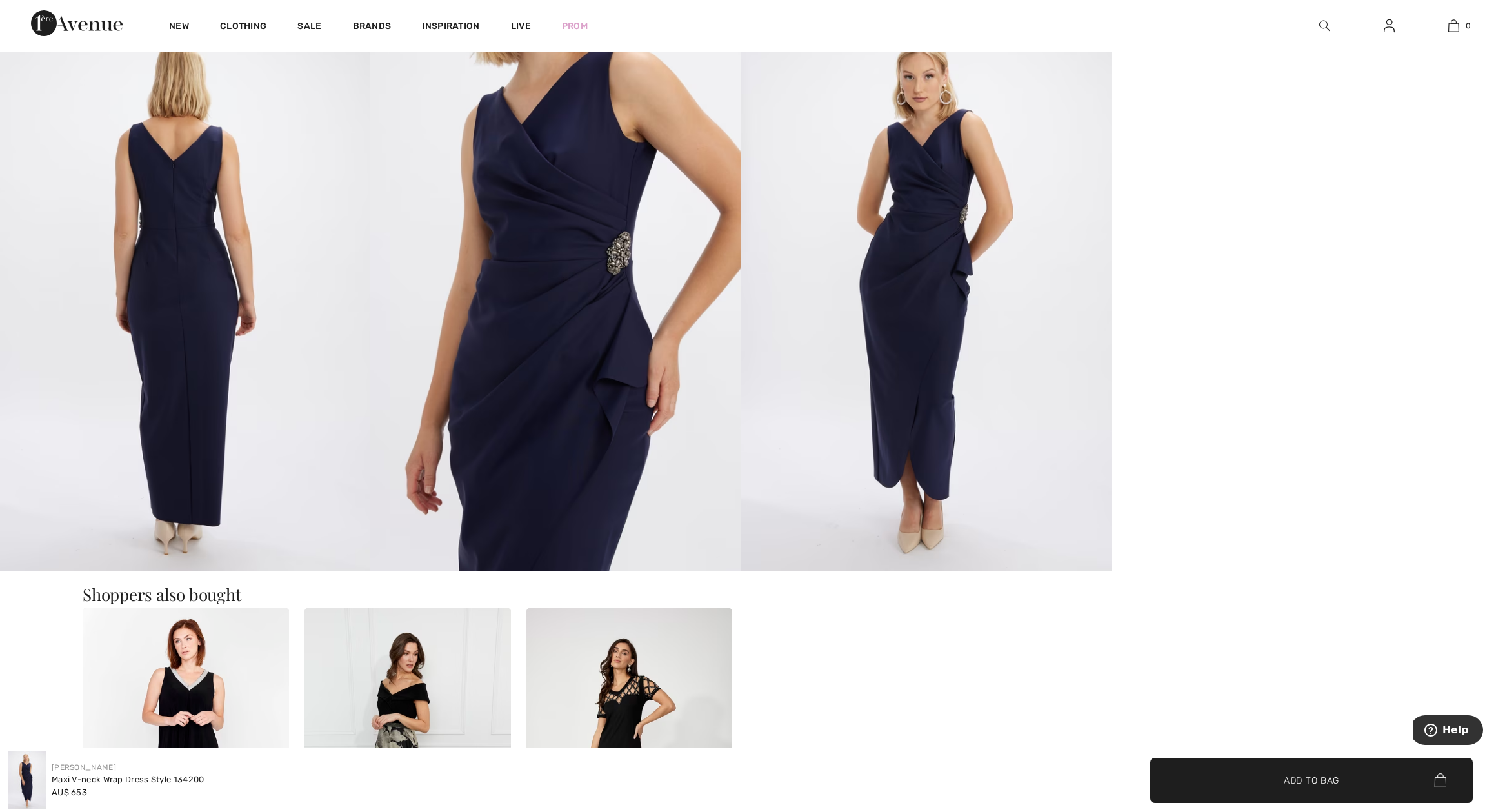
scroll to position [895, 0]
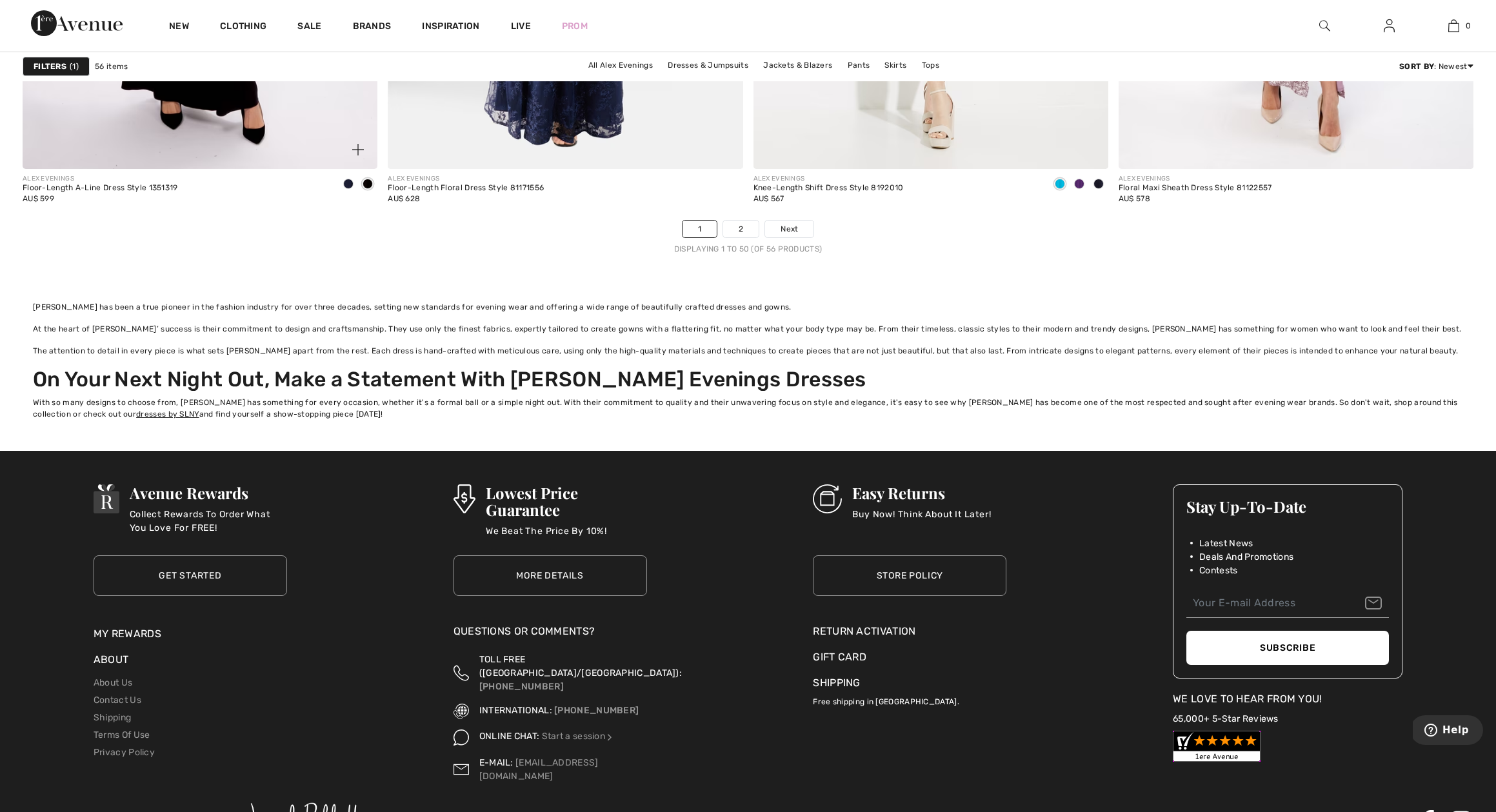
scroll to position [9375, 0]
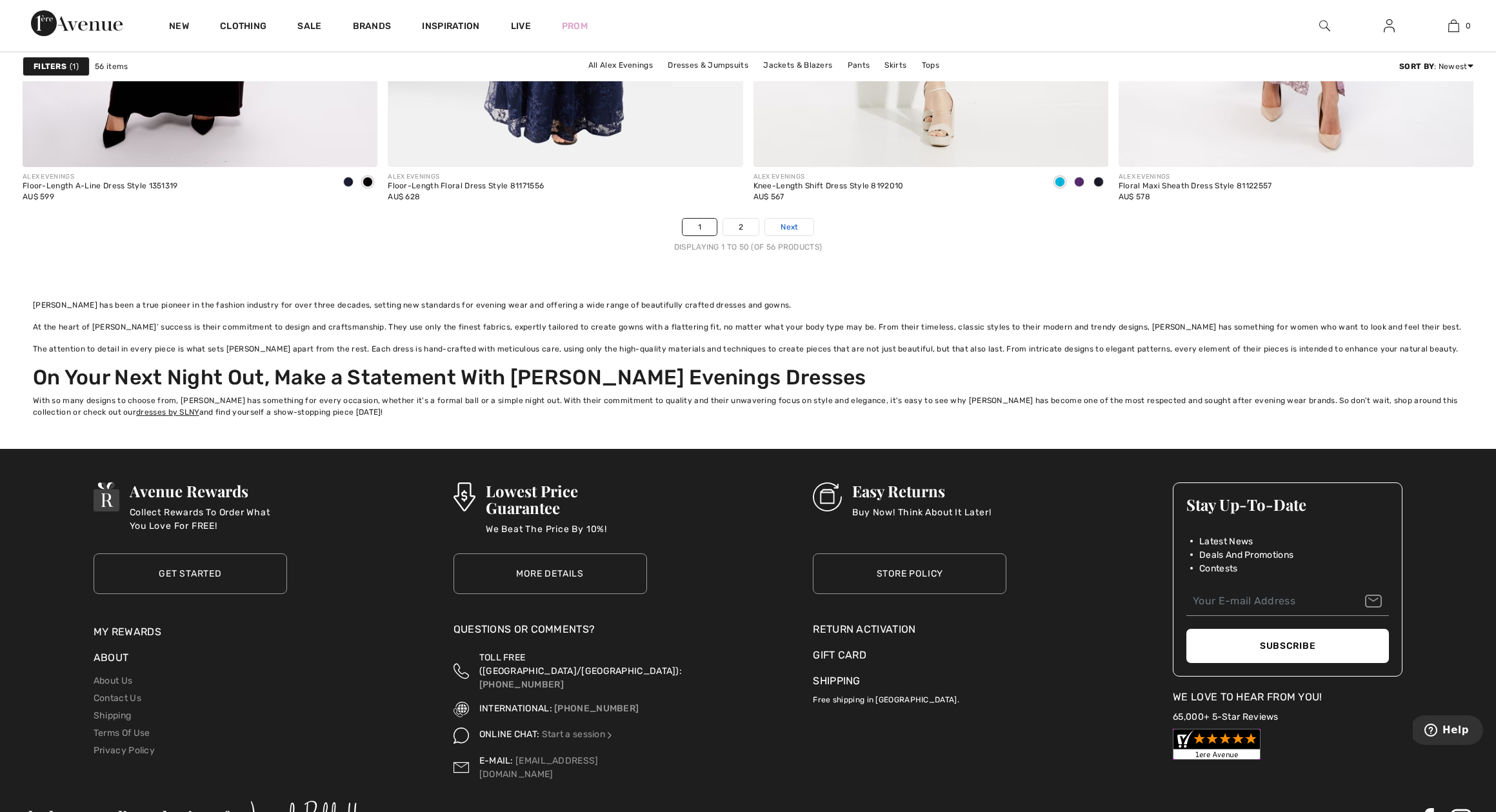
click at [789, 222] on span "Next" at bounding box center [789, 228] width 18 height 12
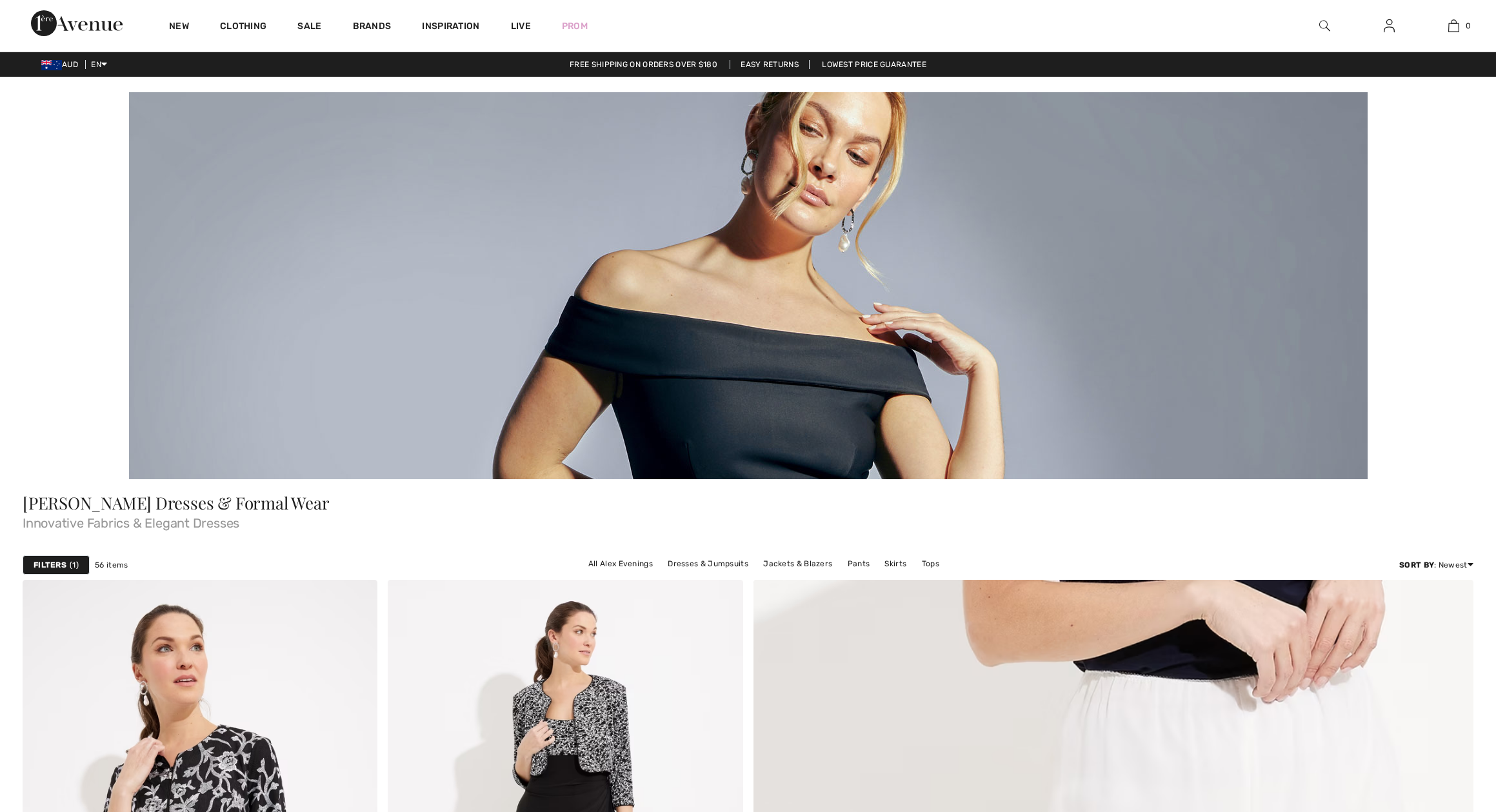
checkbox input "true"
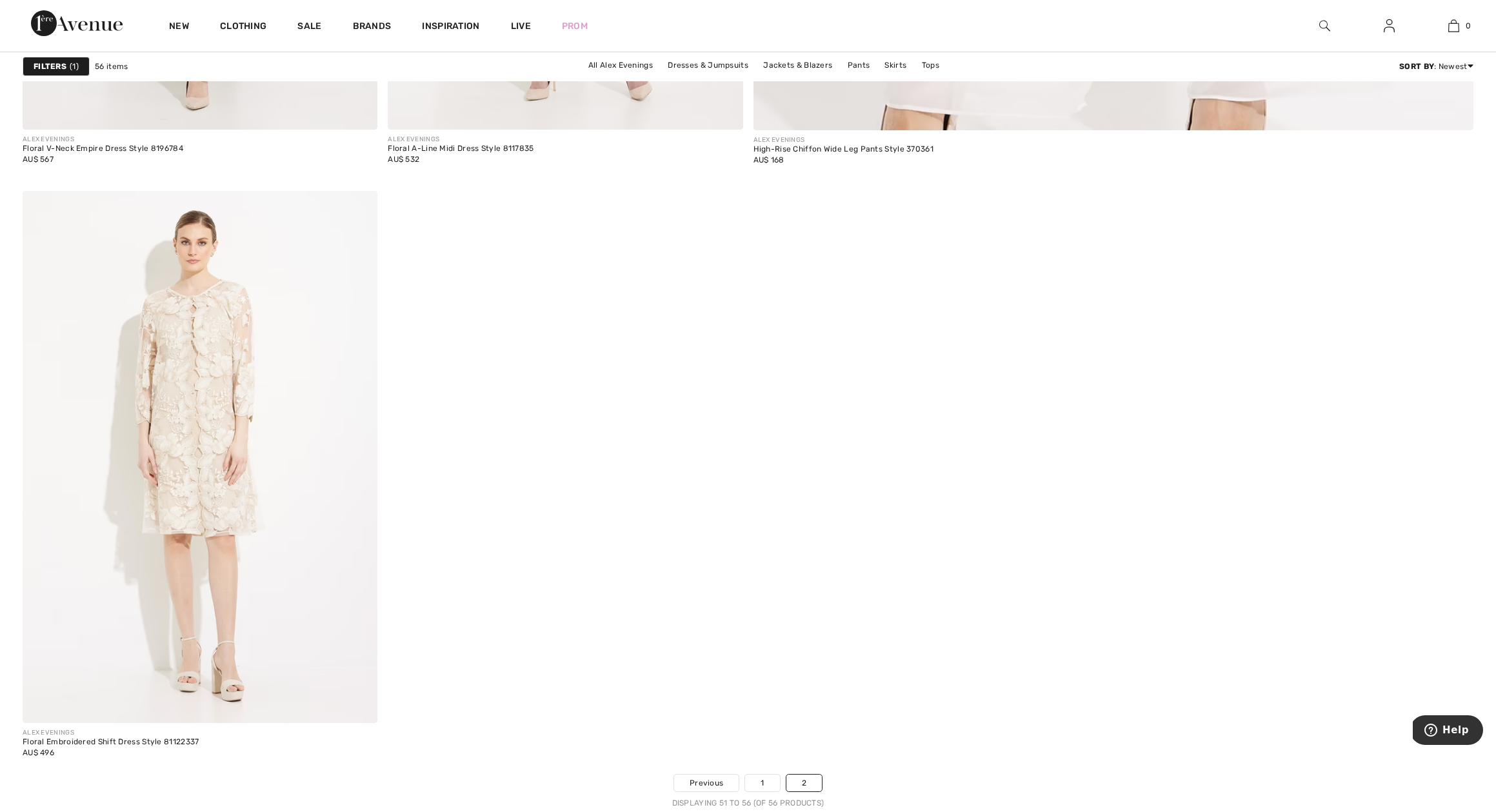
scroll to position [1579, 0]
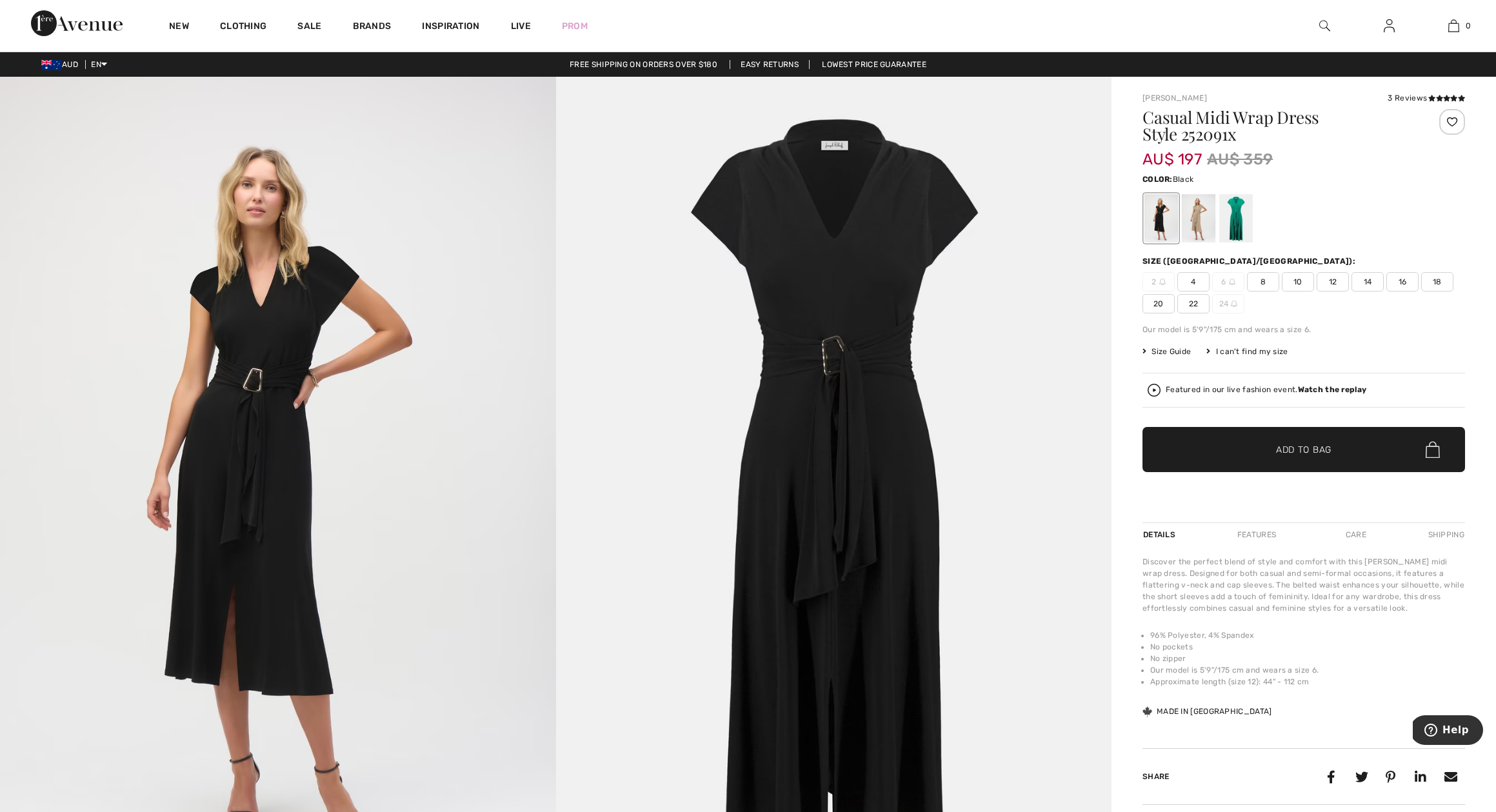
click at [1162, 304] on span "20" at bounding box center [1158, 304] width 33 height 20
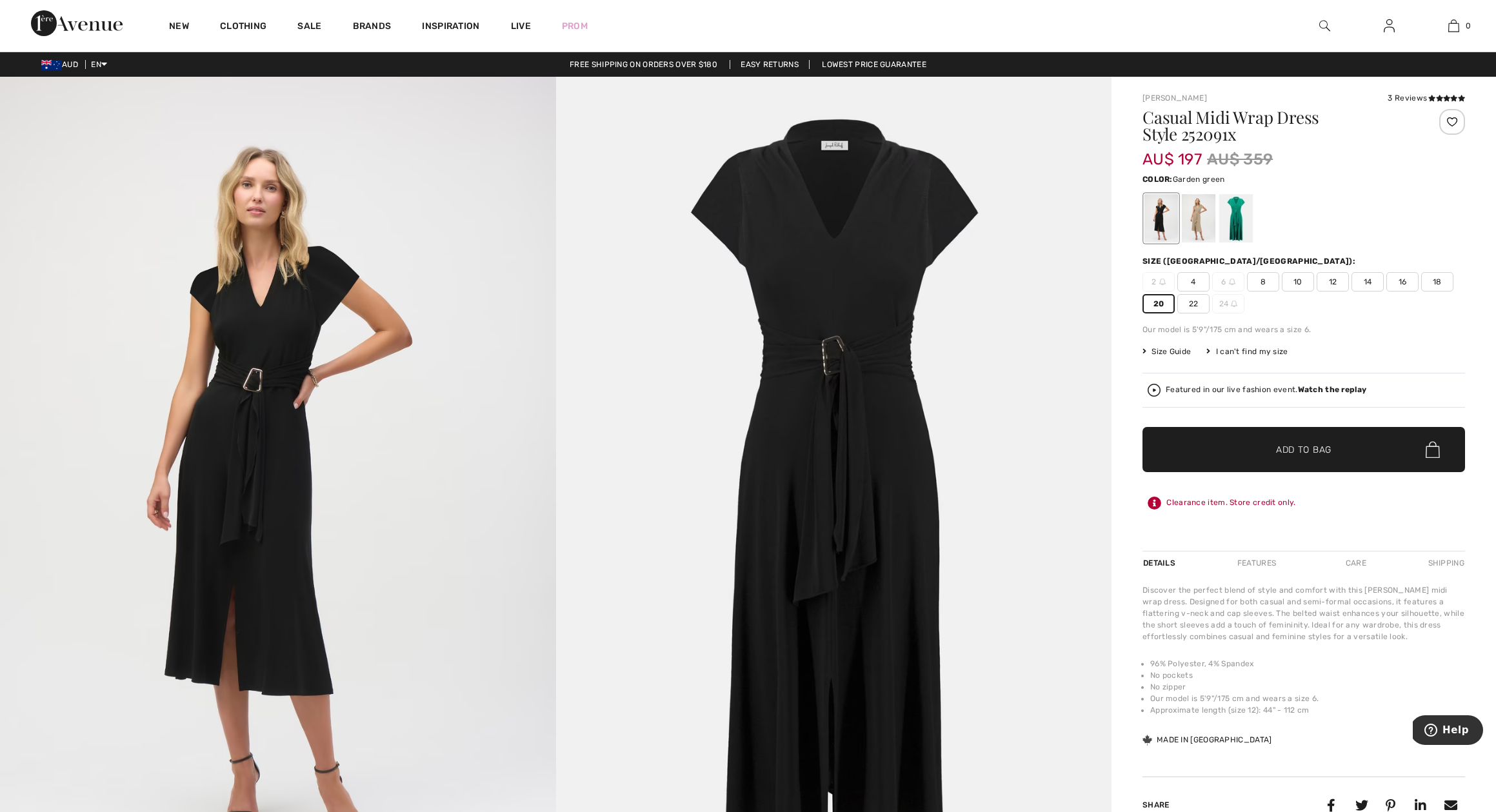
click at [1236, 221] on div at bounding box center [1236, 218] width 34 height 48
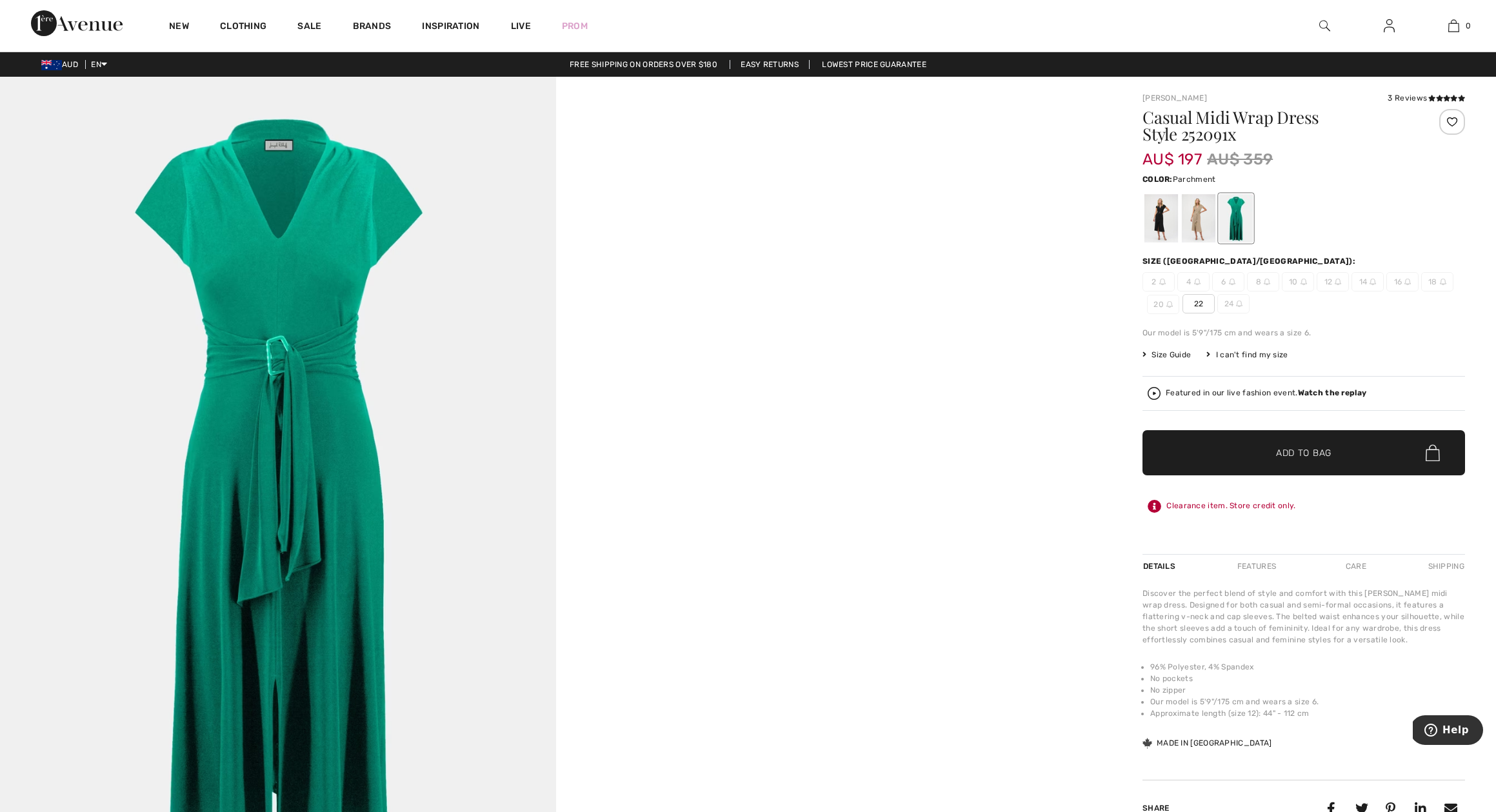
click at [1196, 218] on div at bounding box center [1198, 218] width 34 height 48
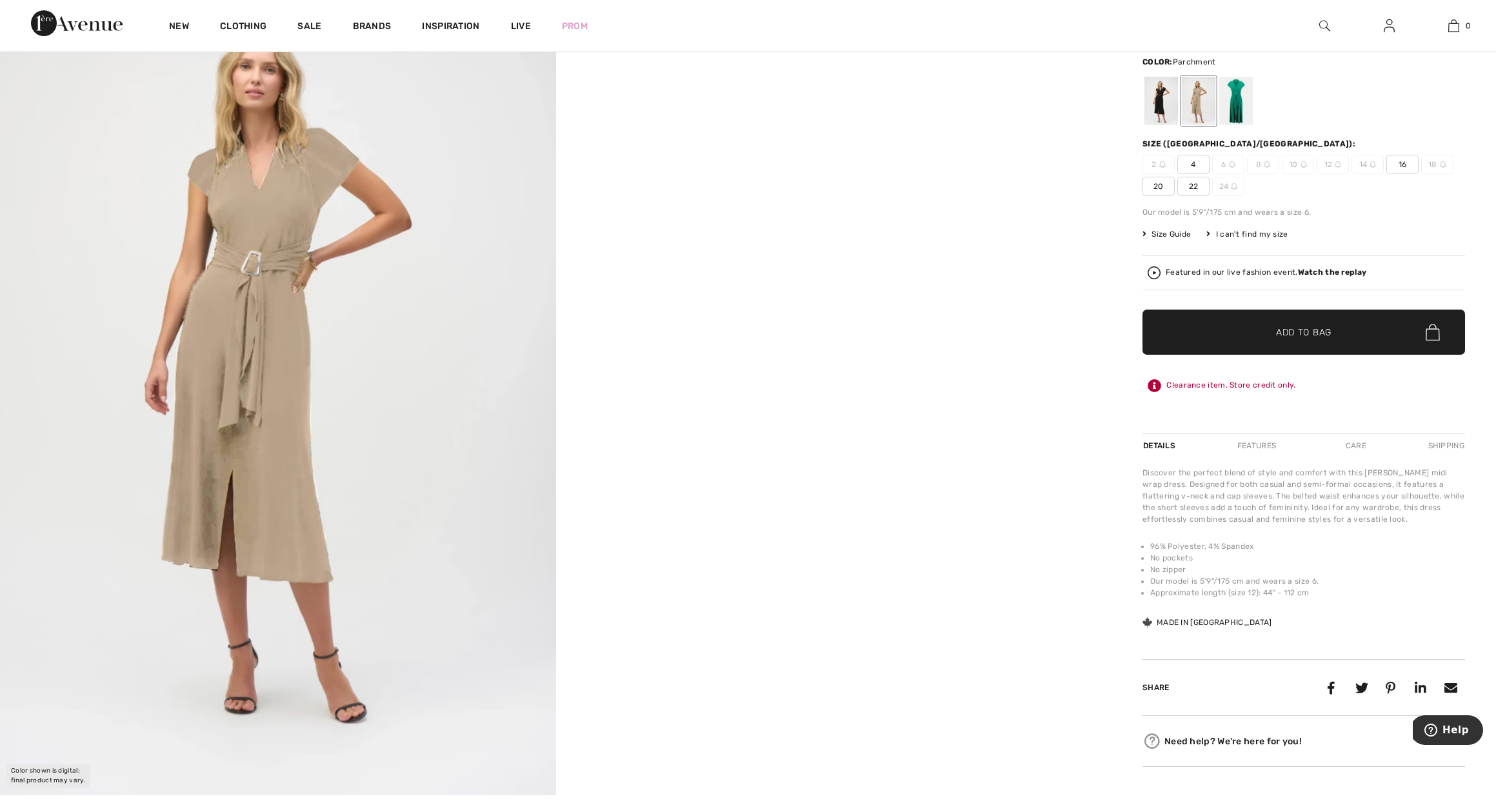
scroll to position [116, 0]
click at [1162, 105] on div at bounding box center [1161, 102] width 34 height 48
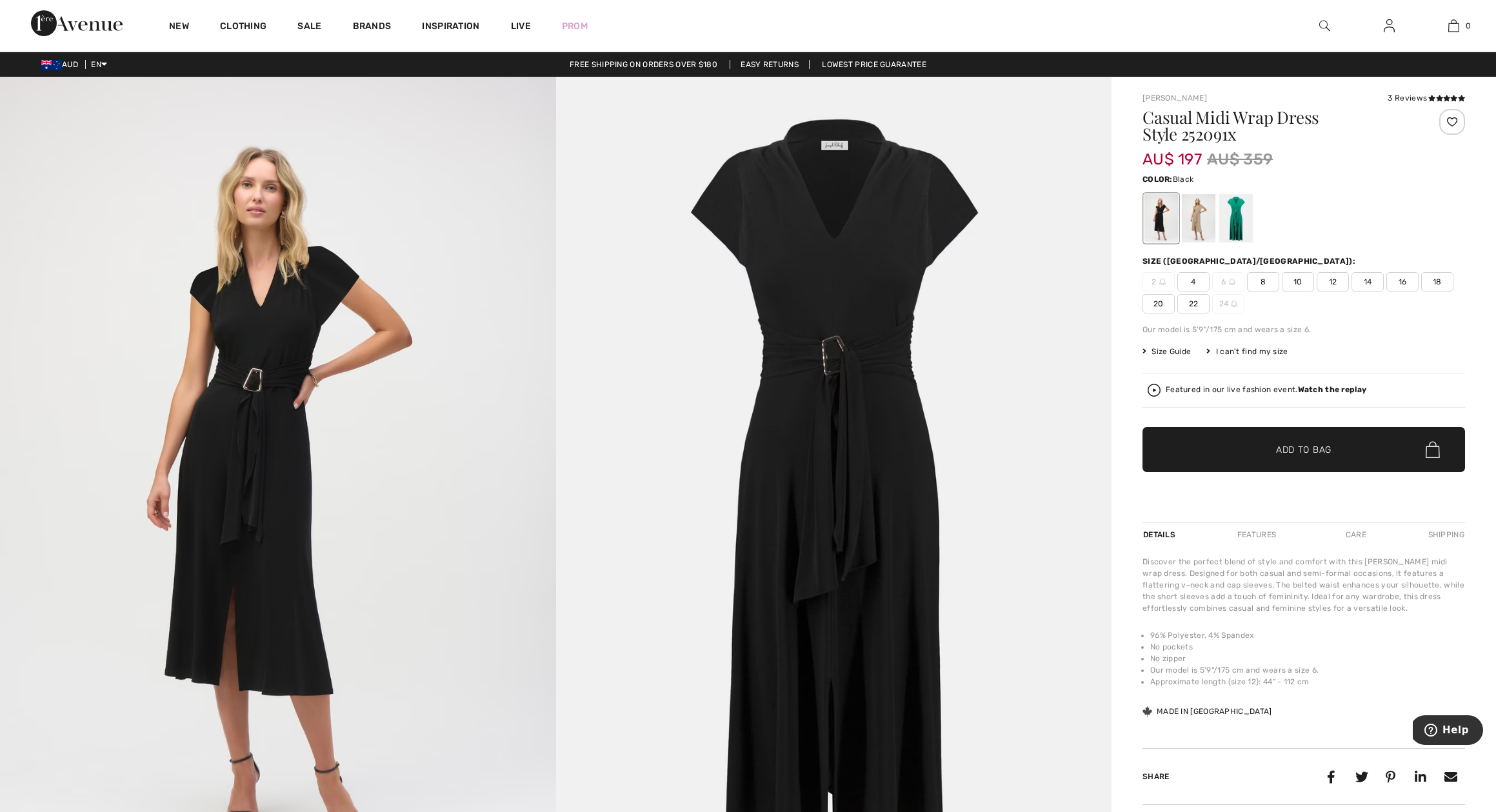
click at [1156, 303] on span "20" at bounding box center [1158, 304] width 33 height 20
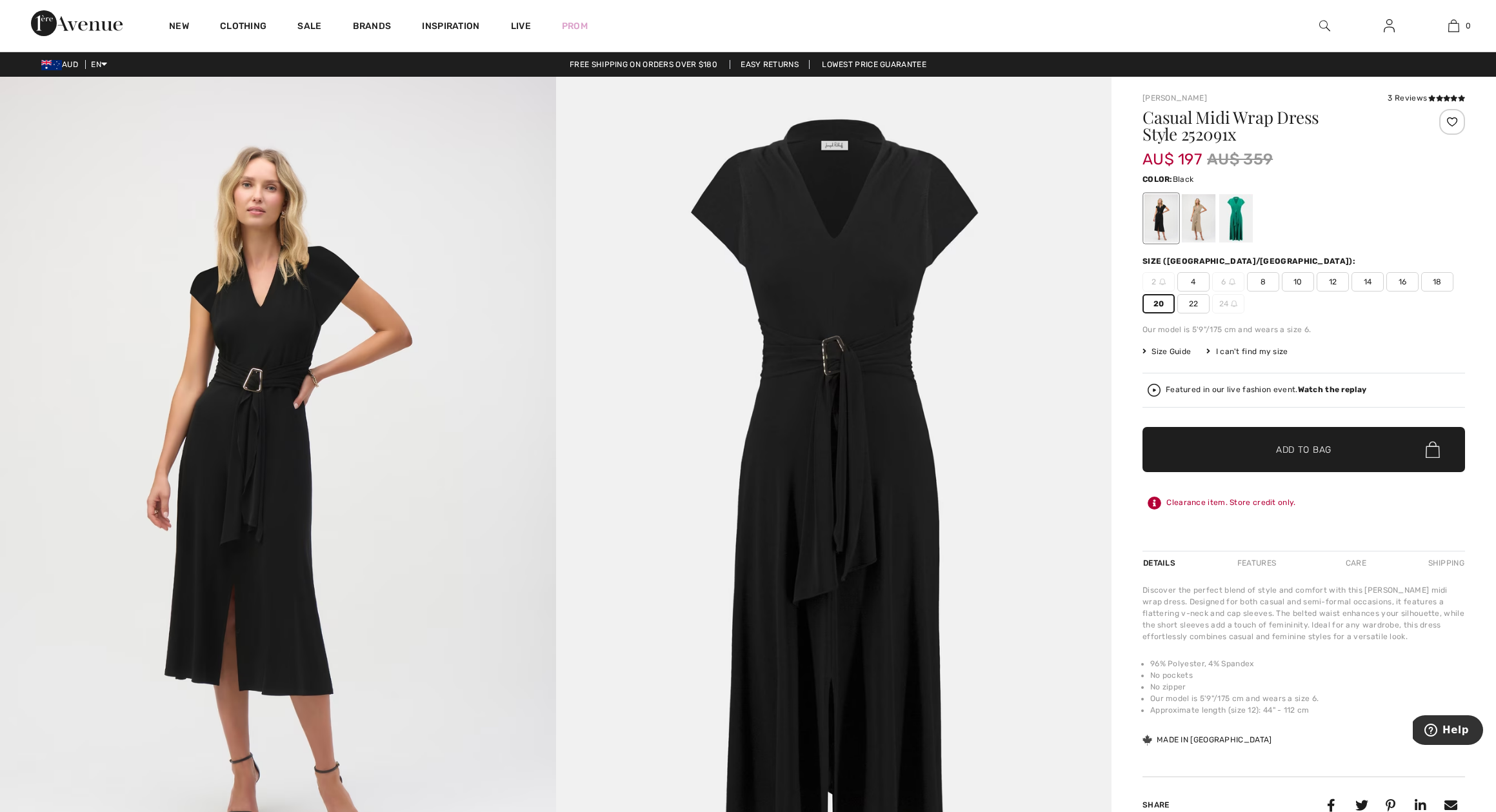
click at [1176, 348] on span "Size Guide" at bounding box center [1166, 352] width 48 height 12
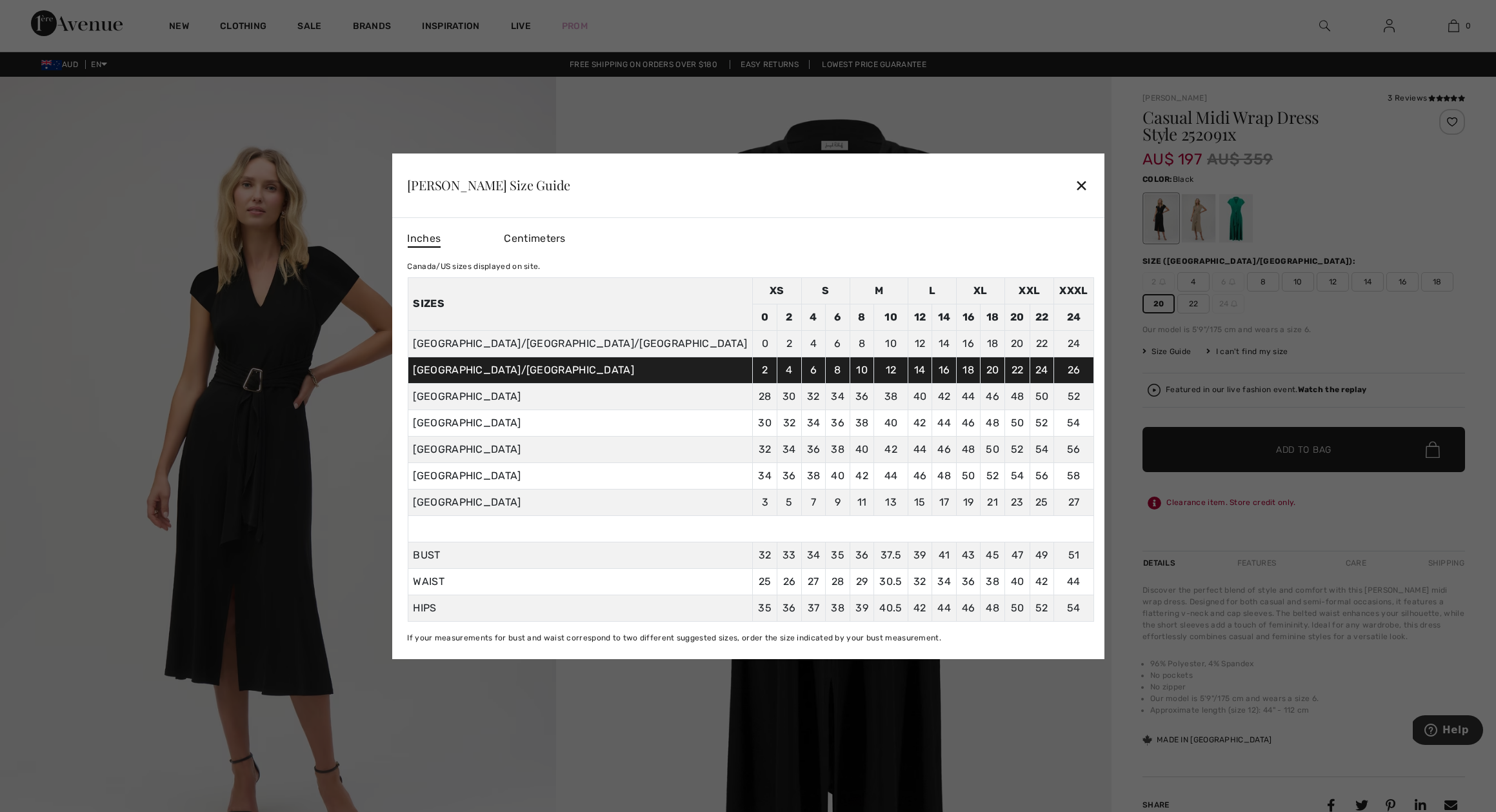
click at [1075, 182] on div "✕" at bounding box center [1082, 184] width 14 height 27
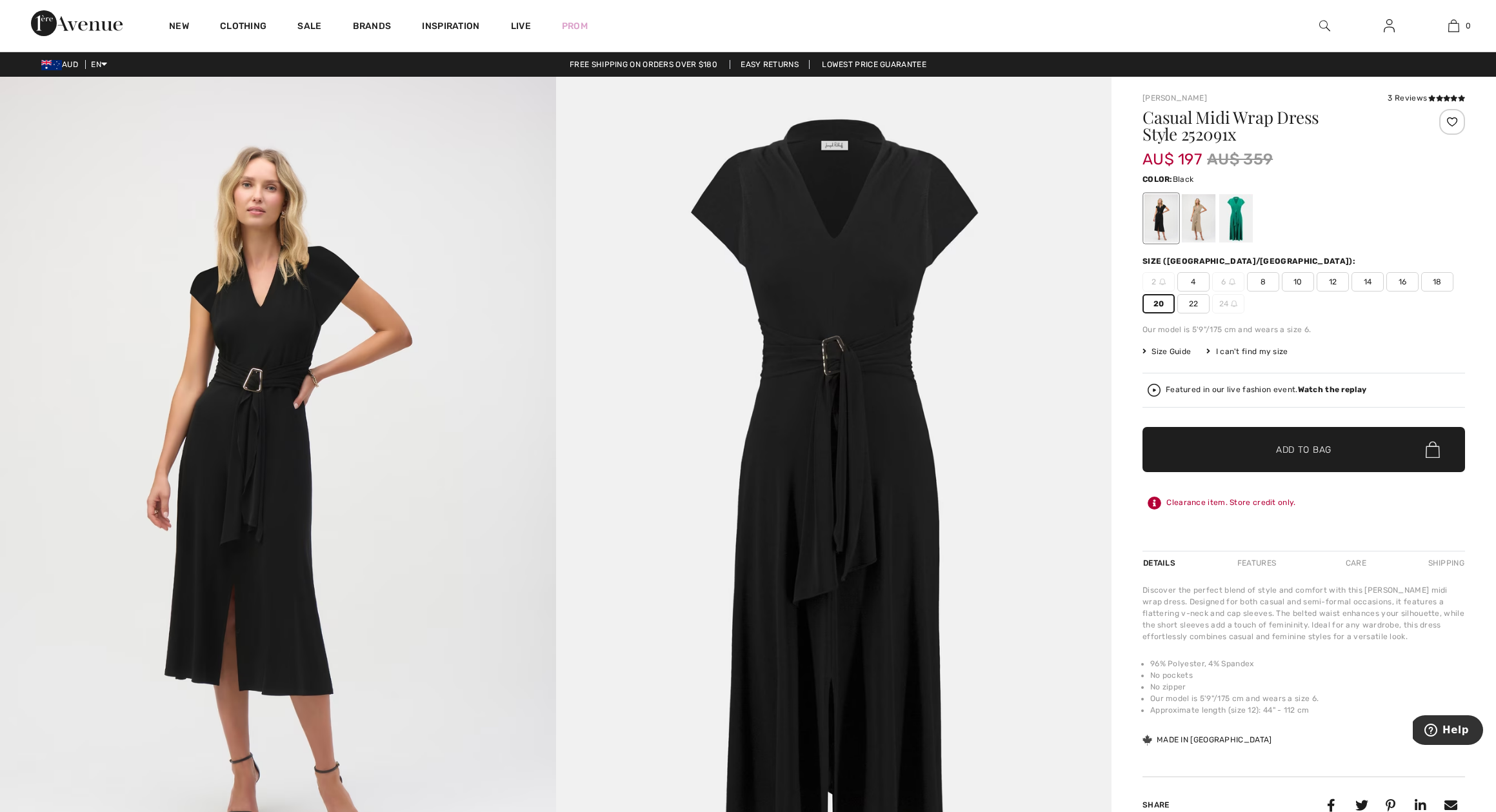
click at [1180, 352] on span "Size Guide" at bounding box center [1166, 352] width 48 height 12
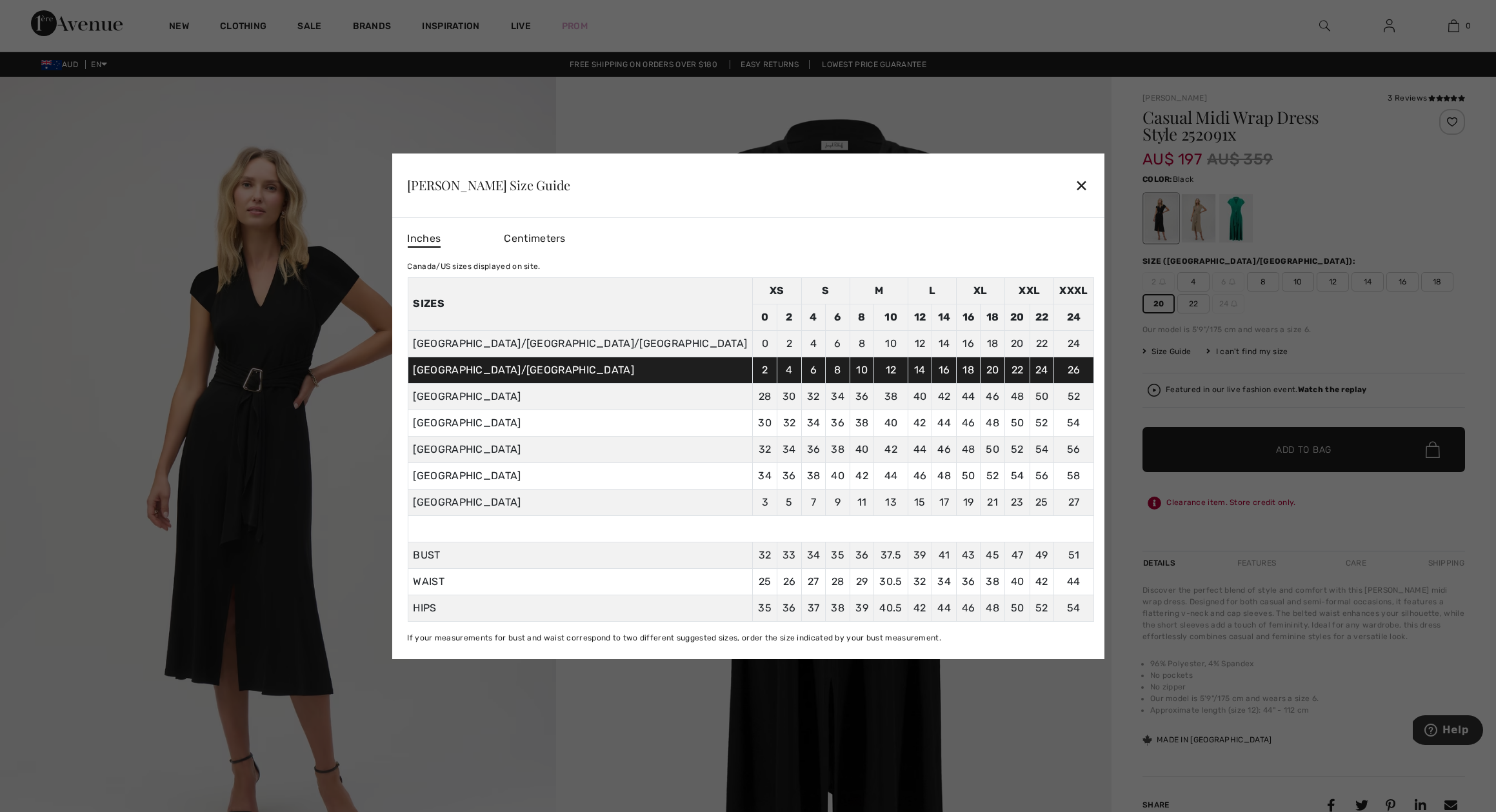
click at [1075, 184] on div "✕" at bounding box center [1082, 184] width 14 height 27
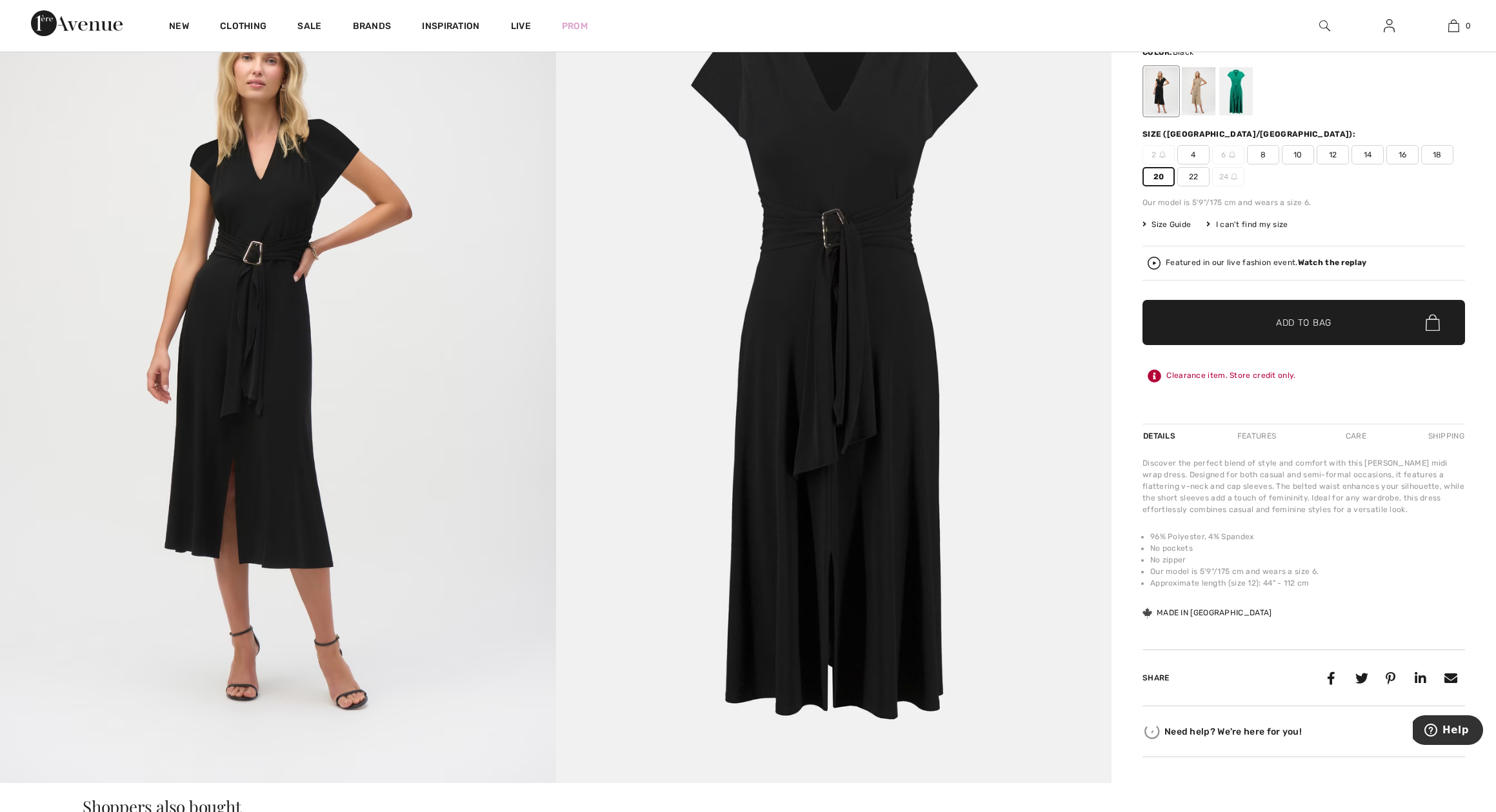
scroll to position [129, 0]
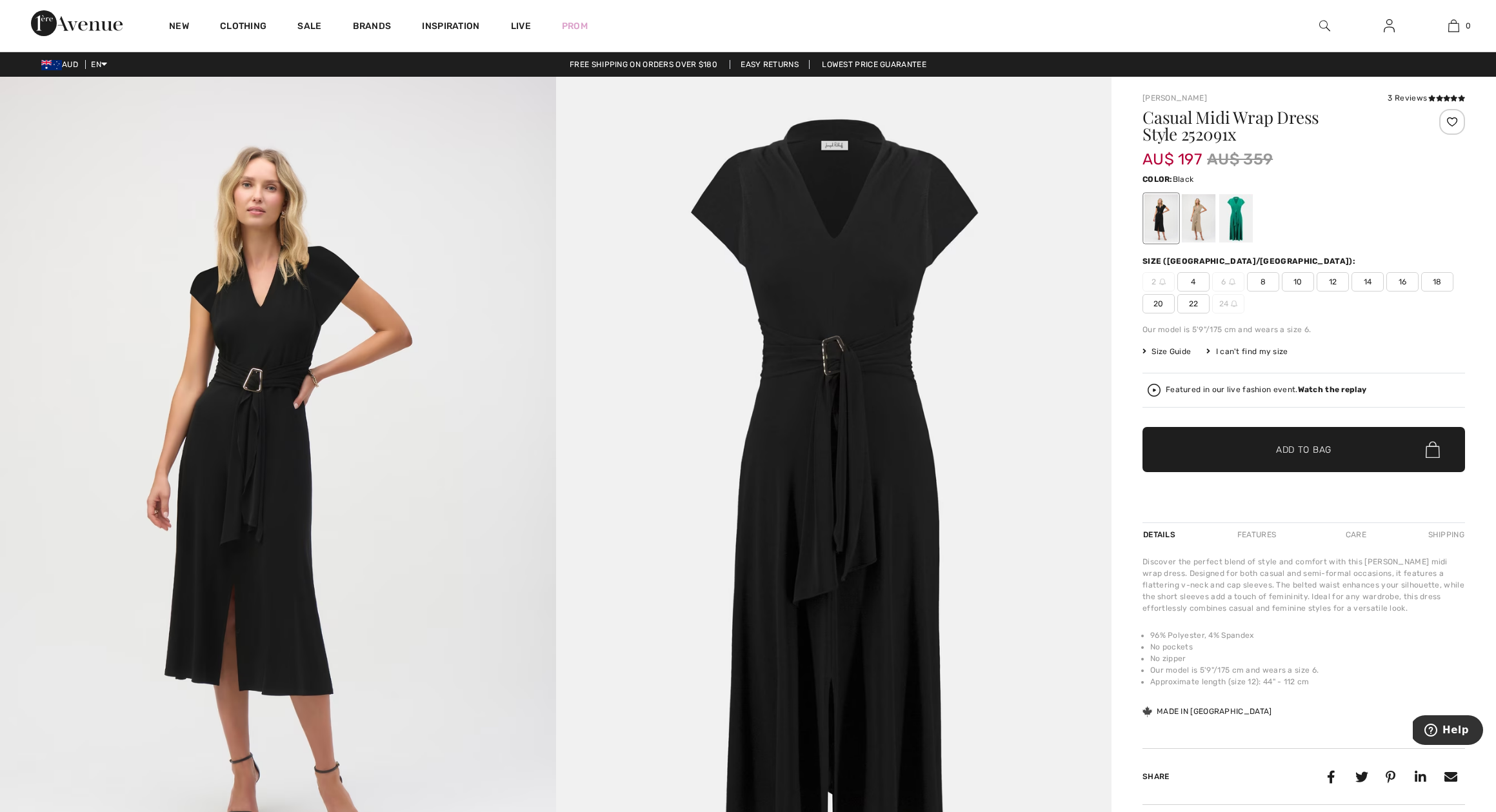
click at [1163, 302] on span "20" at bounding box center [1158, 304] width 33 height 20
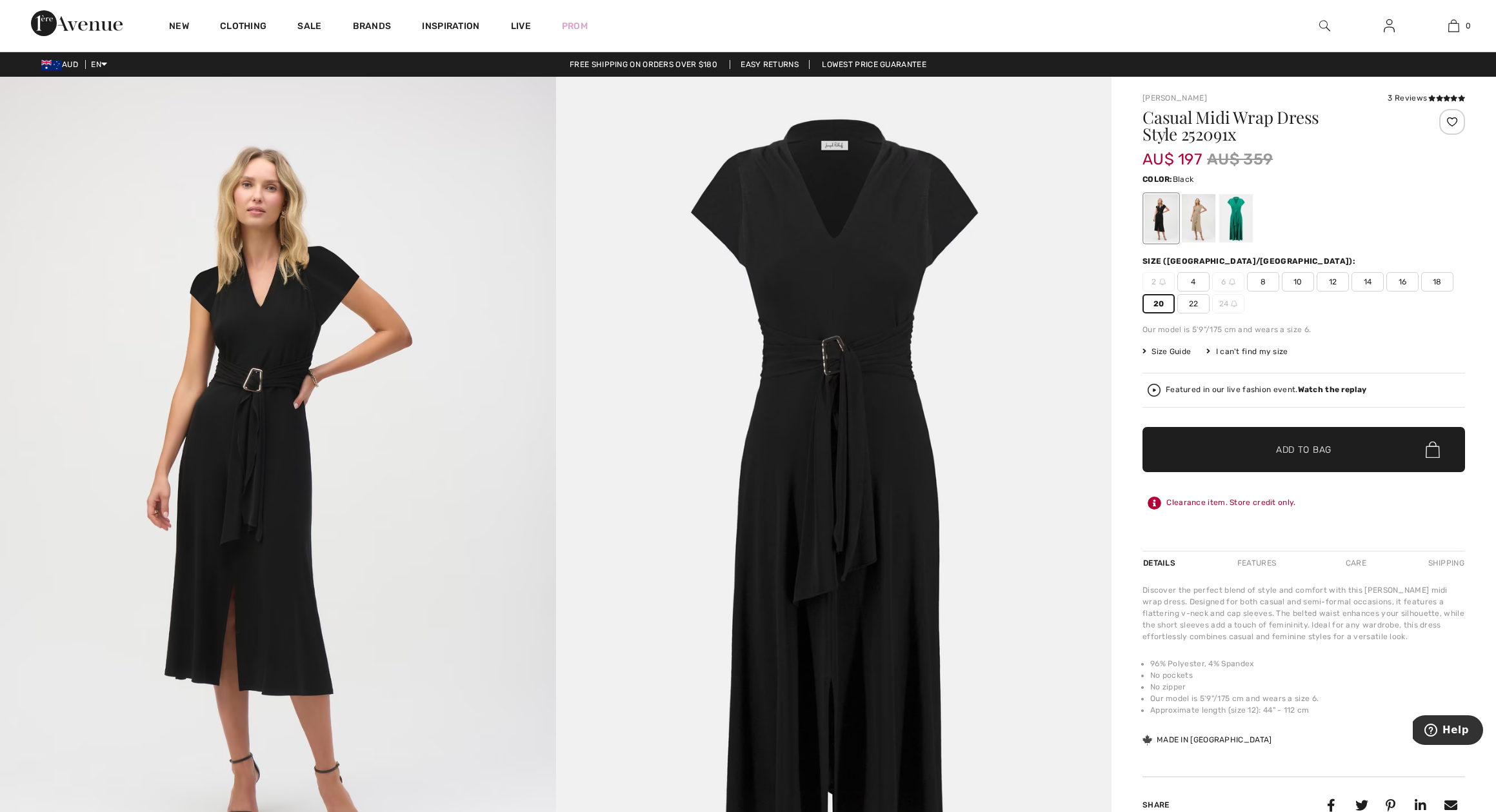
click at [1324, 443] on span "Add to Bag" at bounding box center [1304, 450] width 55 height 14
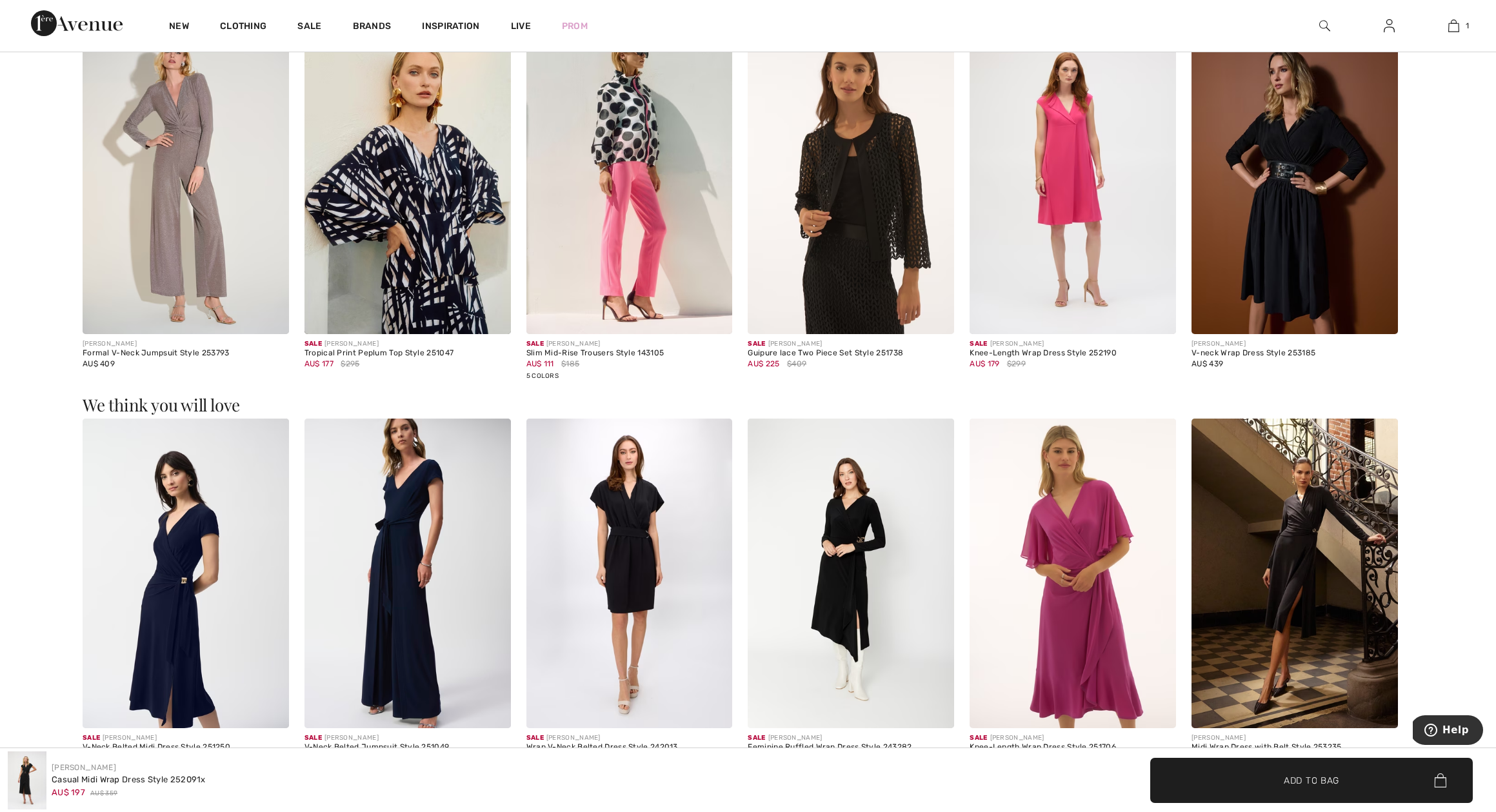
scroll to position [925, 0]
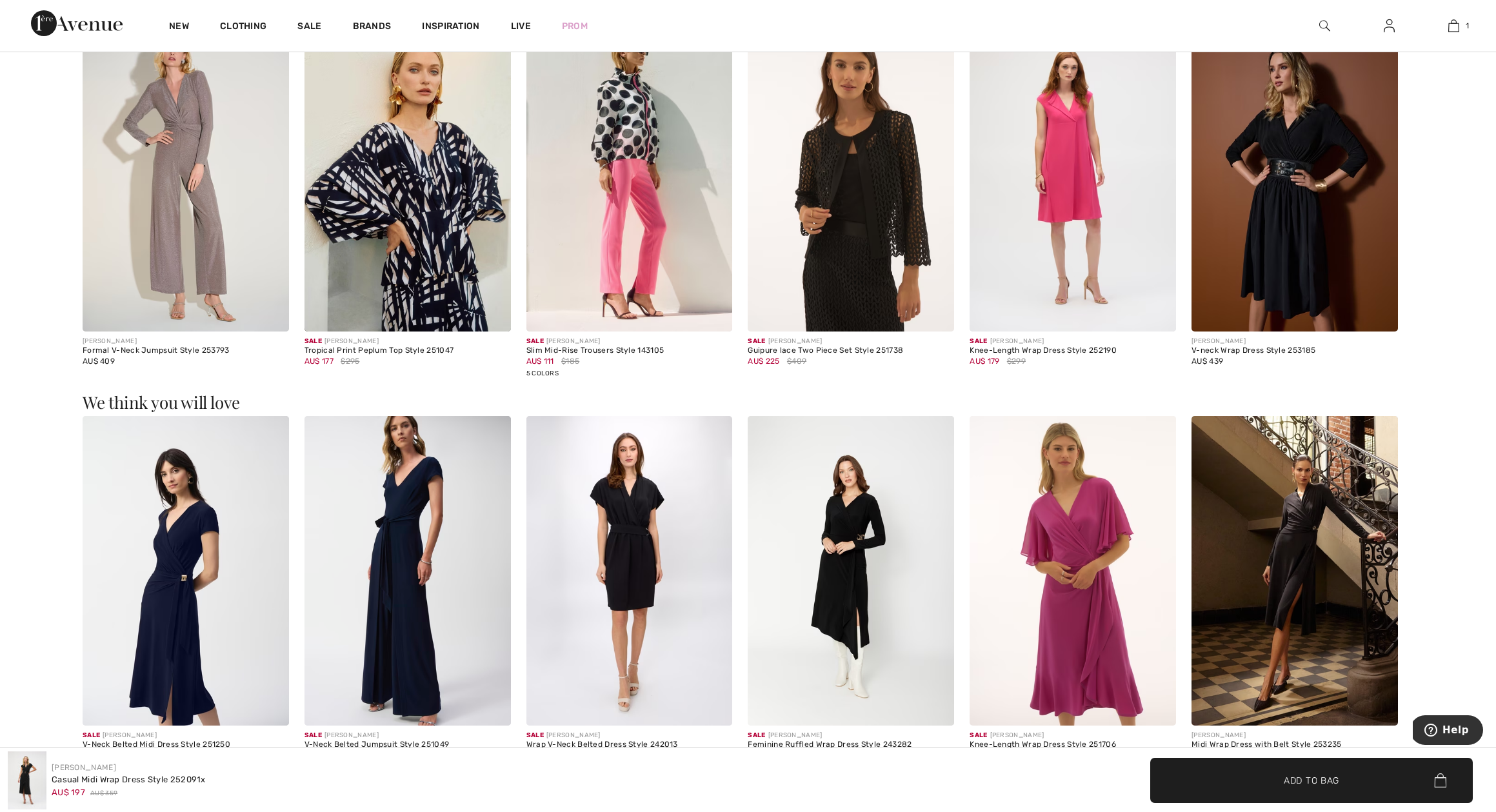
click at [172, 578] on img at bounding box center [185, 571] width 206 height 309
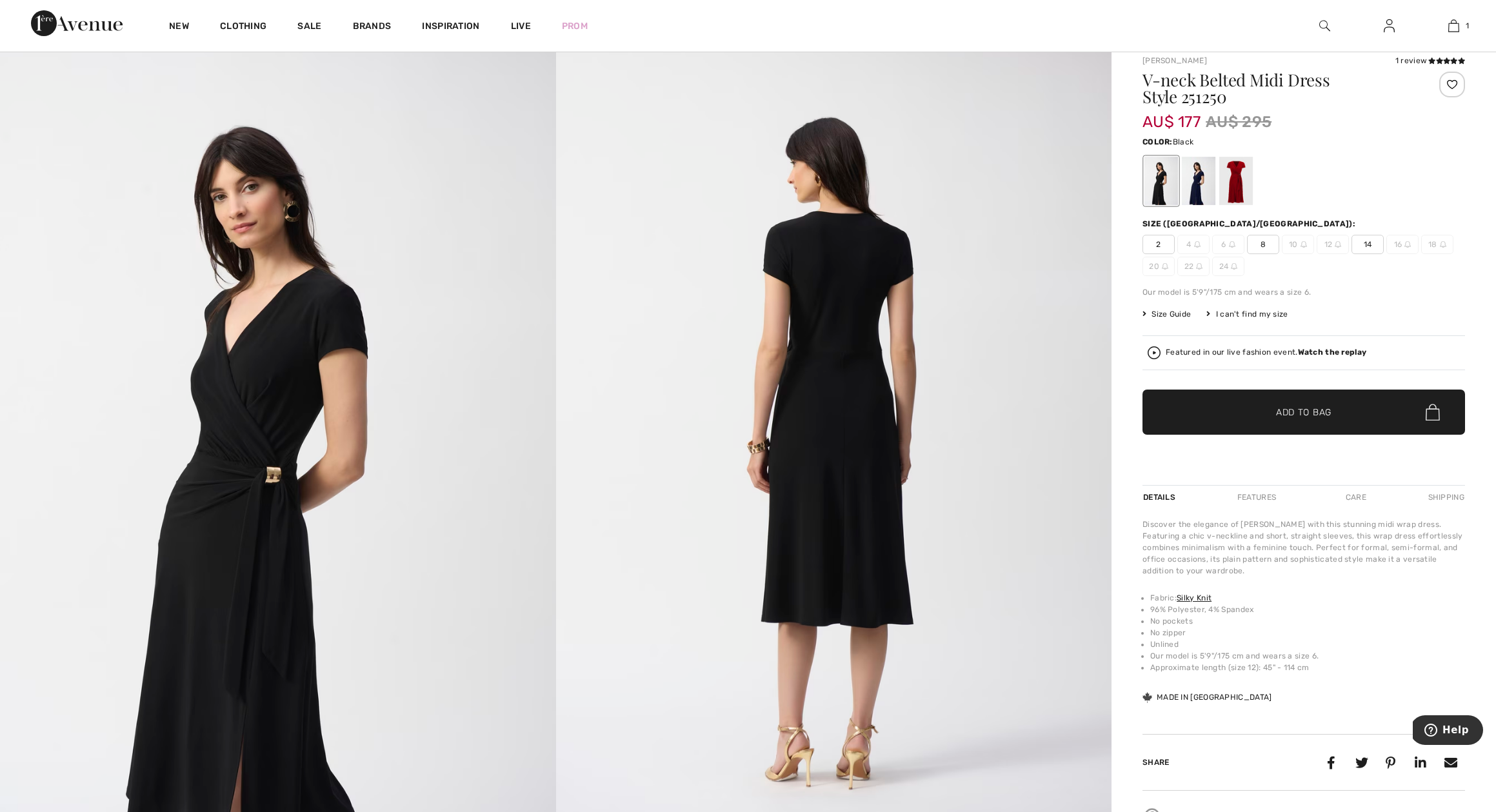
scroll to position [42, 0]
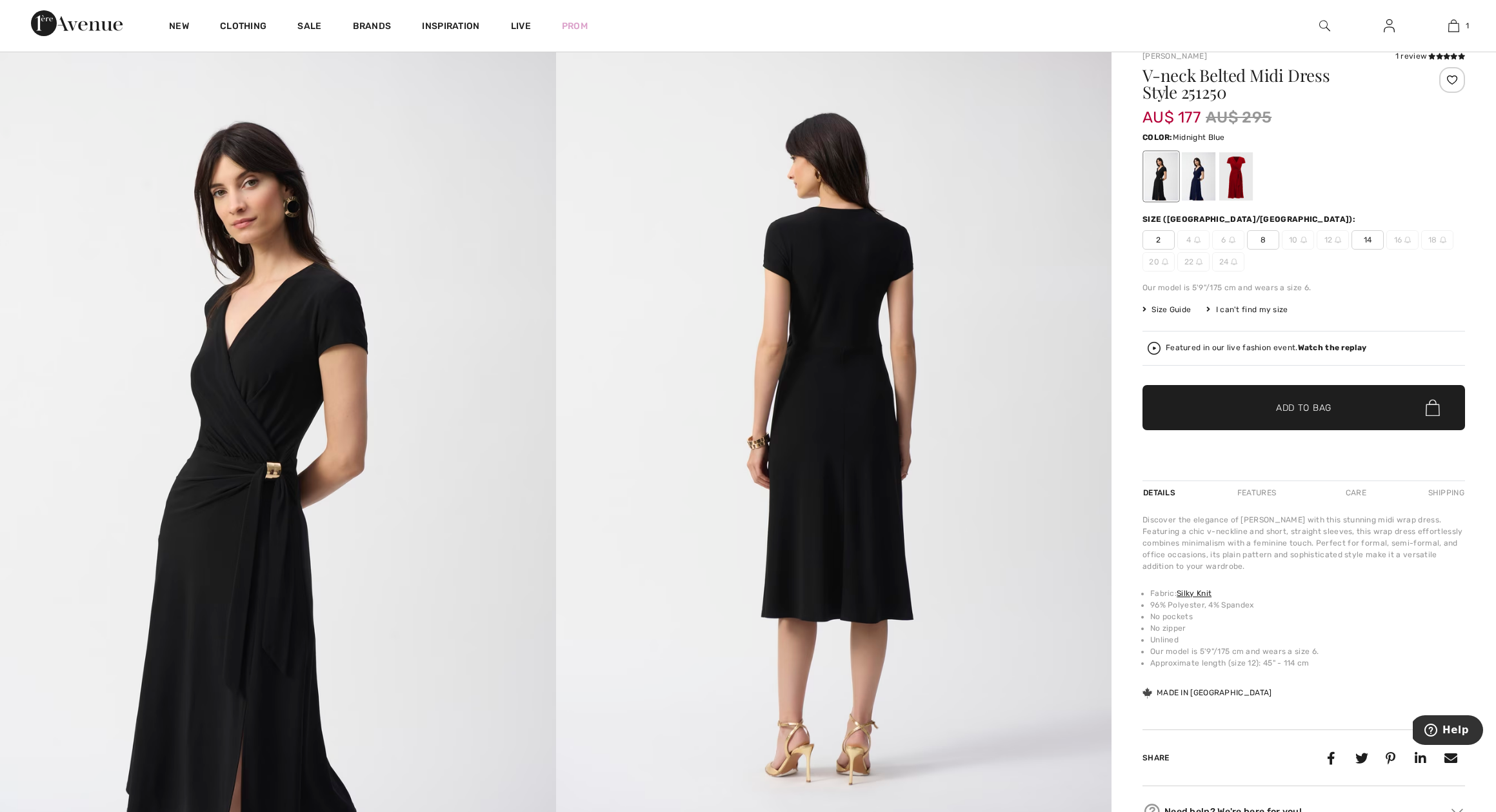
click at [1196, 180] on div at bounding box center [1198, 175] width 34 height 48
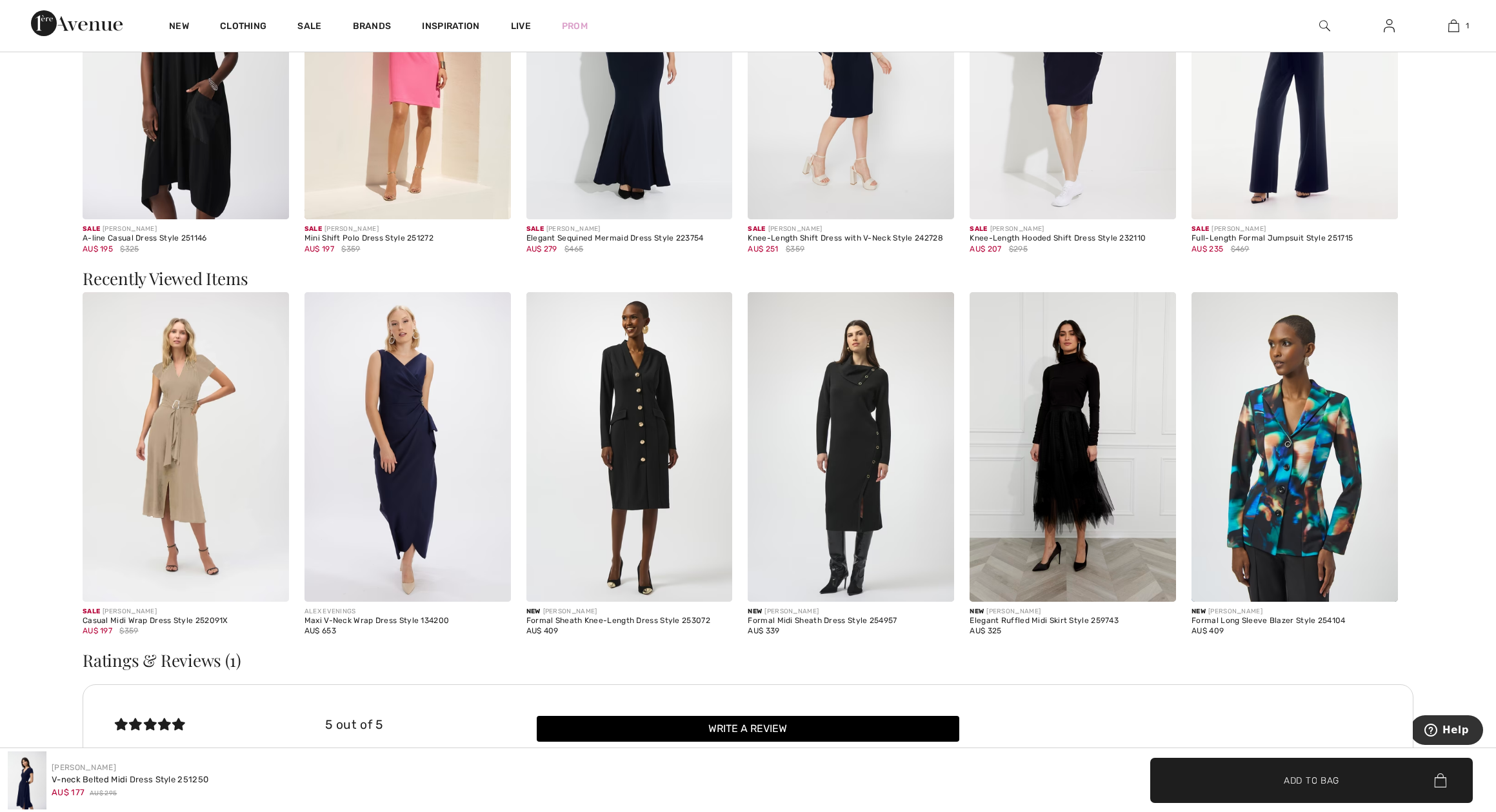
scroll to position [1039, 0]
